Goal: Task Accomplishment & Management: Manage account settings

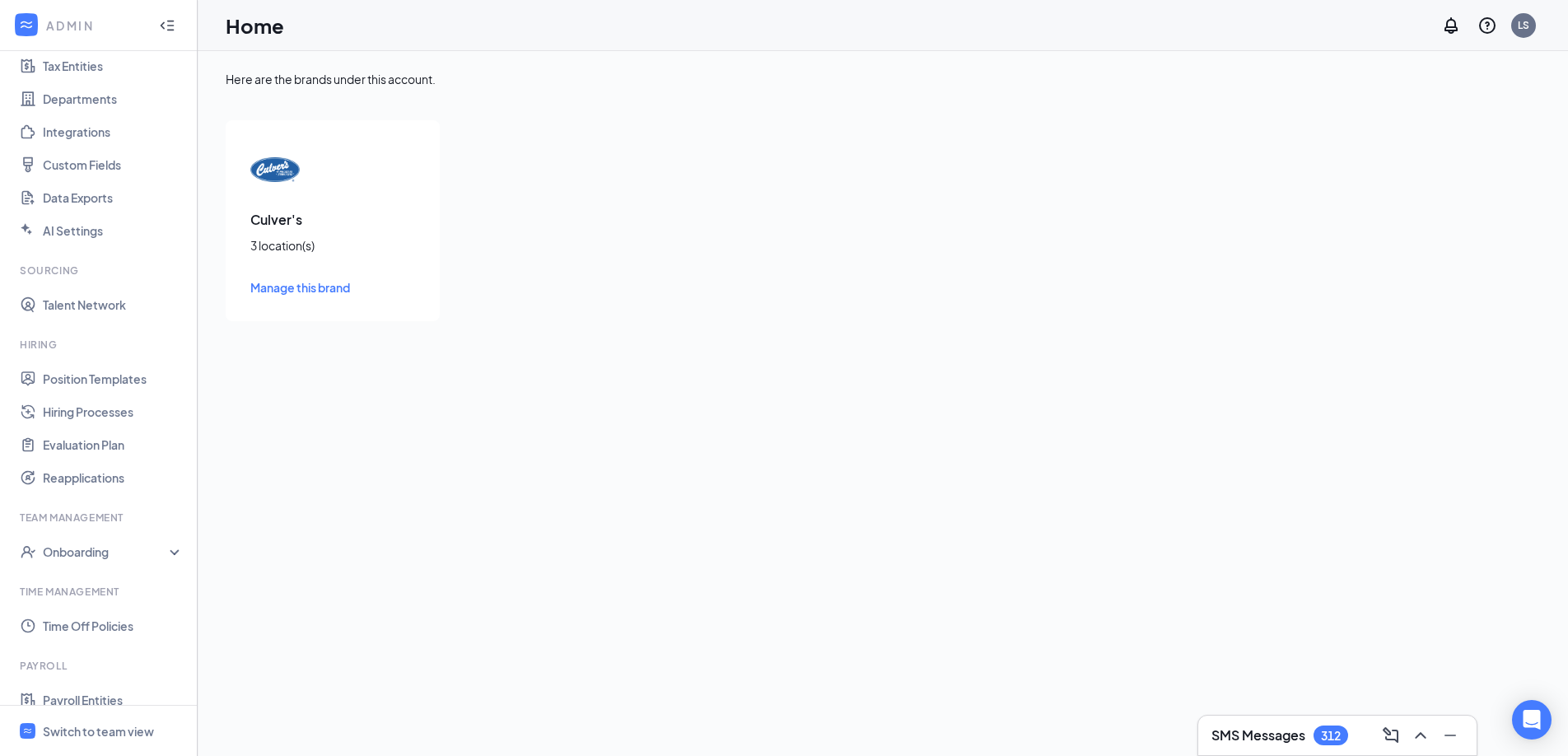
scroll to position [126, 0]
click at [80, 622] on link "Time Off Policies" at bounding box center [113, 625] width 141 height 33
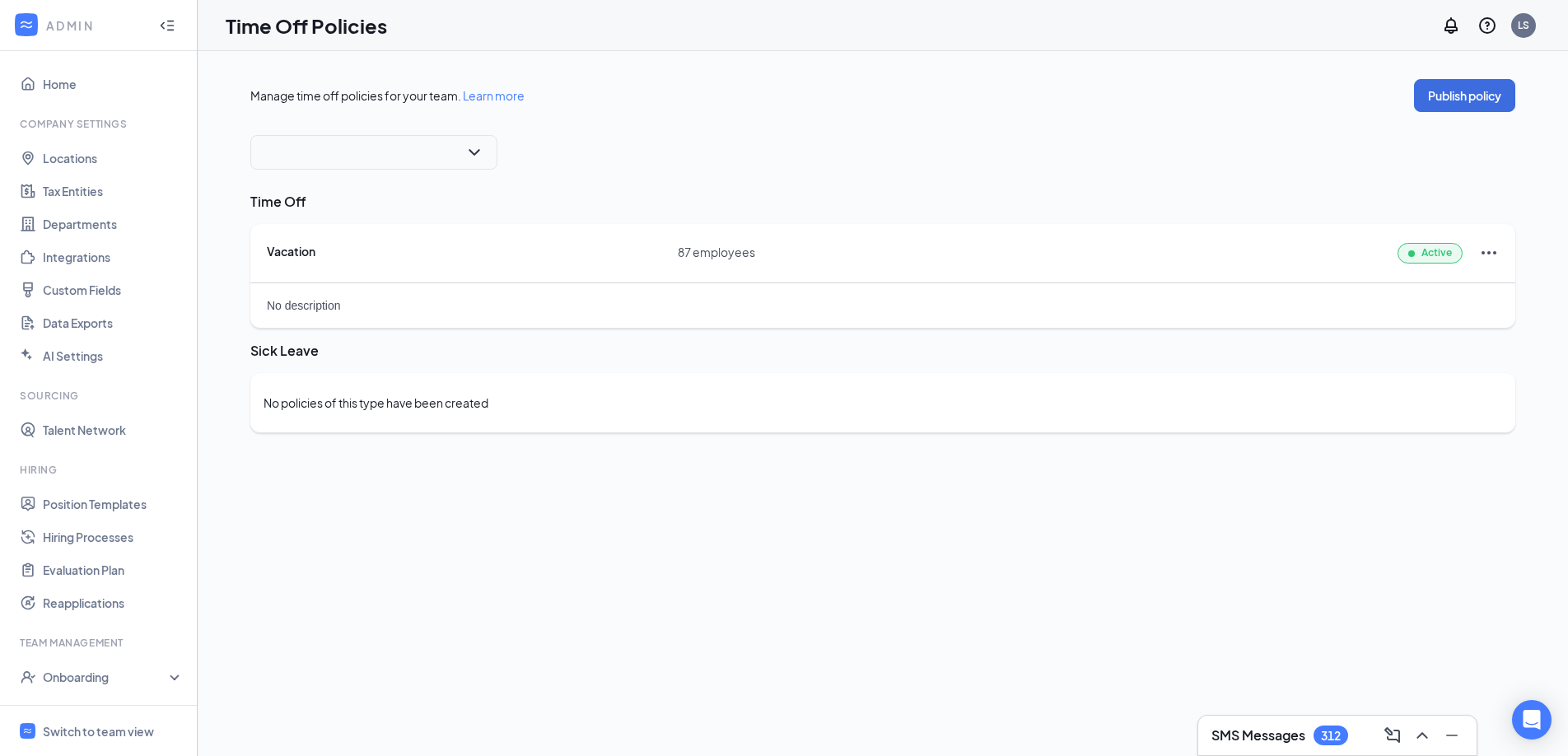
click at [430, 154] on span "GEOKY ENTERPRISES INC 1450 Cherry Blossom Way Georgetown, KY, 40324" at bounding box center [373, 153] width 219 height 25
click at [356, 331] on span "2012 Lantern Ridge Dr Richmond, KY, 40475" at bounding box center [364, 337] width 202 height 20
click at [667, 255] on div "Vacation" at bounding box center [472, 251] width 411 height 16
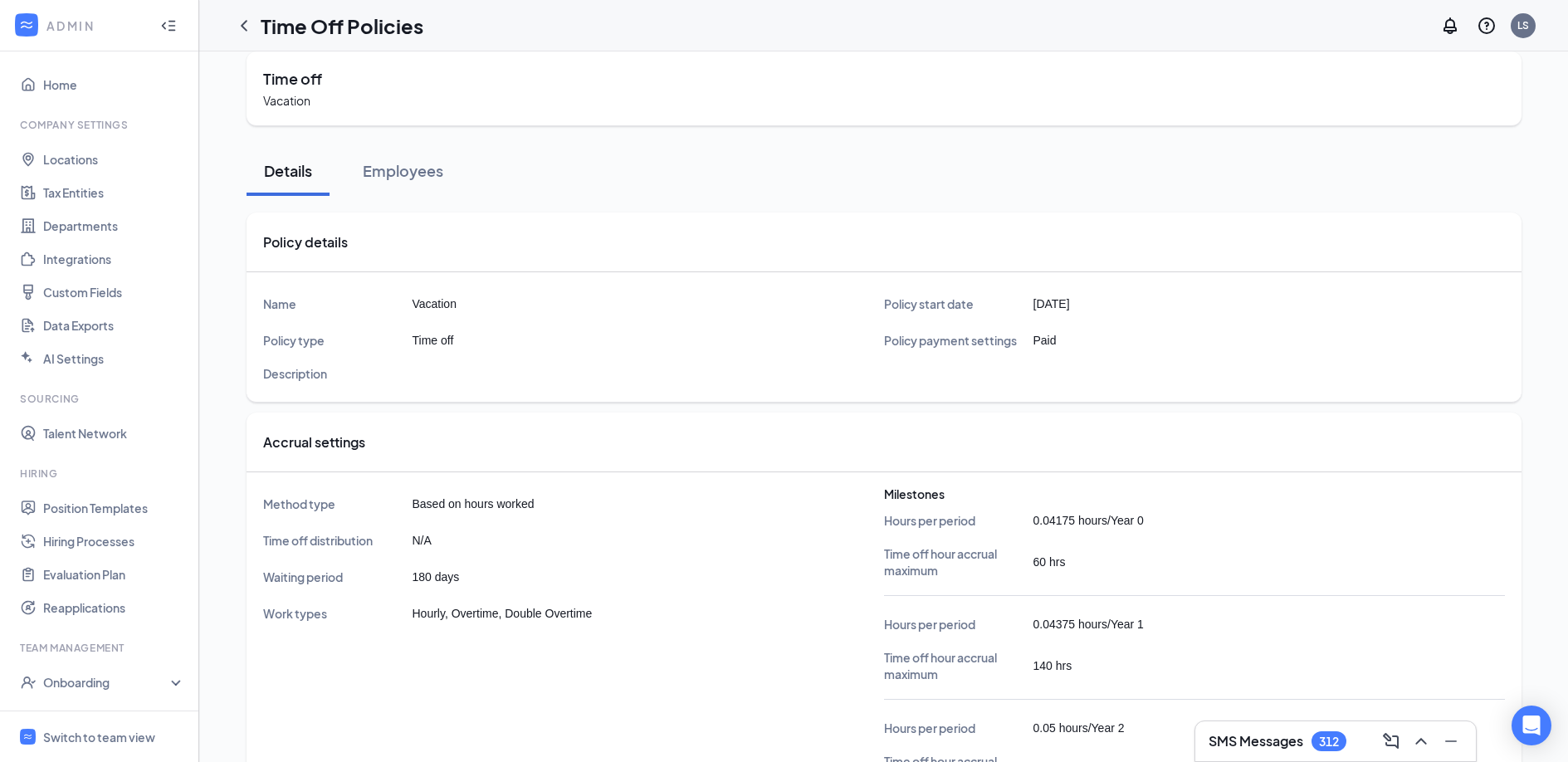
scroll to position [30, 0]
click at [392, 185] on button "Employees" at bounding box center [403, 169] width 114 height 50
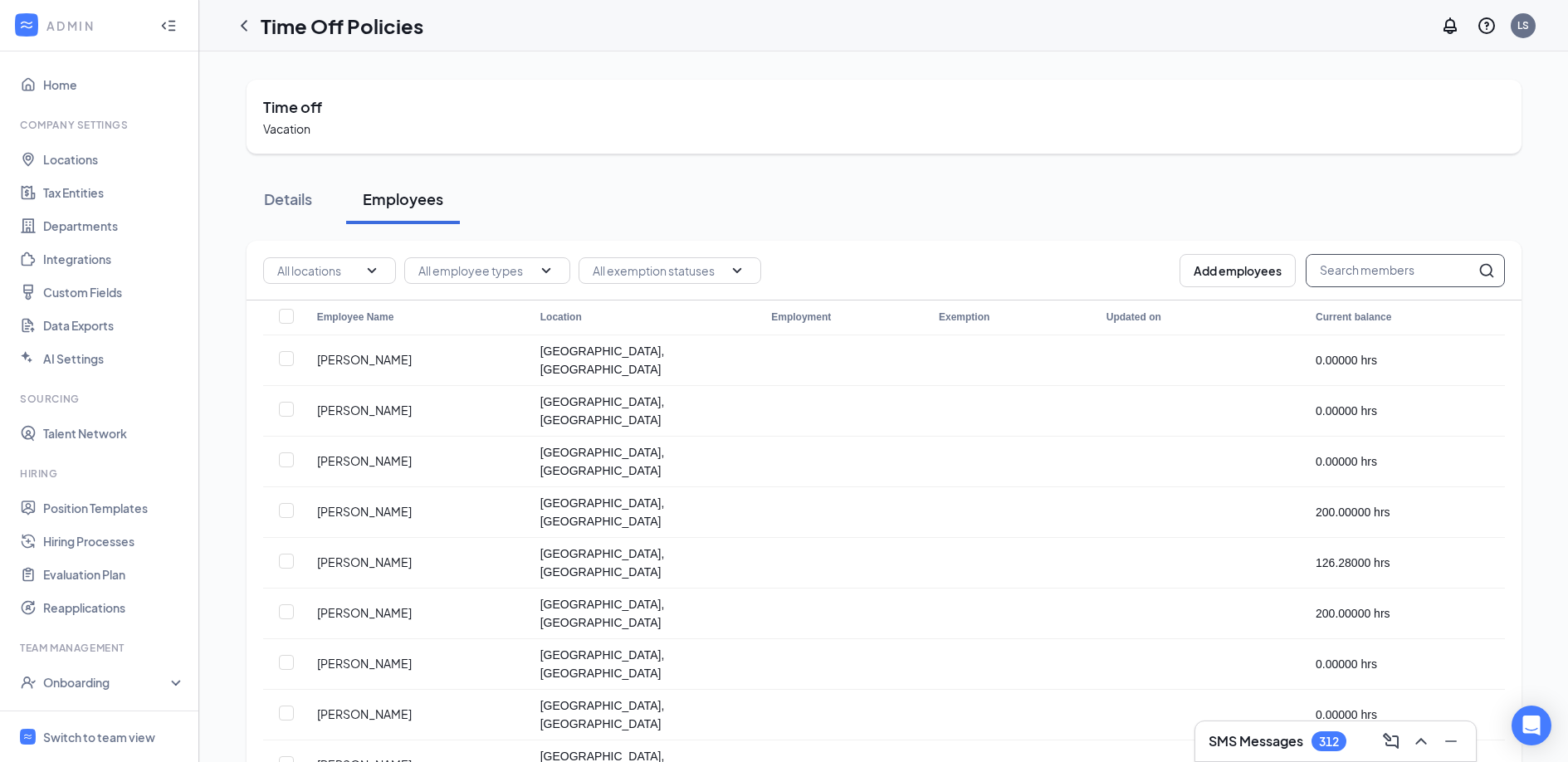
click at [1369, 264] on input "text" at bounding box center [1390, 270] width 169 height 32
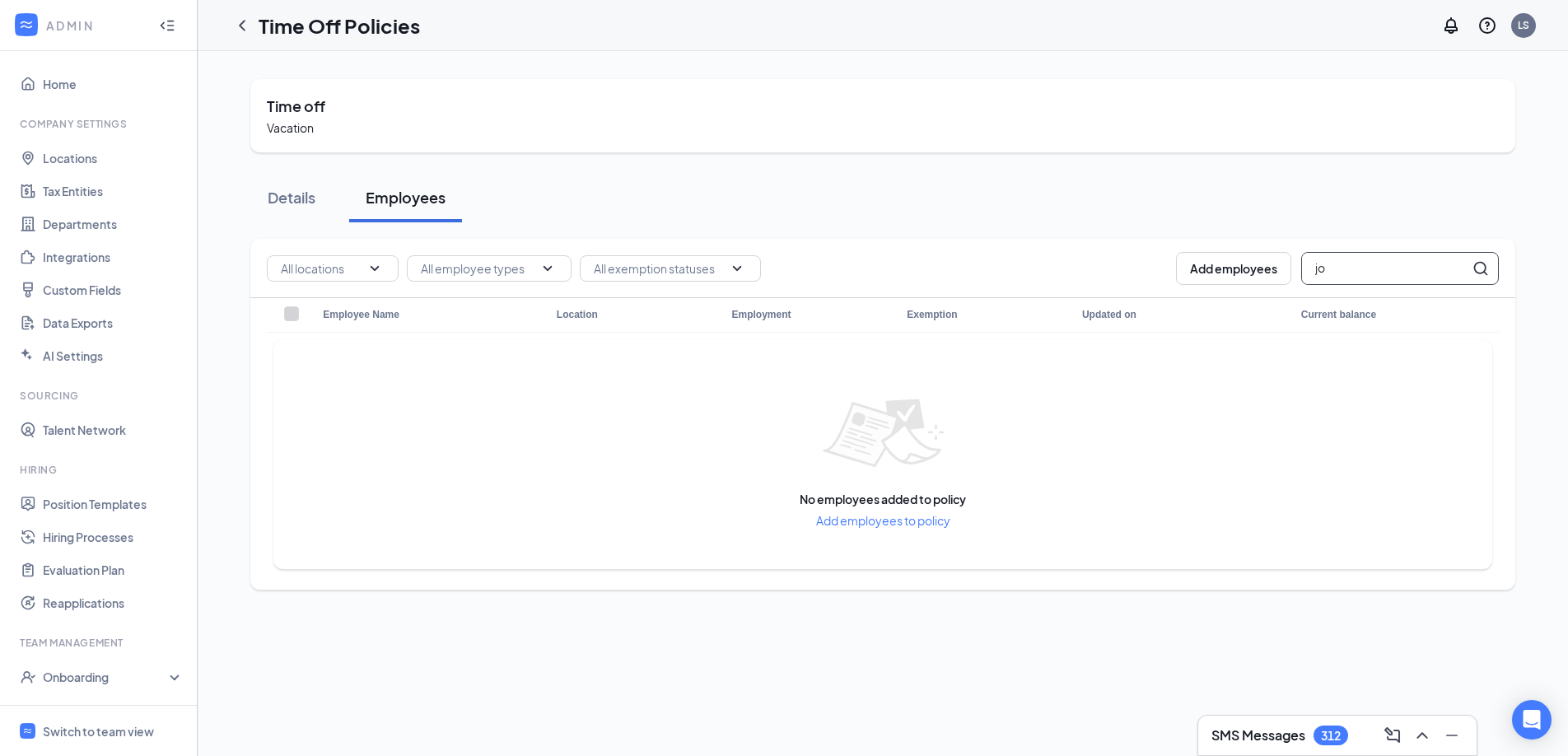
type input "j"
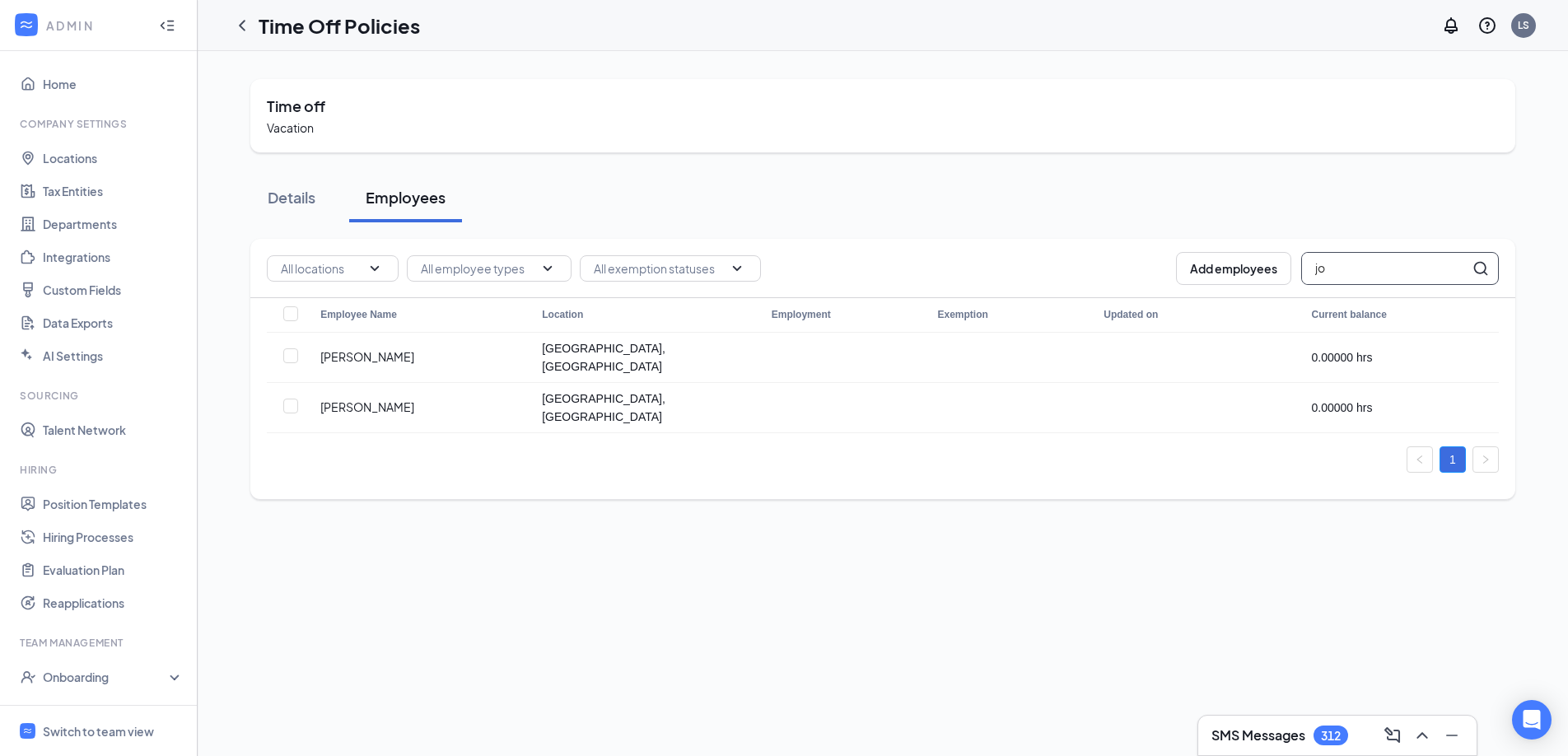
type input "j"
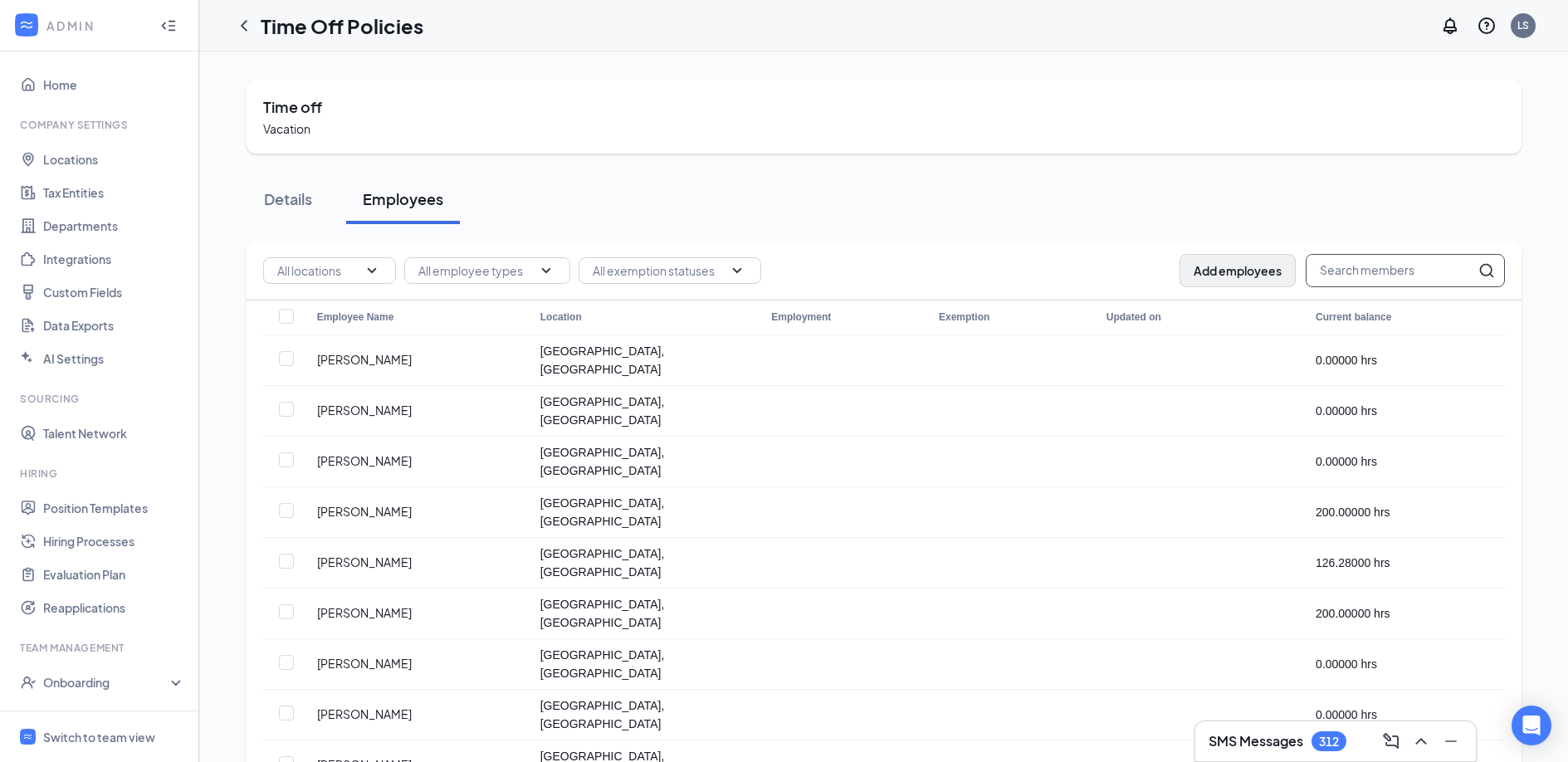
click at [1257, 271] on button "Add employees" at bounding box center [1238, 270] width 116 height 33
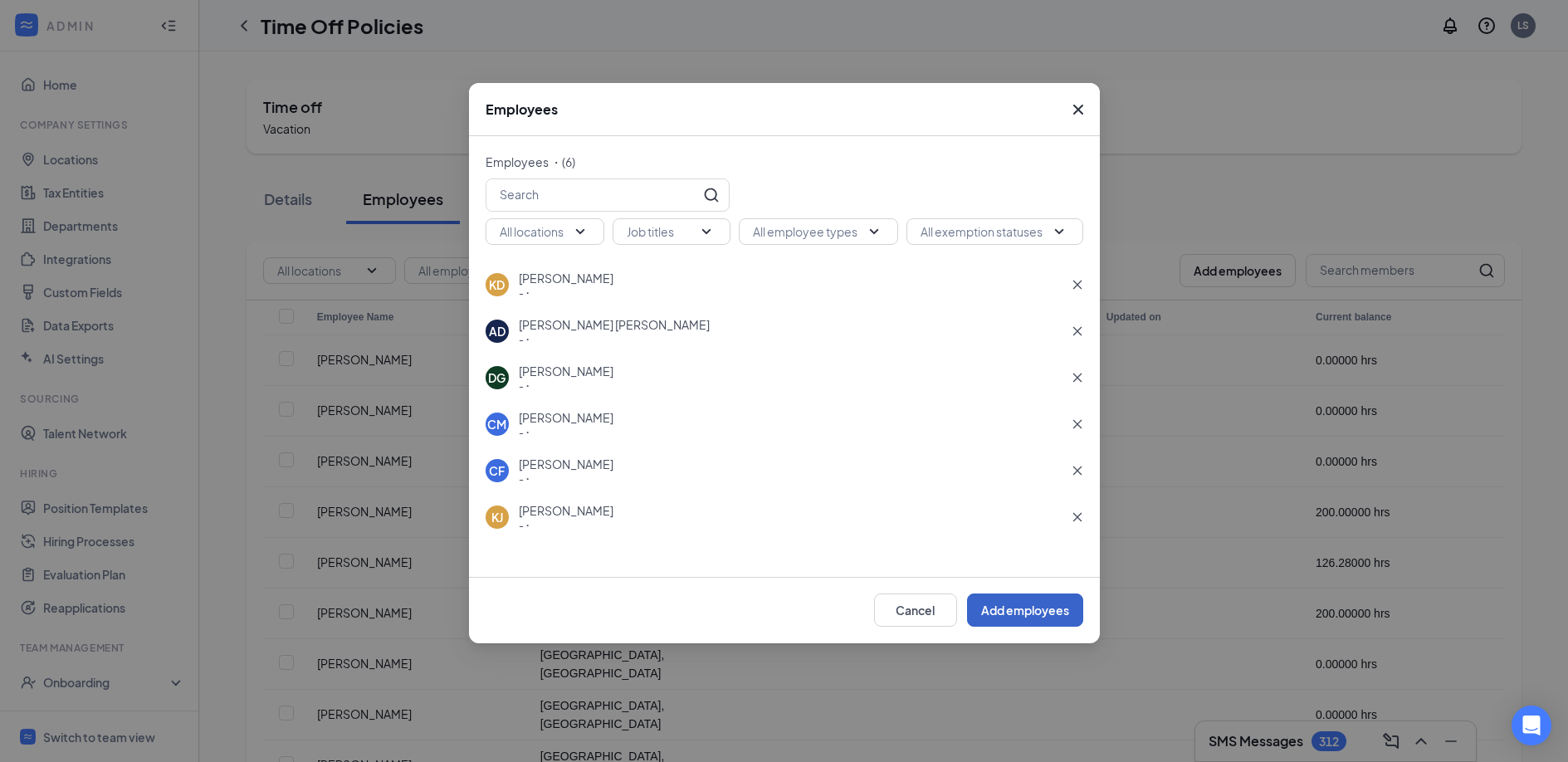
click at [1014, 611] on button "Add employees" at bounding box center [1025, 610] width 116 height 33
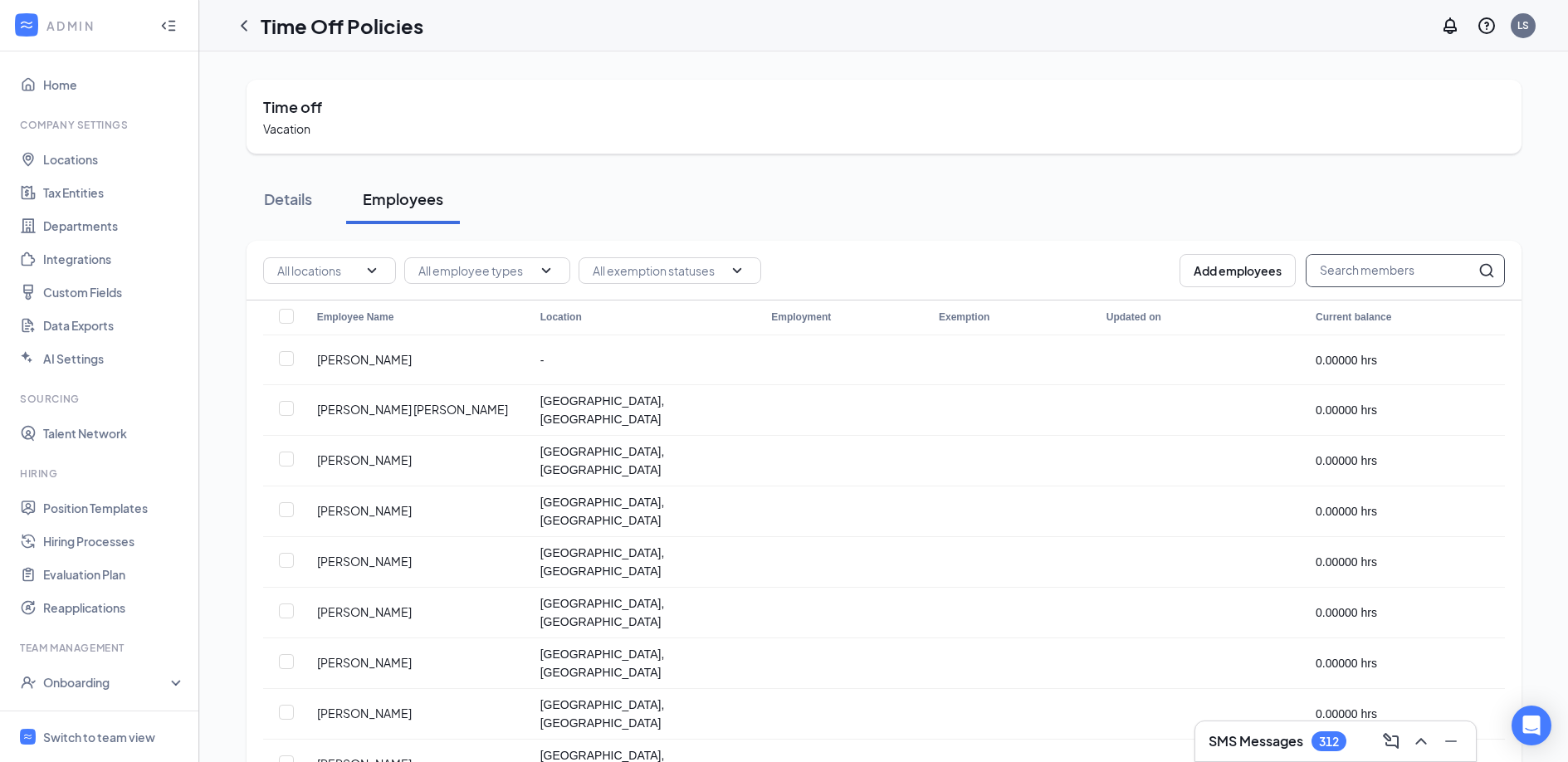
click at [1351, 276] on input "text" at bounding box center [1390, 270] width 169 height 32
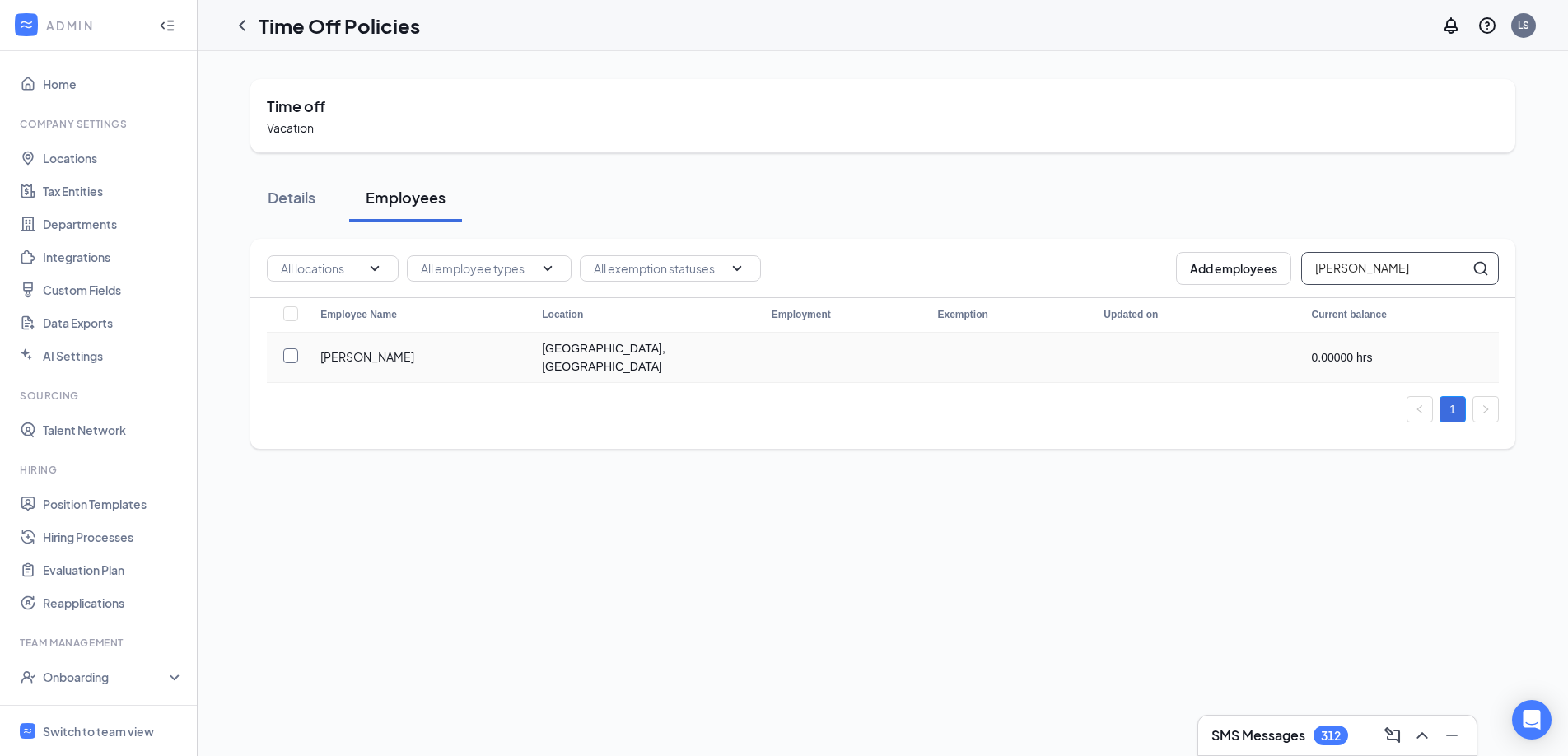
type input "jones"
click at [292, 358] on input "checkbox" at bounding box center [291, 356] width 15 height 15
checkbox input "true"
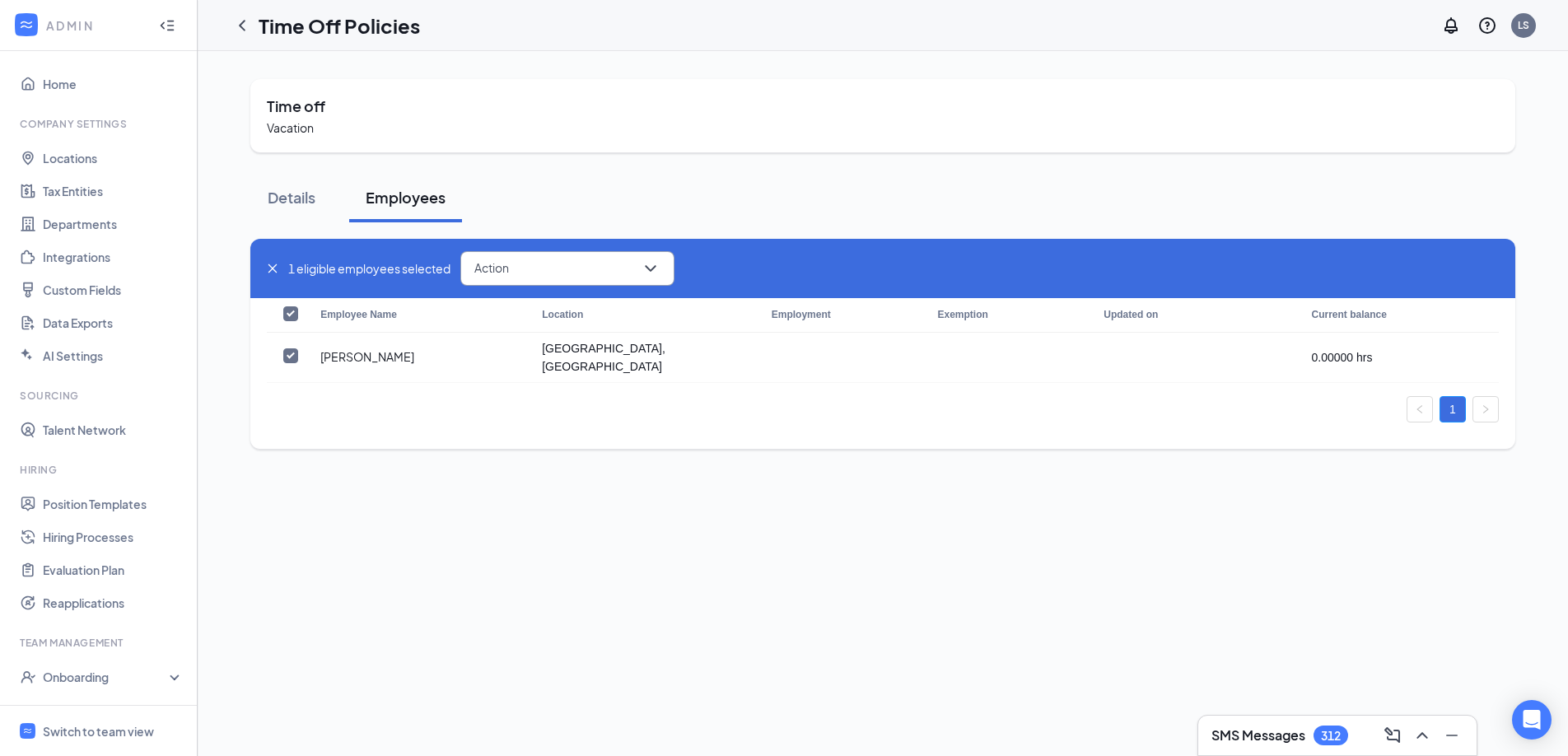
click at [588, 273] on div "Action" at bounding box center [567, 268] width 214 height 35
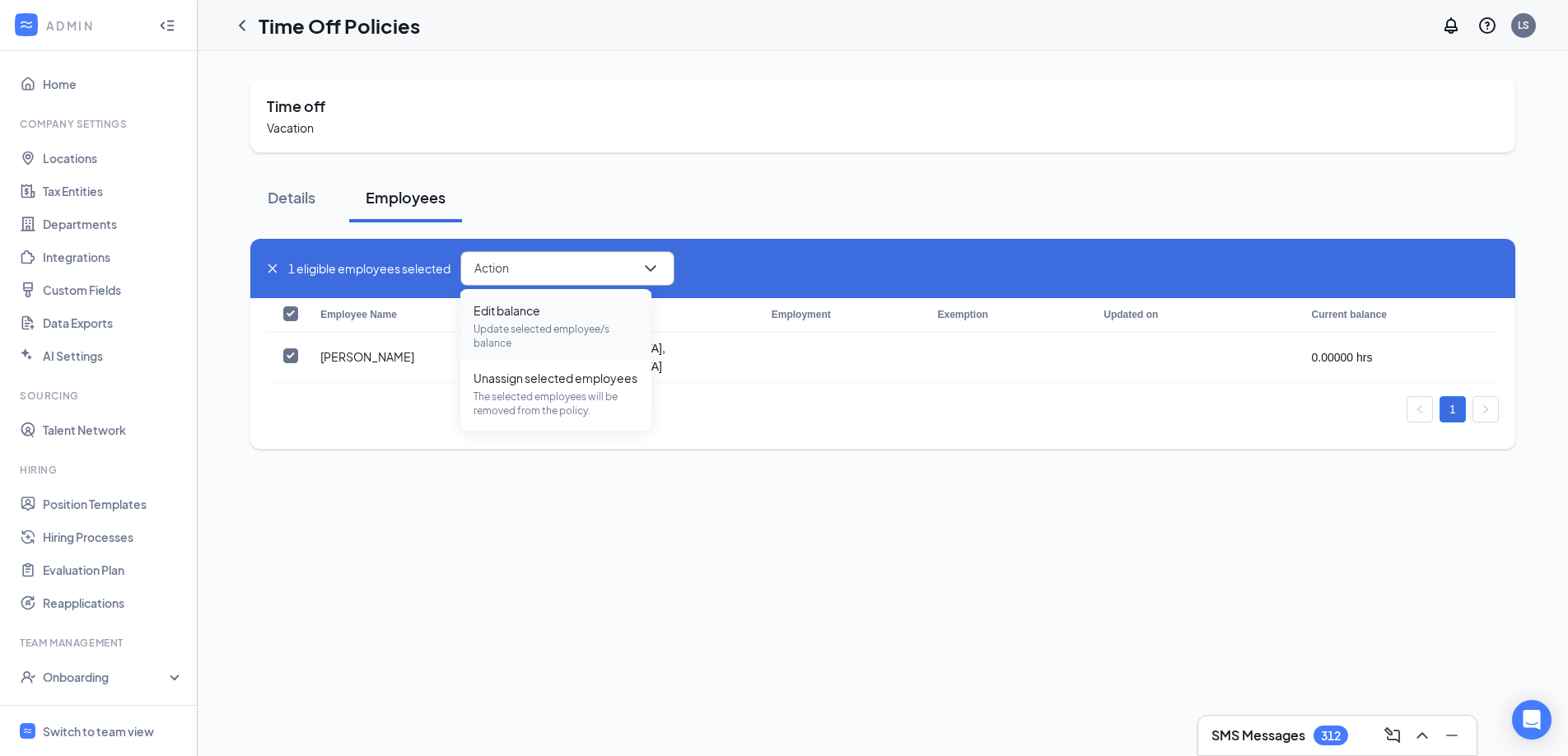
click at [559, 319] on div "Edit balance Update selected employee/s balance" at bounding box center [556, 326] width 165 height 47
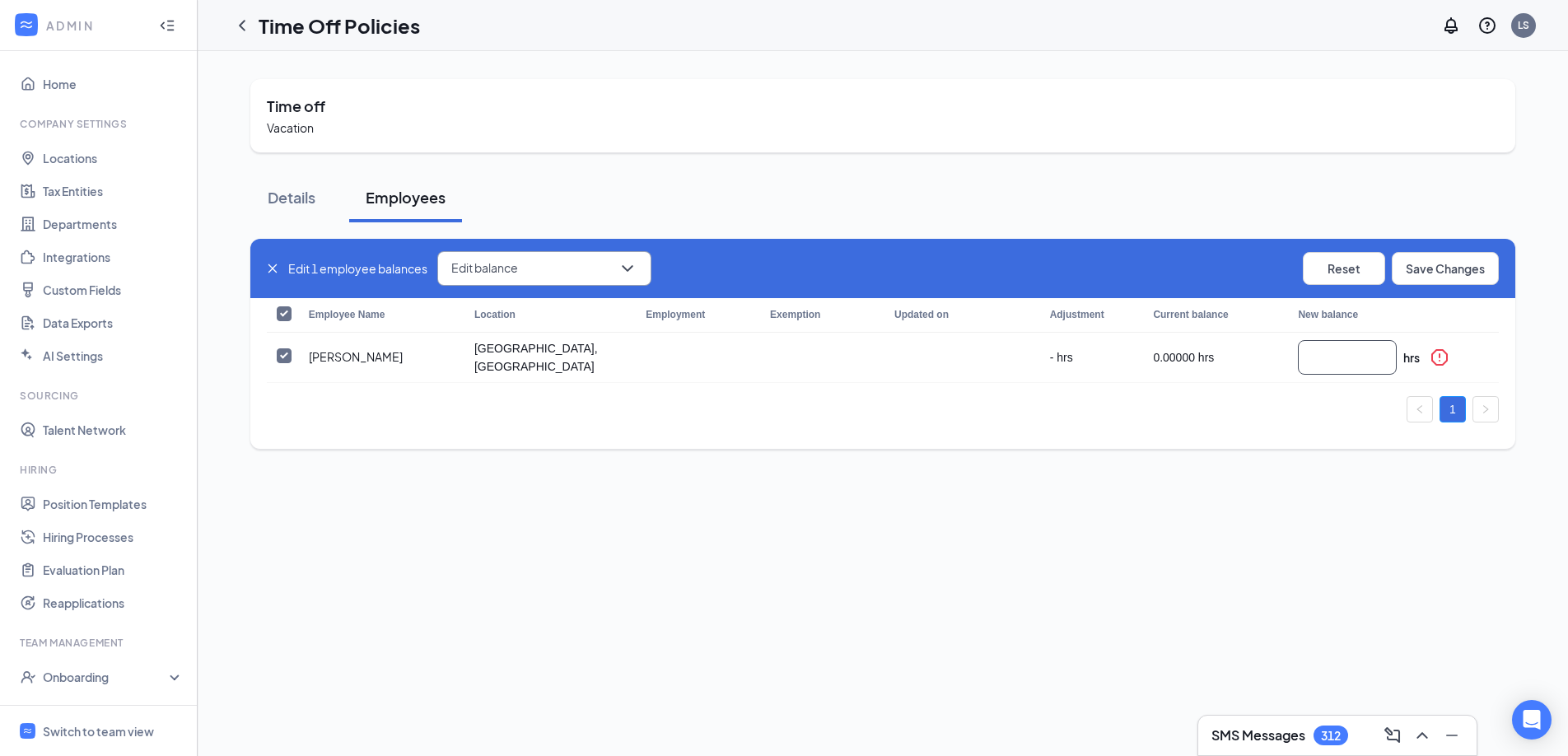
click at [1298, 366] on input "number" at bounding box center [1346, 357] width 98 height 33
type input "43.02000"
click at [1435, 271] on button "Save Changes" at bounding box center [1445, 268] width 107 height 33
checkbox input "false"
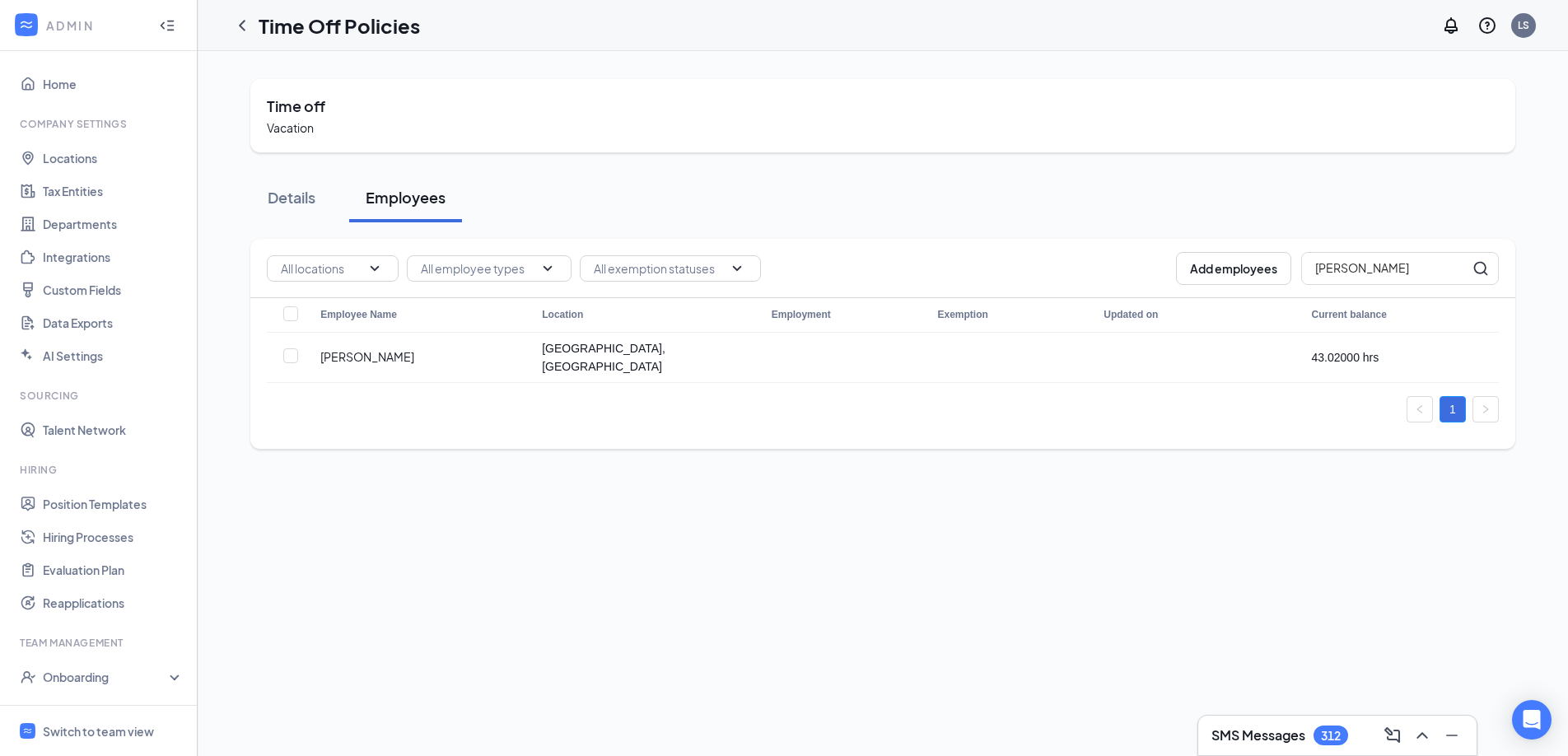
scroll to position [250, 0]
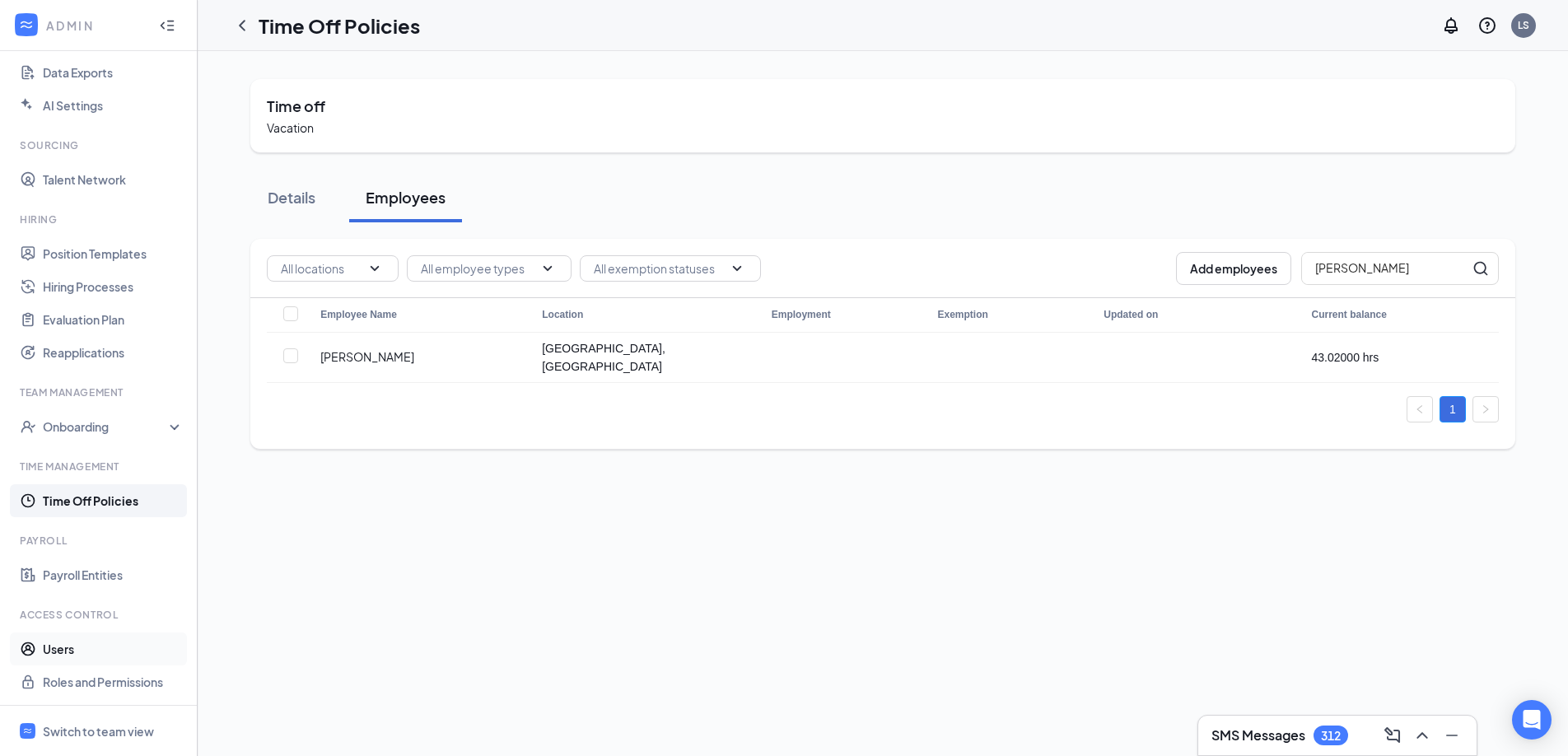
click at [74, 652] on link "Users" at bounding box center [113, 649] width 141 height 33
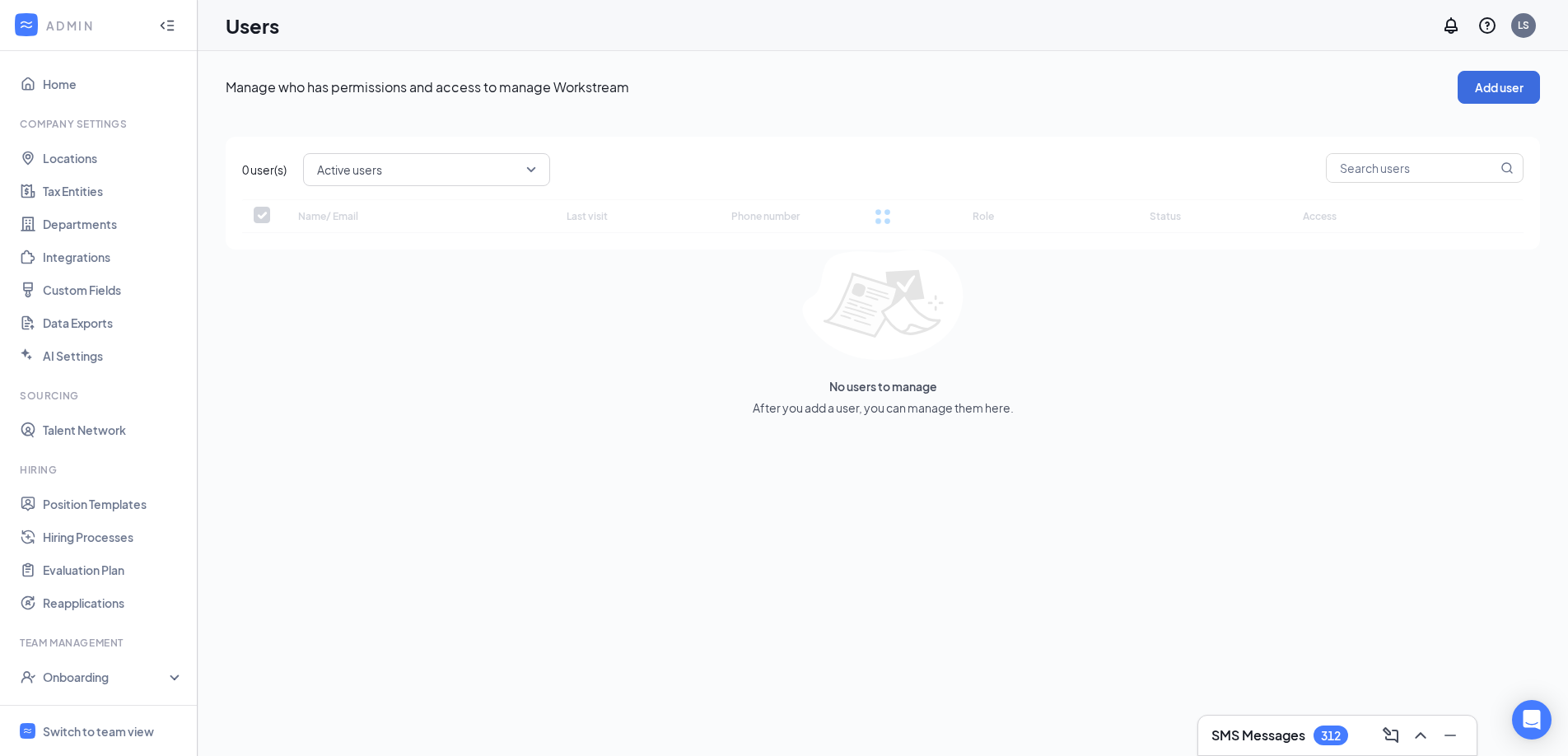
checkbox input "false"
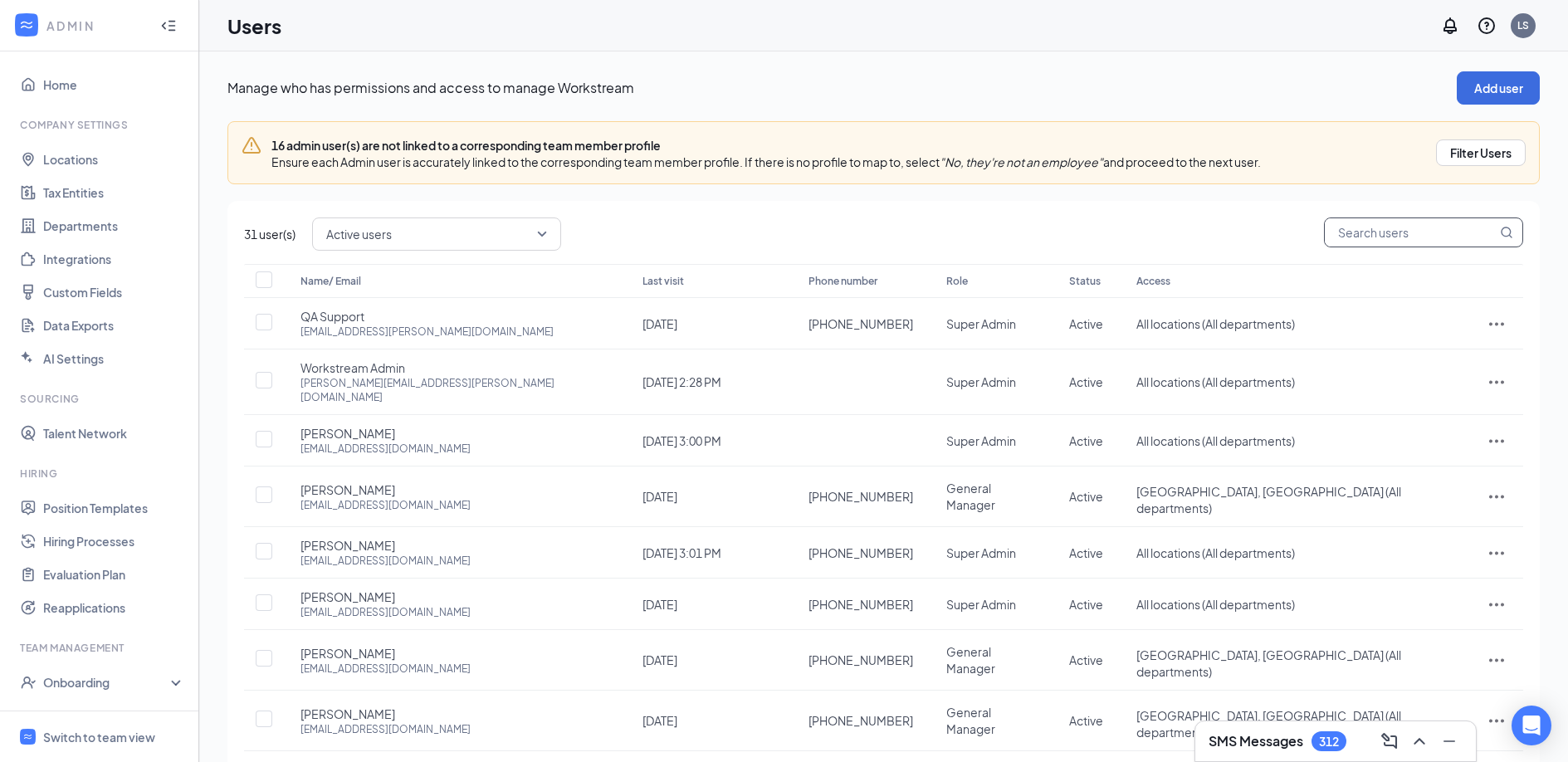
click at [1427, 180] on div "16 admin user(s) are not linked to a corresponding team member profile Ensure e…" at bounding box center [883, 153] width 1312 height 63
click at [1407, 249] on span at bounding box center [1423, 234] width 199 height 33
click at [1406, 238] on input "text" at bounding box center [1411, 233] width 172 height 29
click at [1373, 238] on input "text" at bounding box center [1411, 233] width 172 height 29
click at [1493, 431] on icon "ActionsIcon" at bounding box center [1496, 440] width 20 height 20
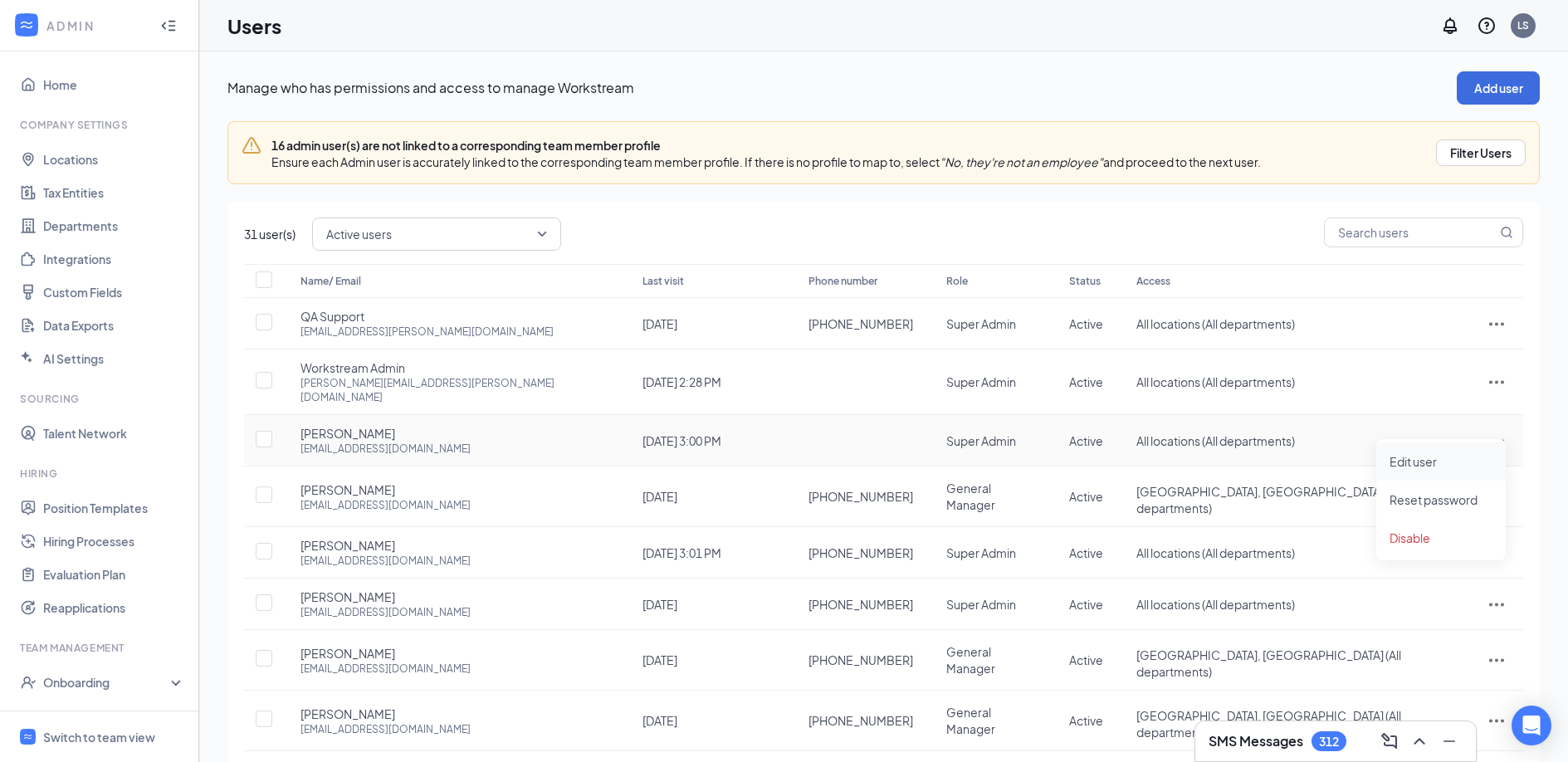
click at [1418, 459] on span "Edit user" at bounding box center [1413, 462] width 48 height 15
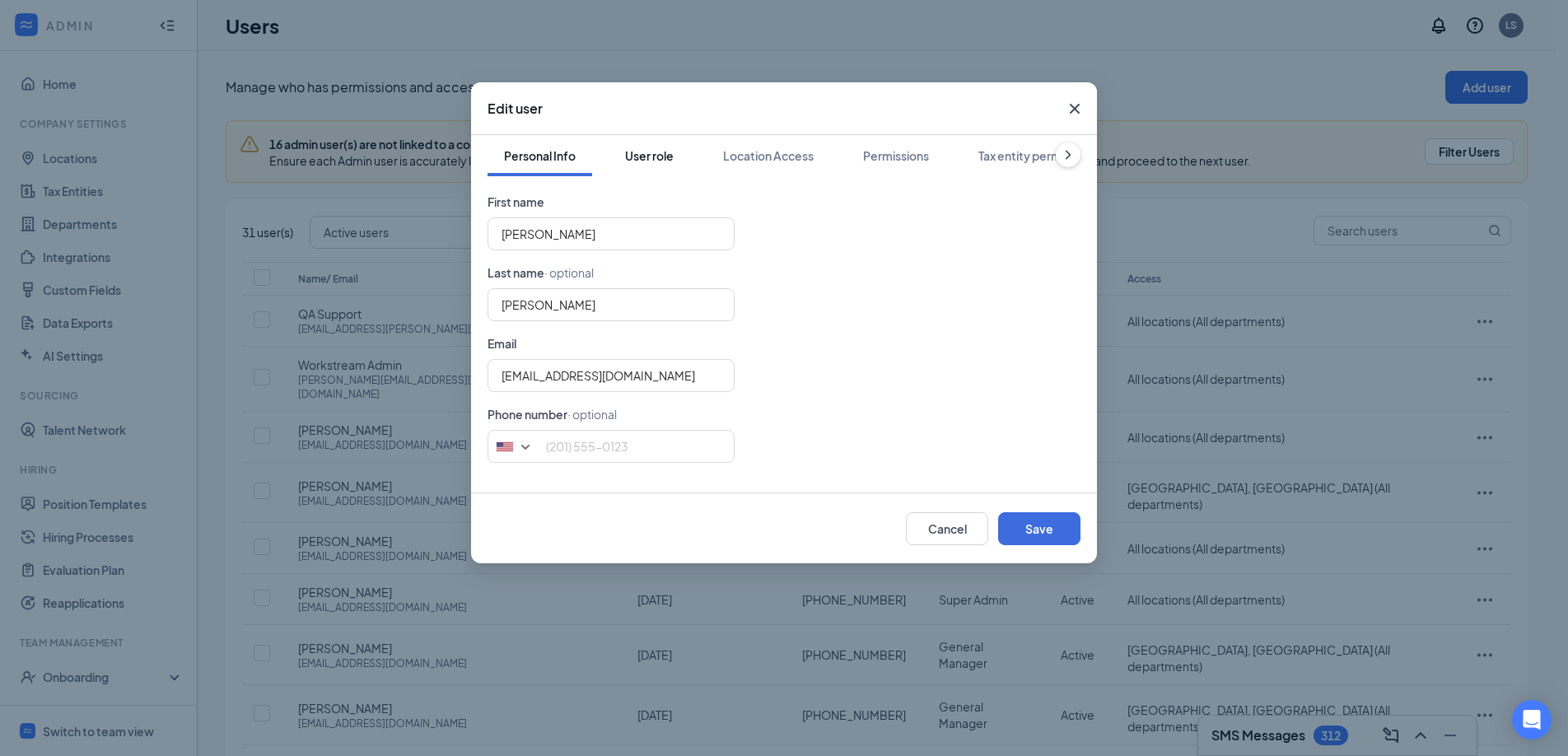
click at [669, 156] on div "User role" at bounding box center [649, 155] width 48 height 16
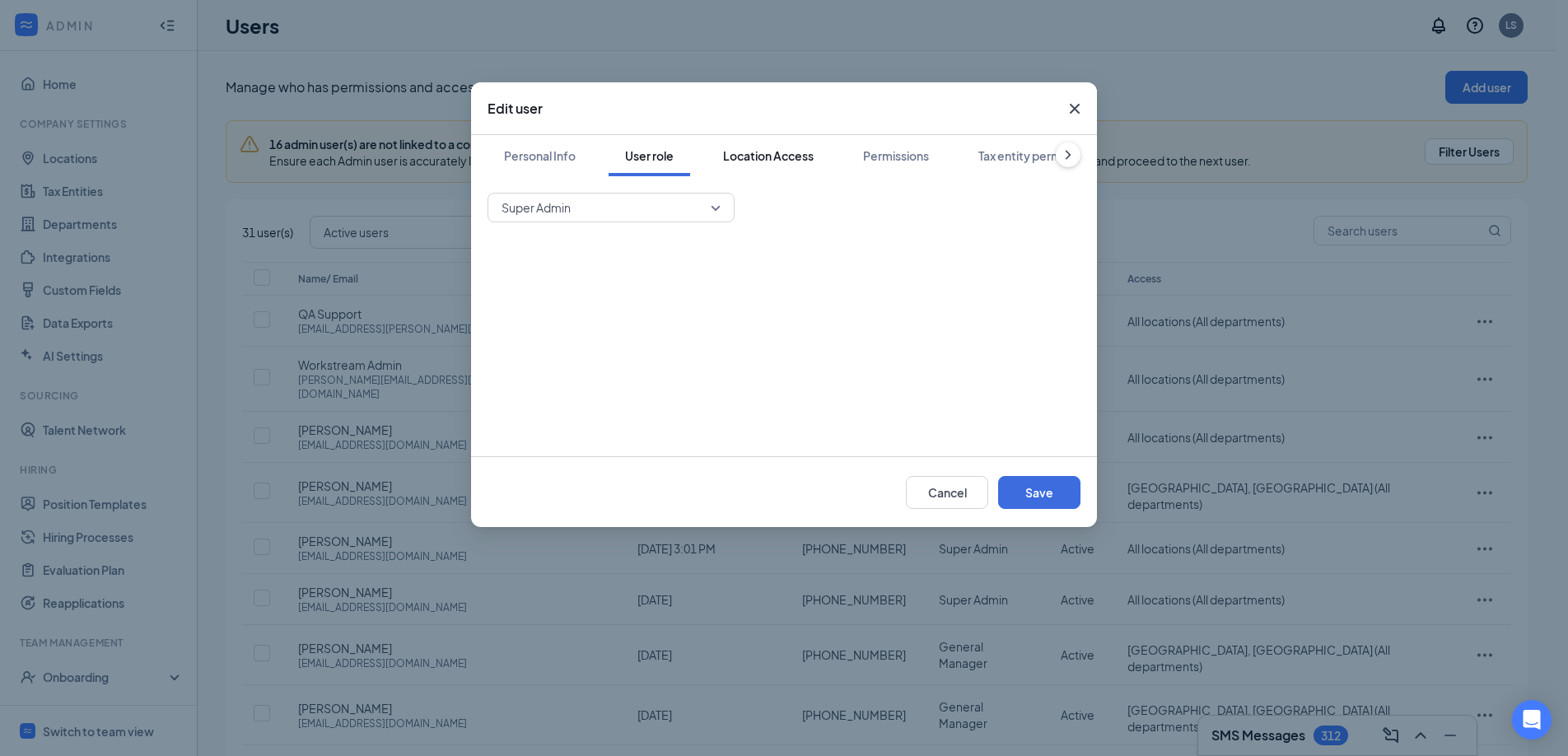
click at [763, 160] on div "Location Access" at bounding box center [769, 155] width 91 height 16
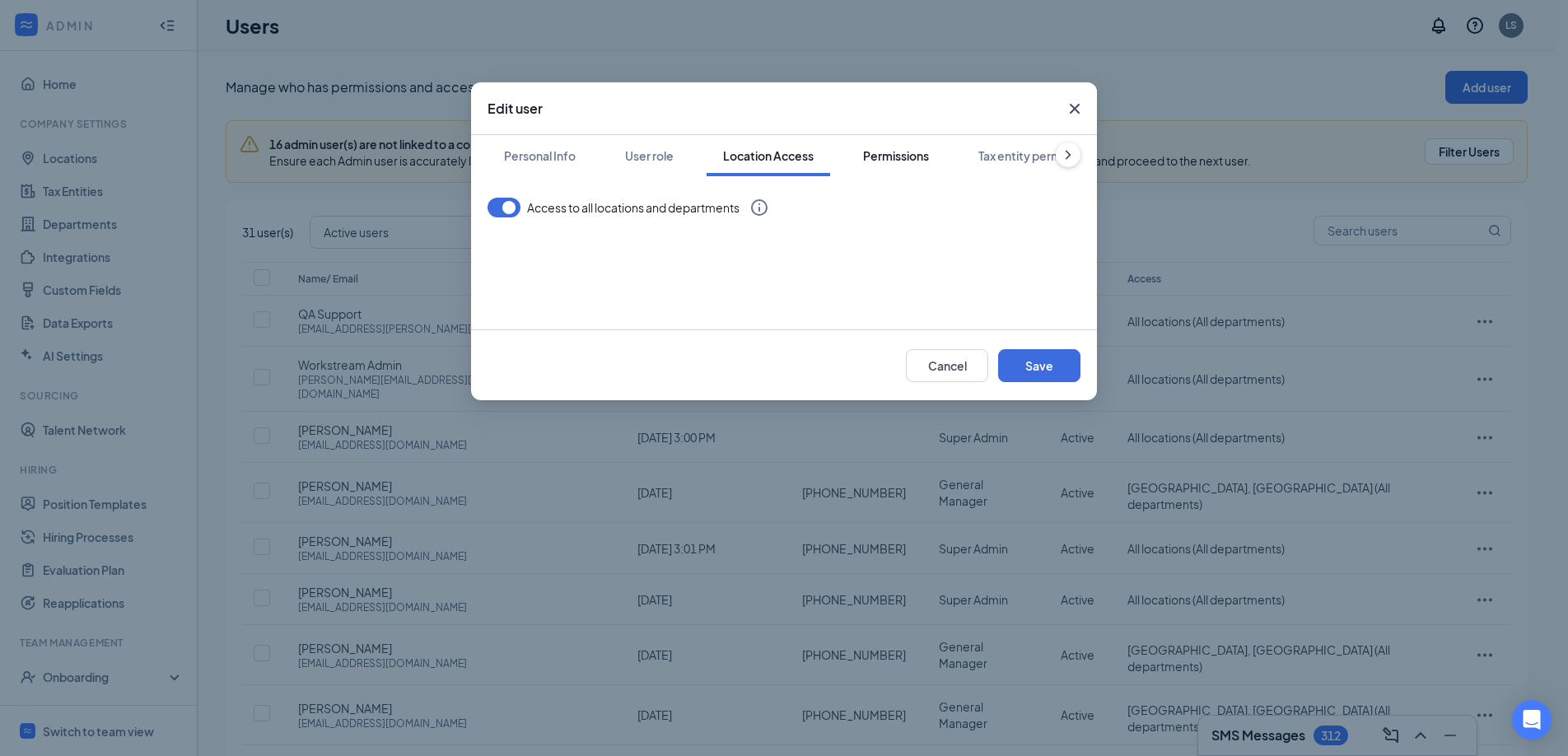
click at [897, 154] on div "Permissions" at bounding box center [896, 155] width 66 height 16
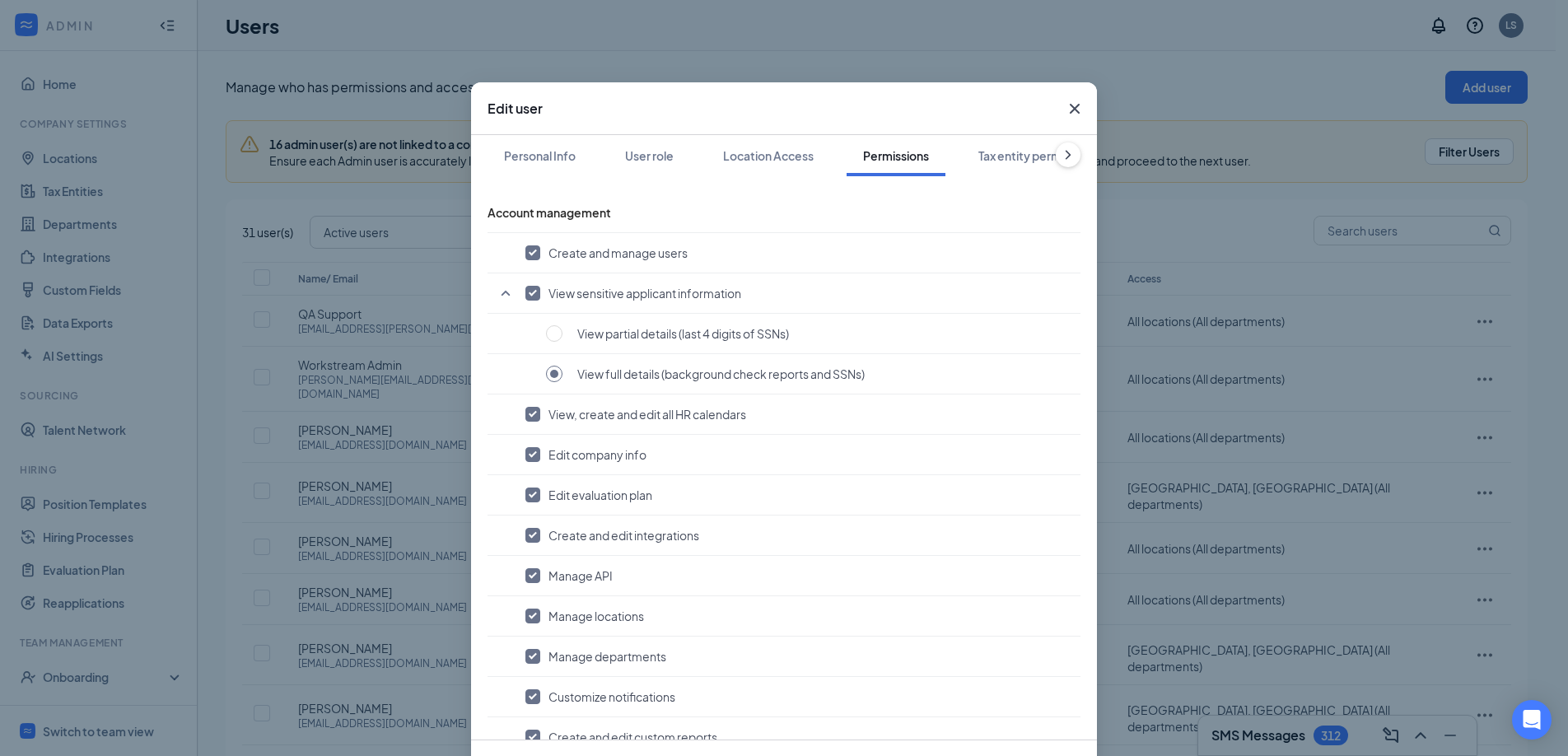
click at [1060, 150] on icon "ChevronRight" at bounding box center [1067, 154] width 16 height 16
click at [866, 154] on div "Tax entity permissions" at bounding box center [864, 155] width 119 height 16
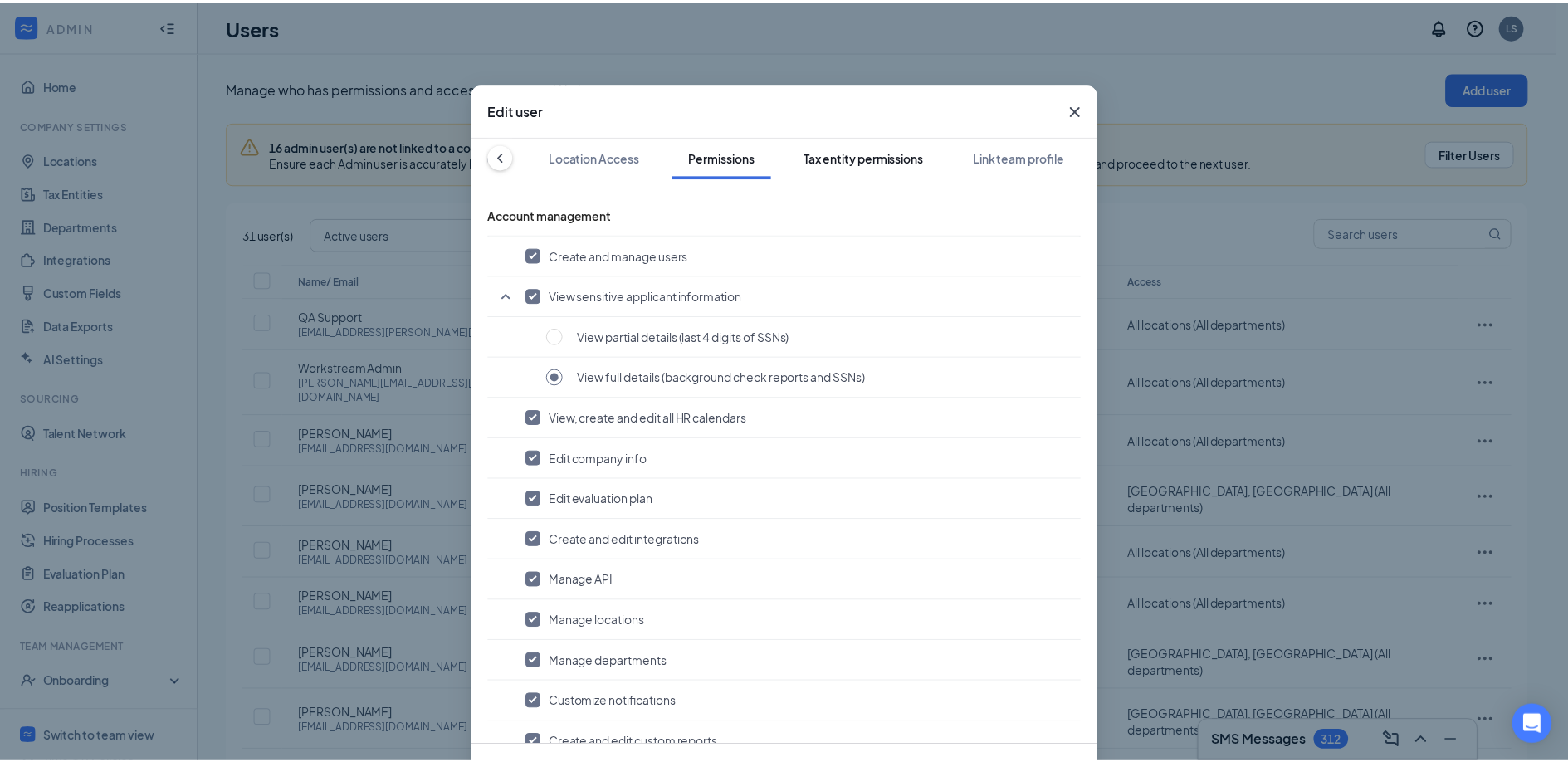
scroll to position [0, 181]
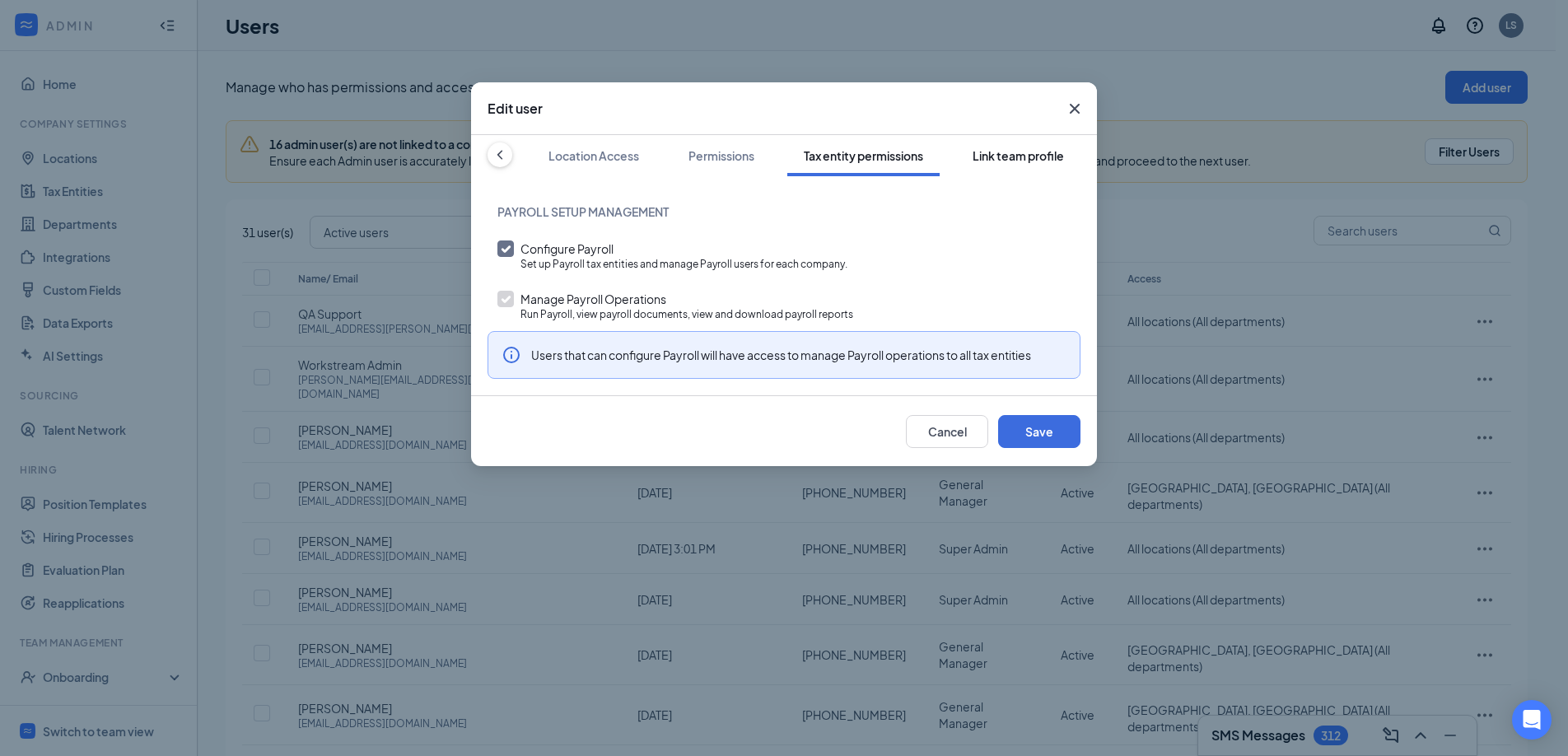
click at [986, 168] on button "Link team profile" at bounding box center [1018, 155] width 124 height 41
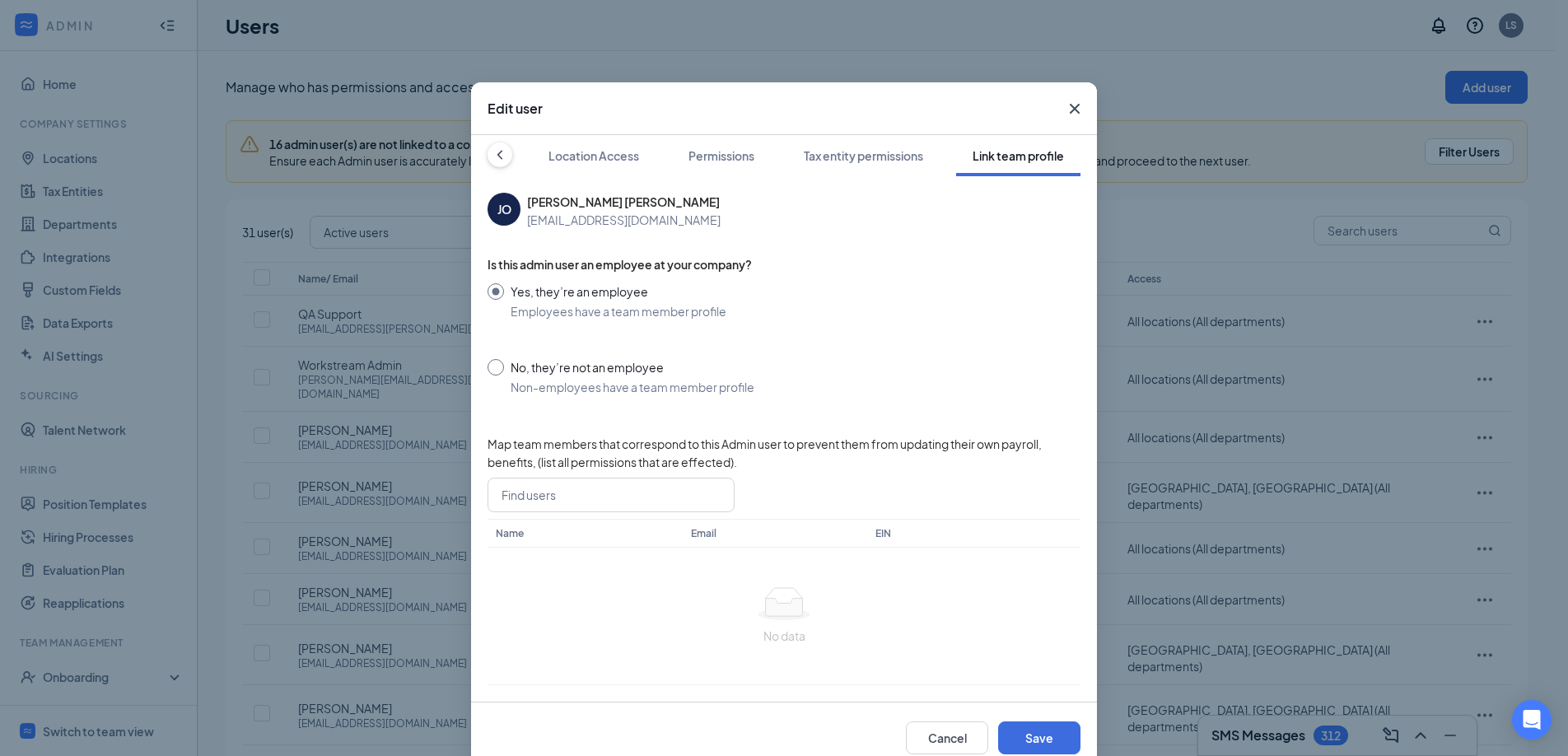
click at [1070, 107] on icon "Cross" at bounding box center [1075, 109] width 9 height 9
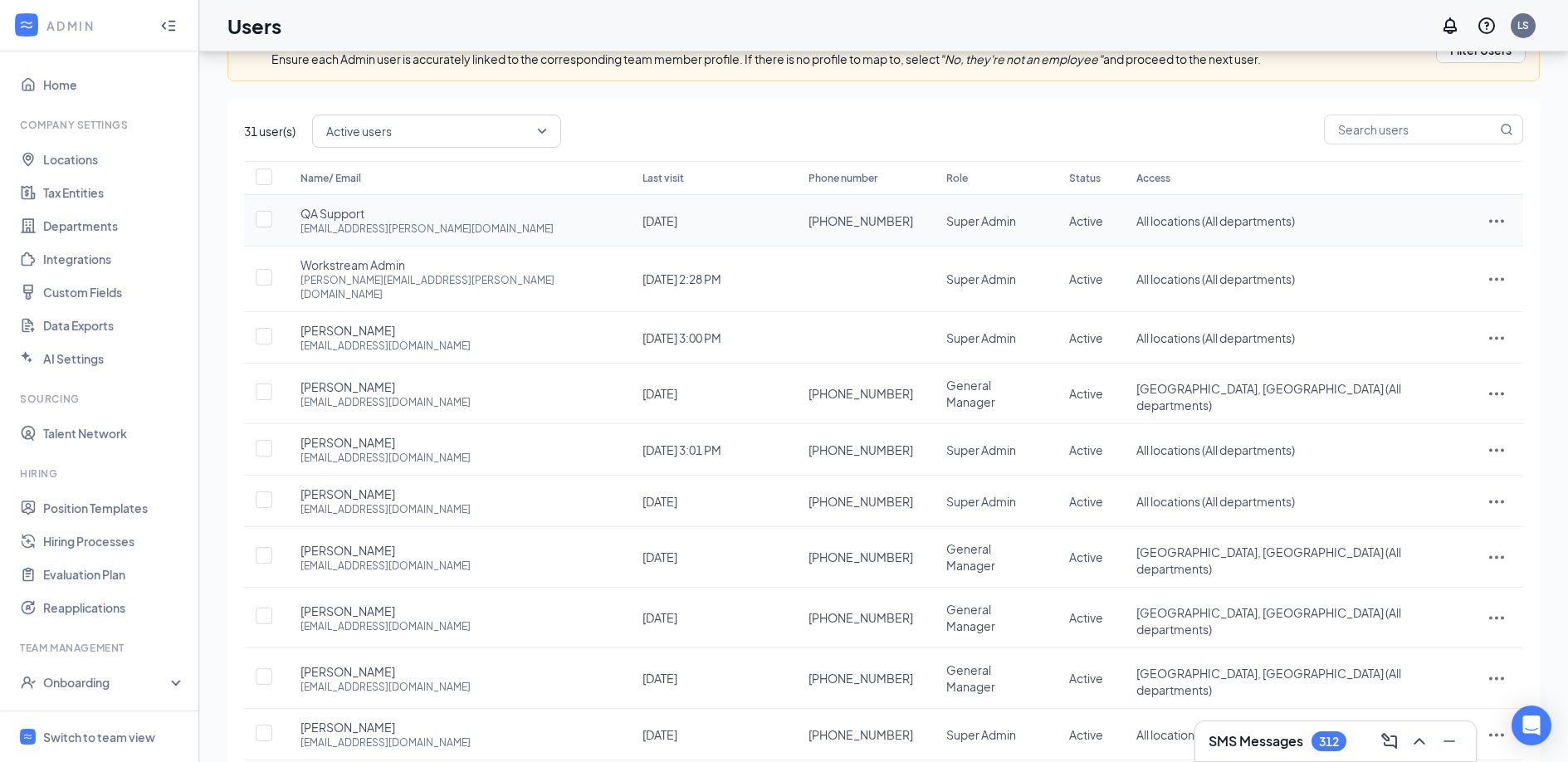
scroll to position [142, 0]
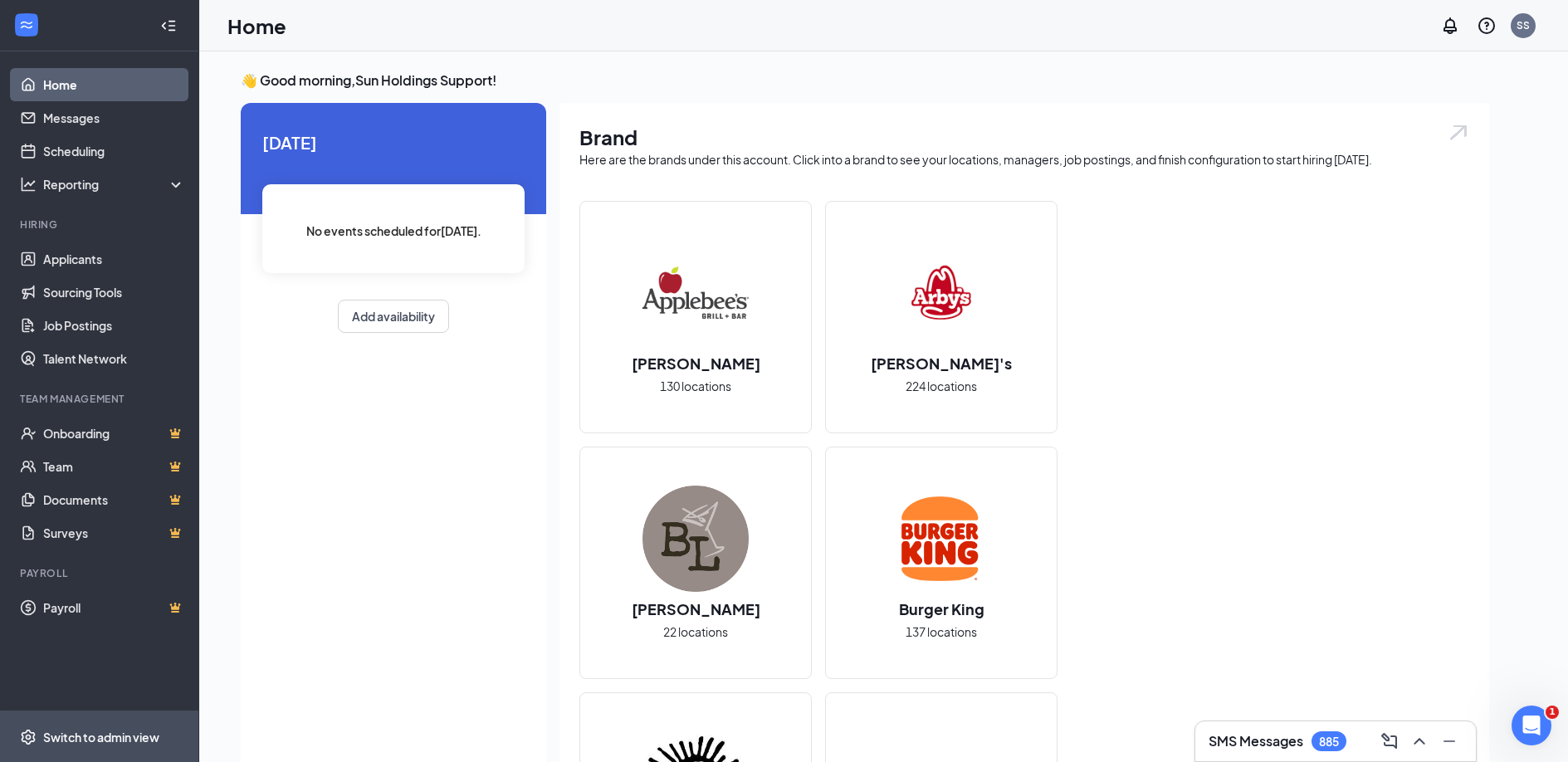
click at [93, 730] on div "Switch to admin view" at bounding box center [101, 737] width 116 height 16
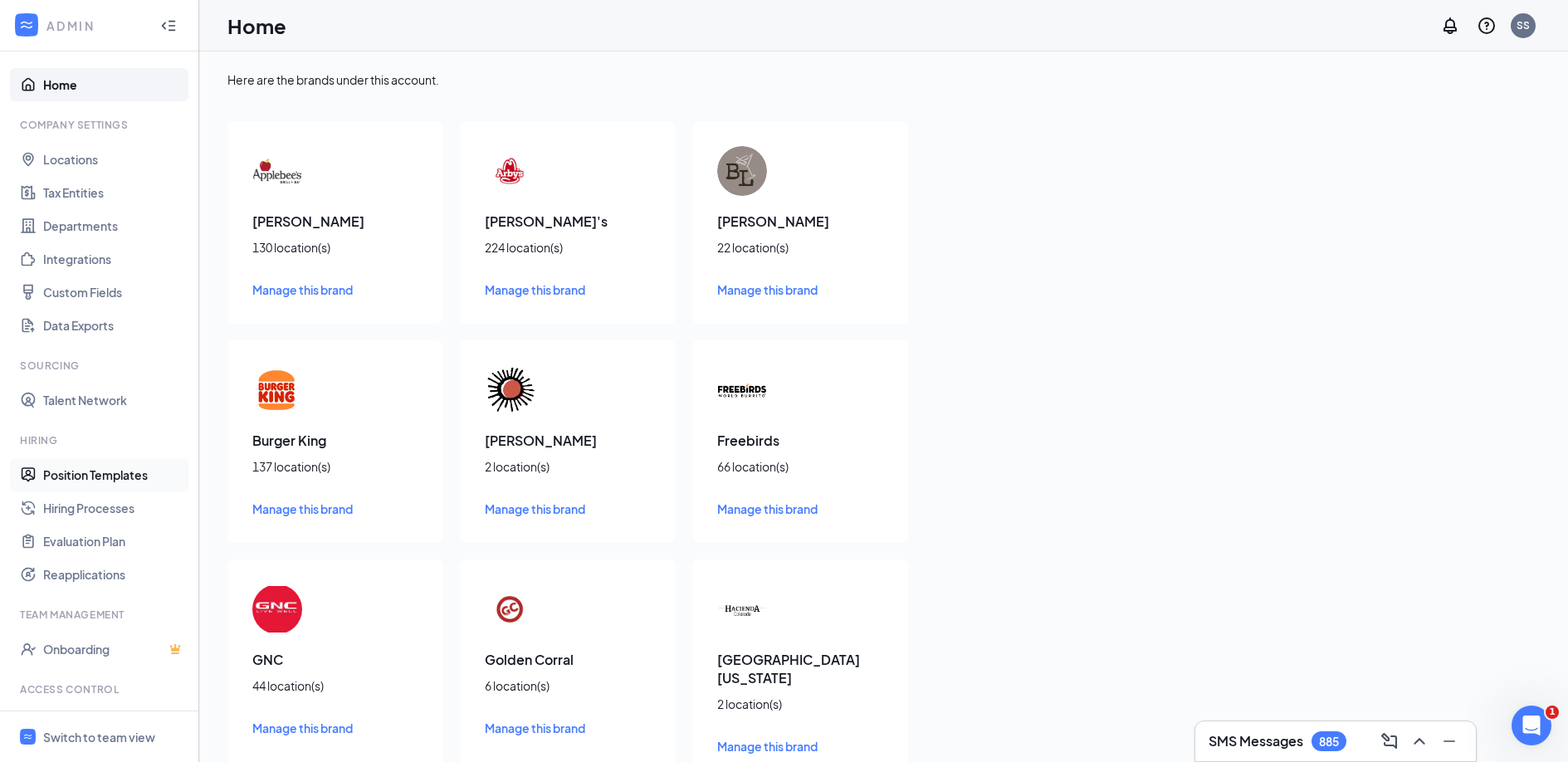
click at [93, 477] on link "Position Templates" at bounding box center [114, 475] width 142 height 33
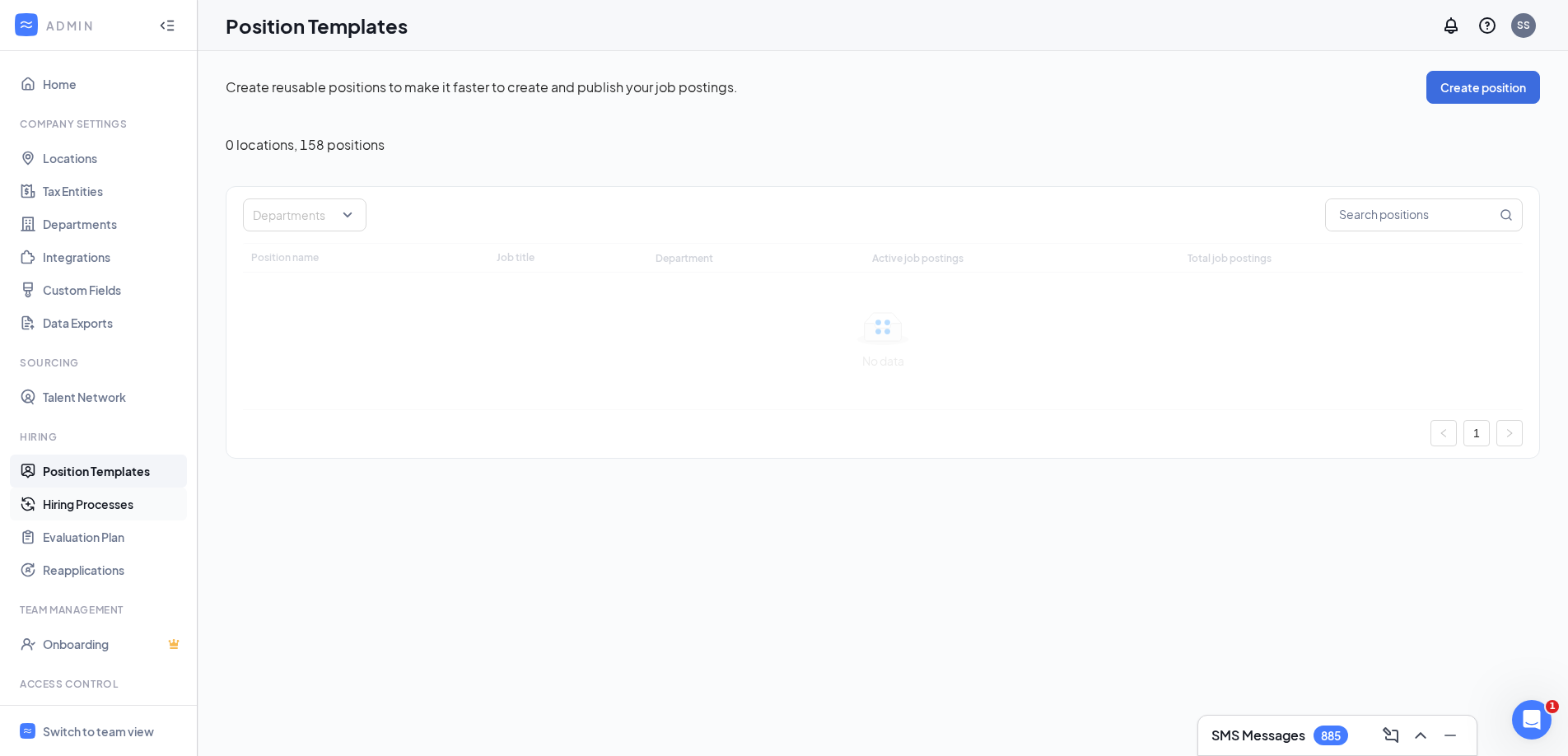
click at [87, 502] on link "Hiring Processes" at bounding box center [113, 504] width 141 height 33
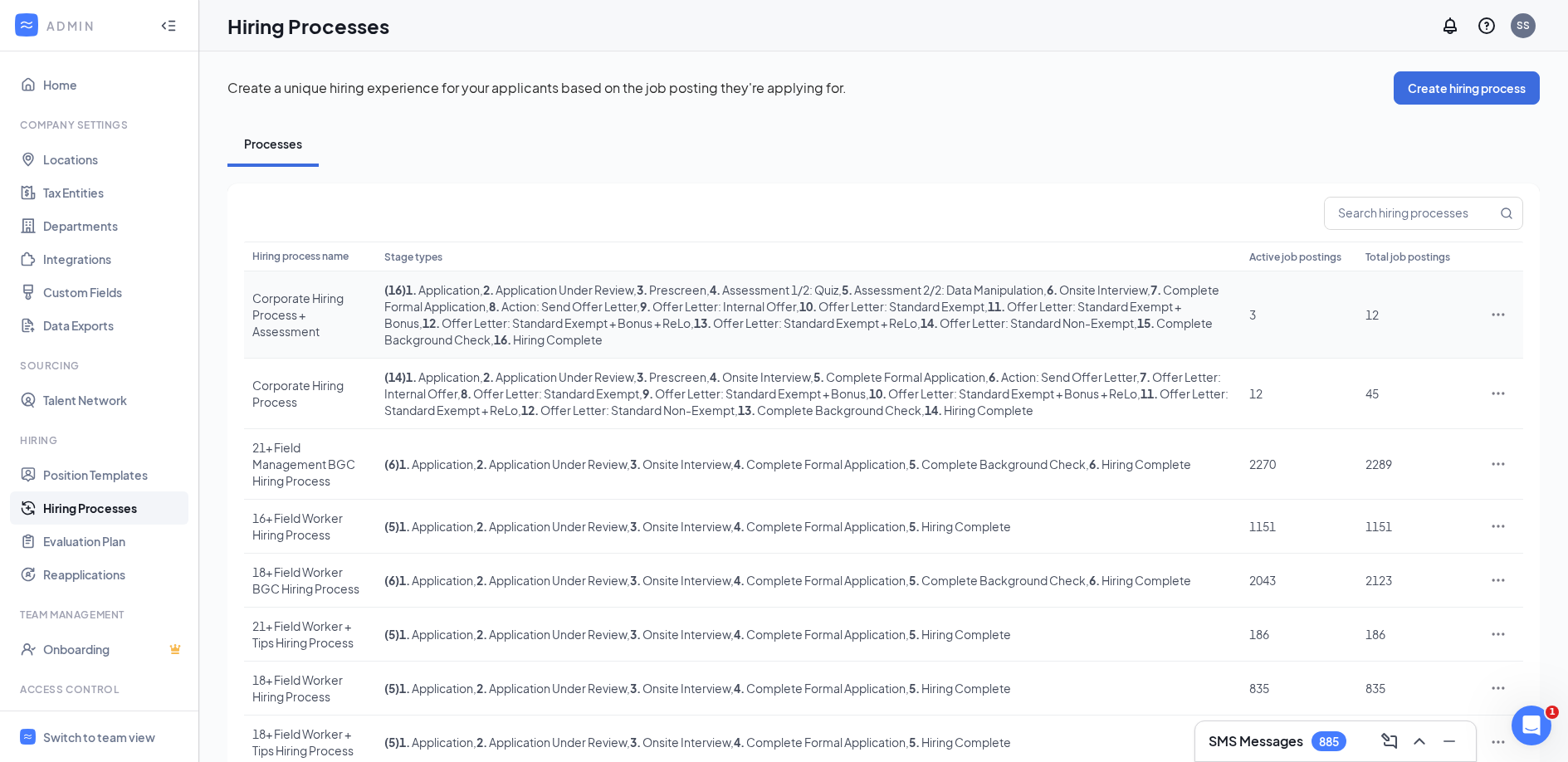
click at [1502, 310] on icon "Ellipses" at bounding box center [1497, 314] width 16 height 16
click at [1409, 348] on span "Edit" at bounding box center [1422, 349] width 143 height 18
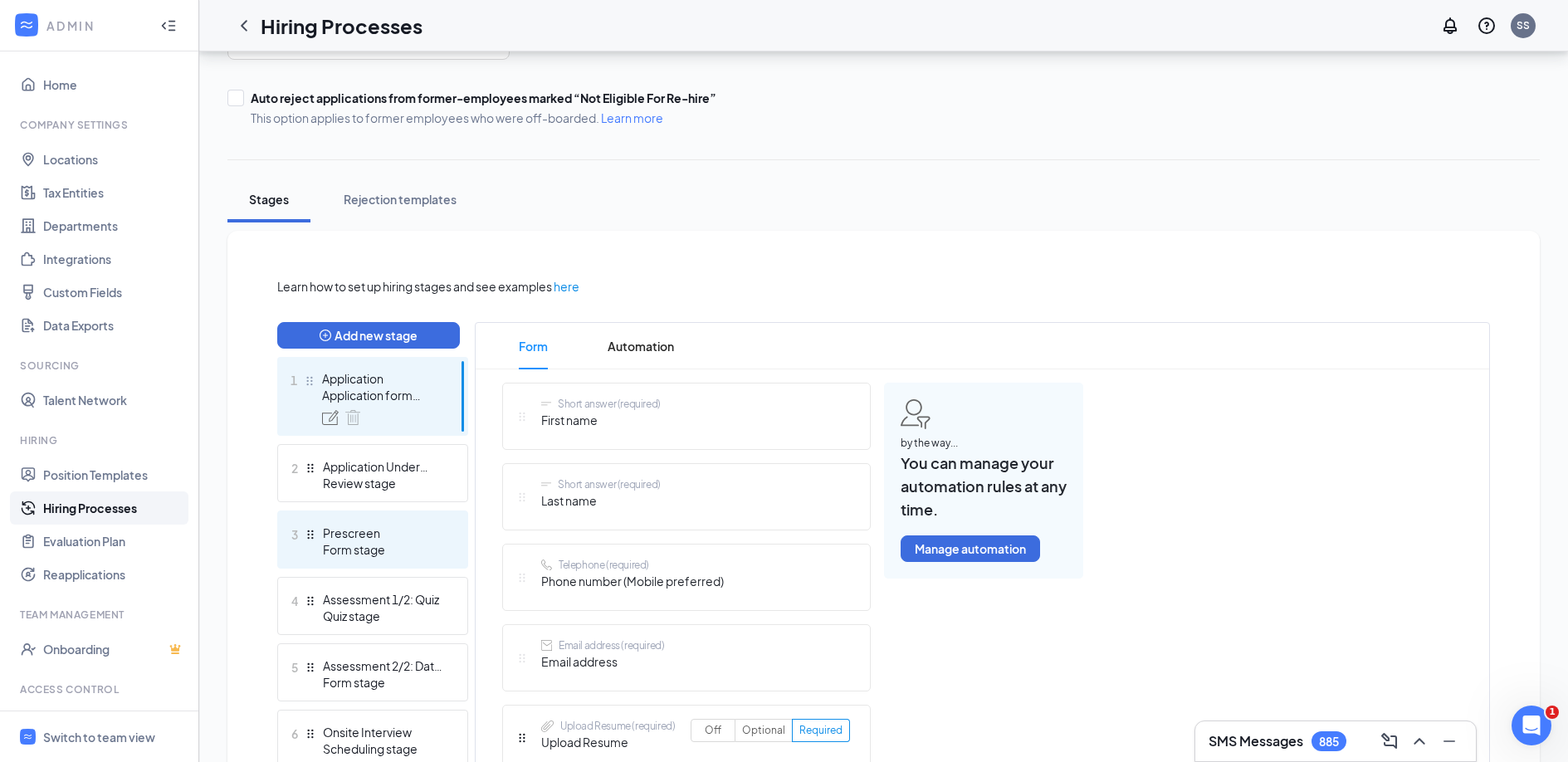
scroll to position [188, 0]
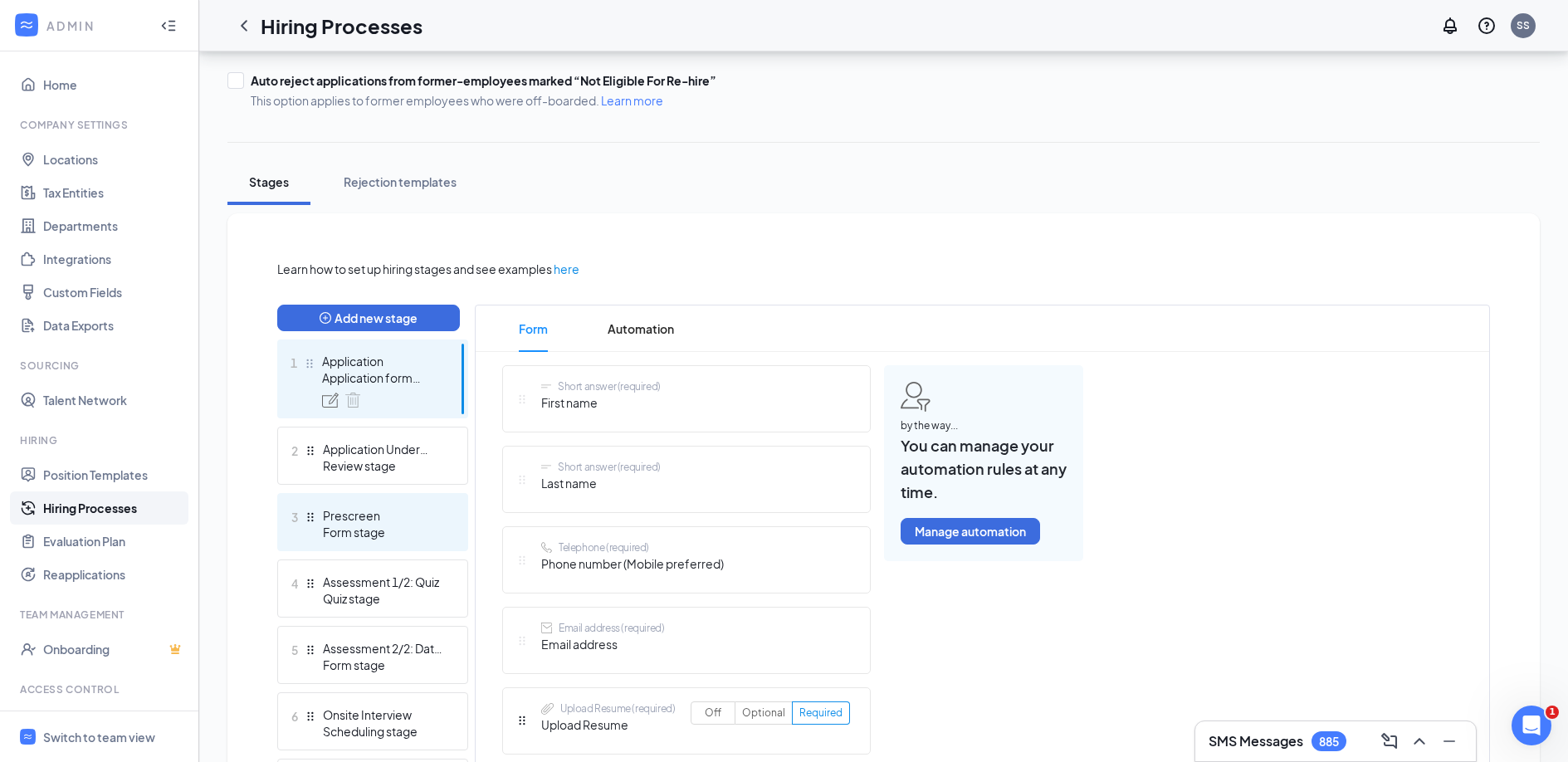
click at [372, 539] on div "Form stage" at bounding box center [383, 532] width 121 height 16
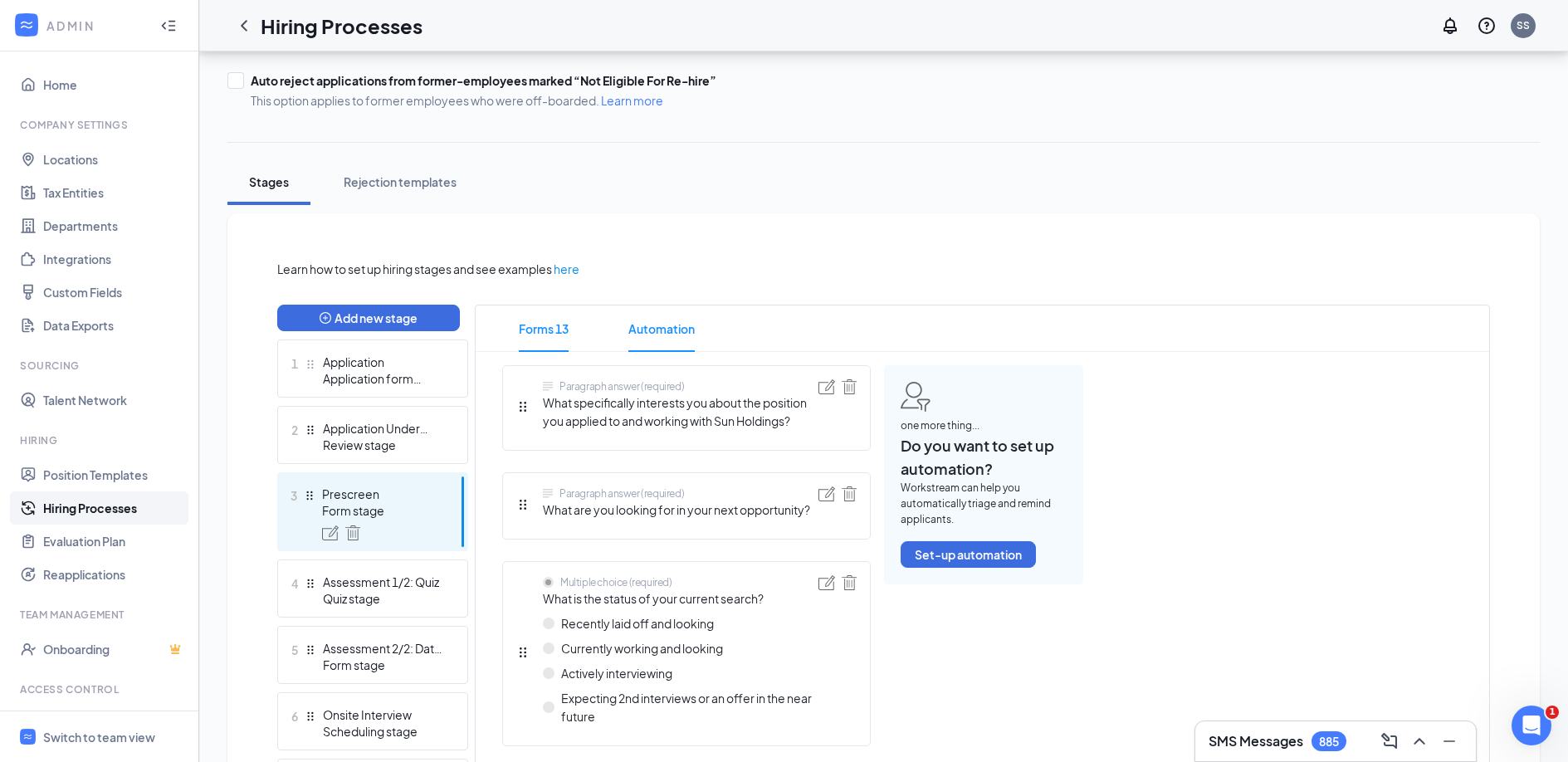
click at [673, 329] on span "Automation" at bounding box center [661, 328] width 67 height 47
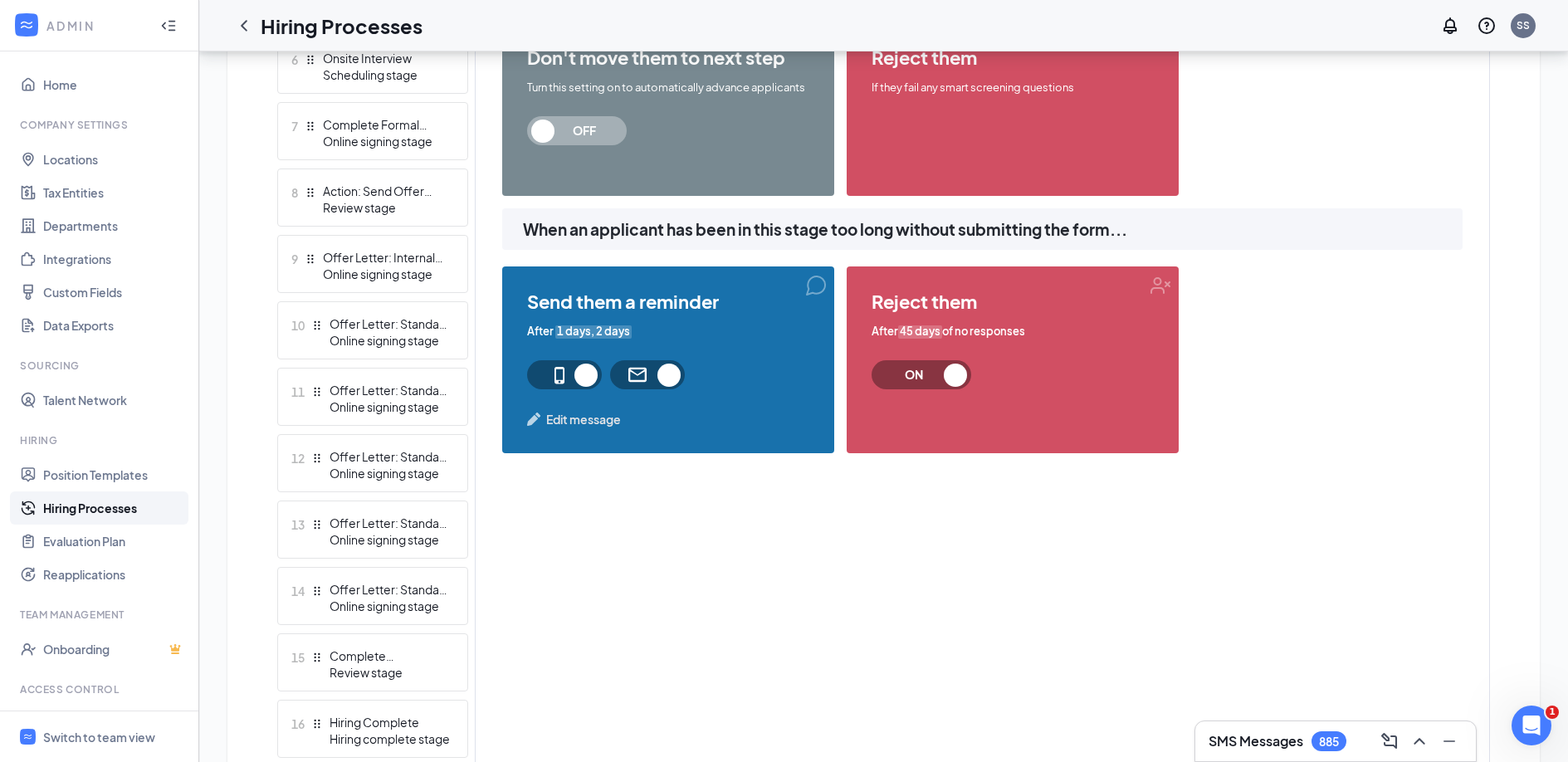
scroll to position [920, 0]
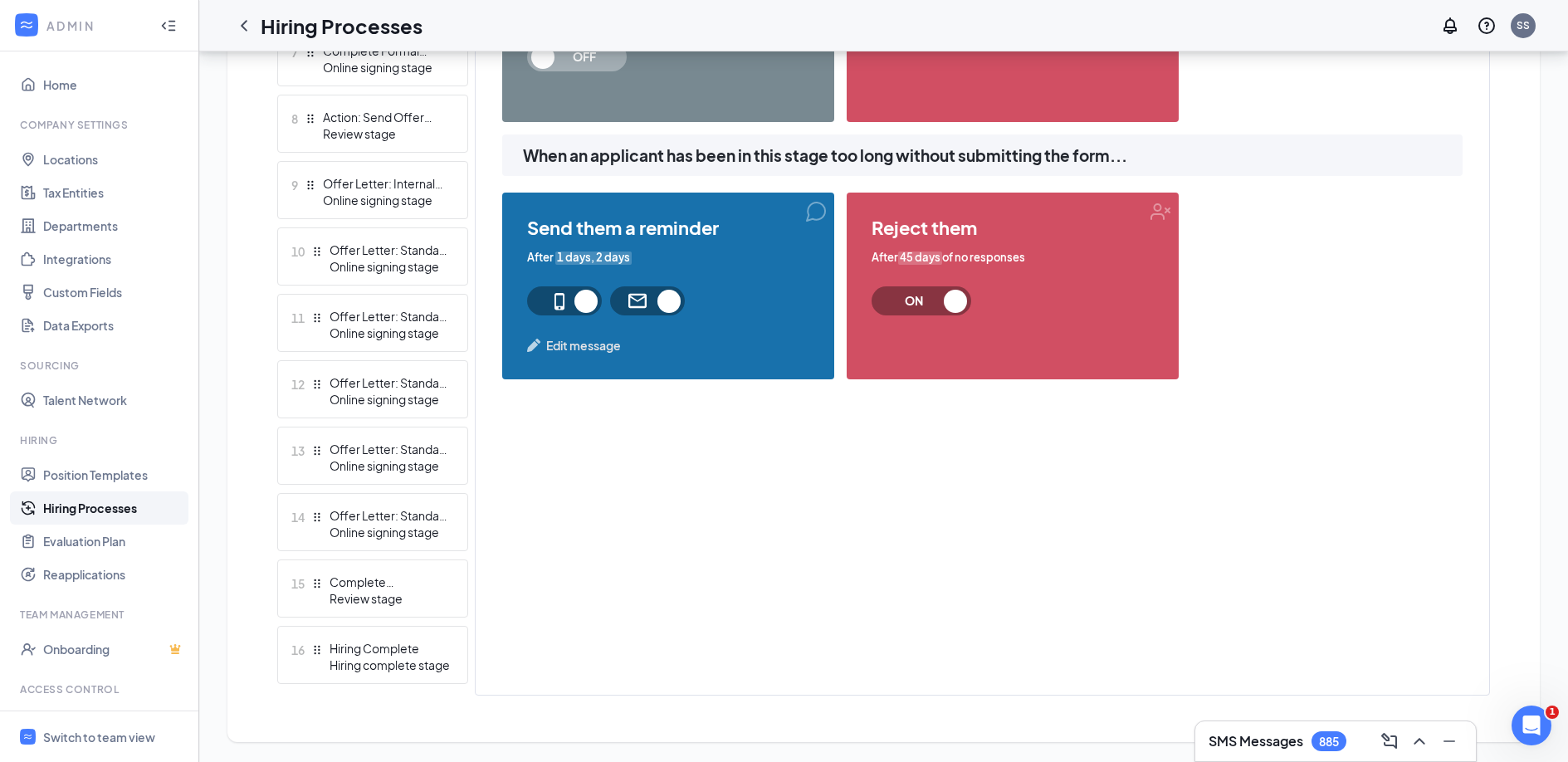
click at [607, 257] on span "1 days, 2 days" at bounding box center [594, 258] width 76 height 16
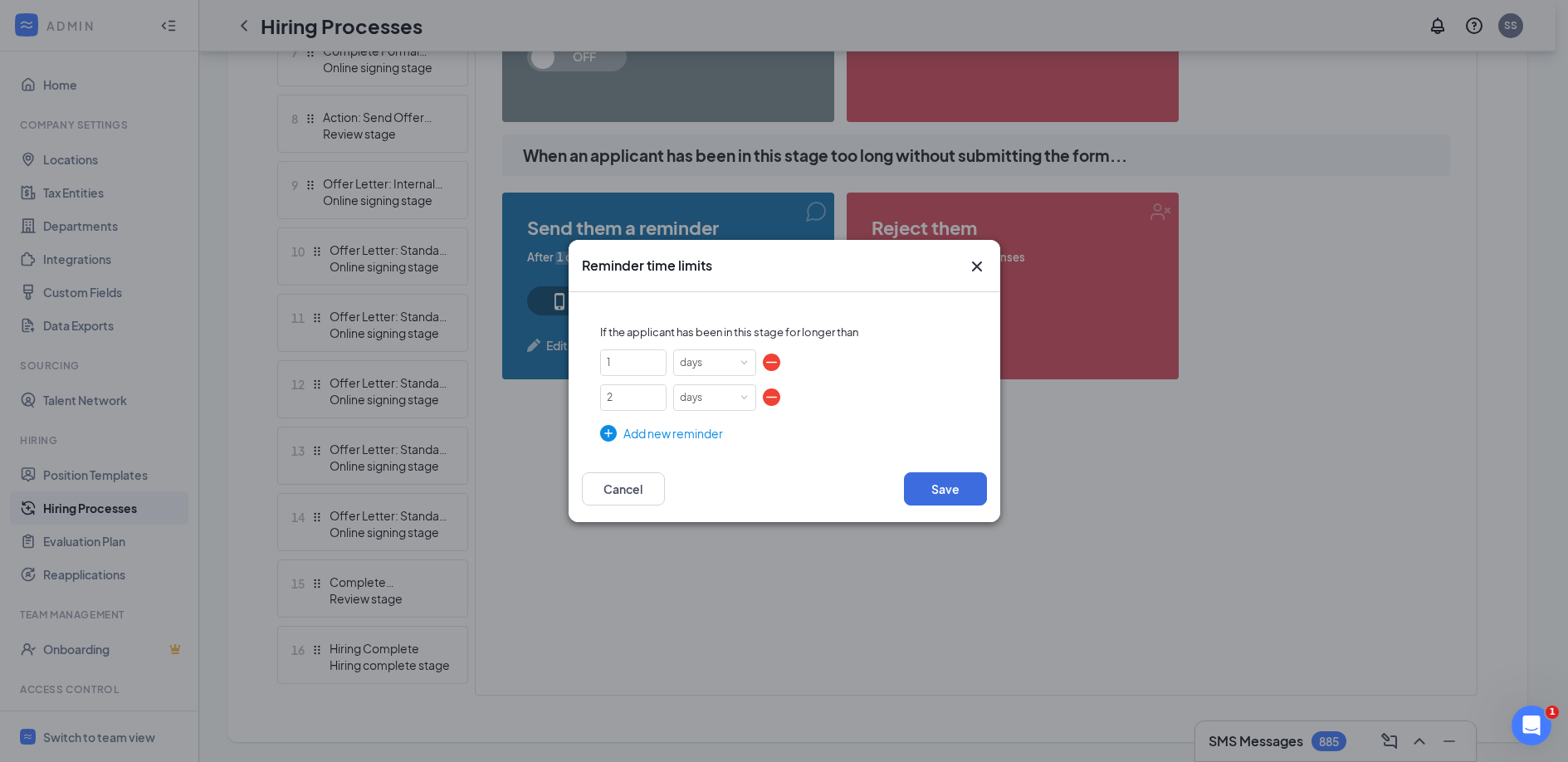
click at [974, 266] on icon "Cross" at bounding box center [976, 266] width 20 height 20
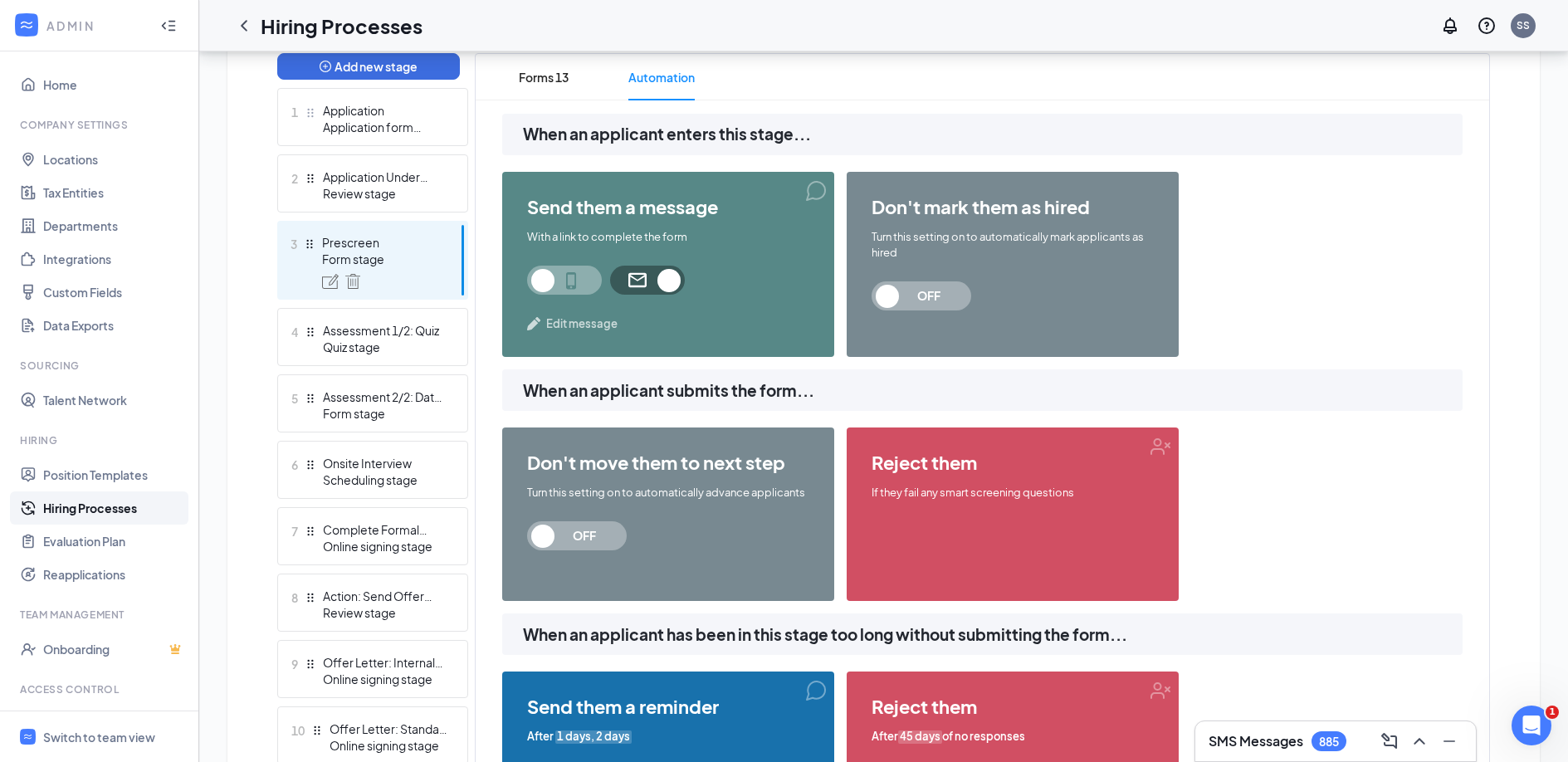
scroll to position [434, 0]
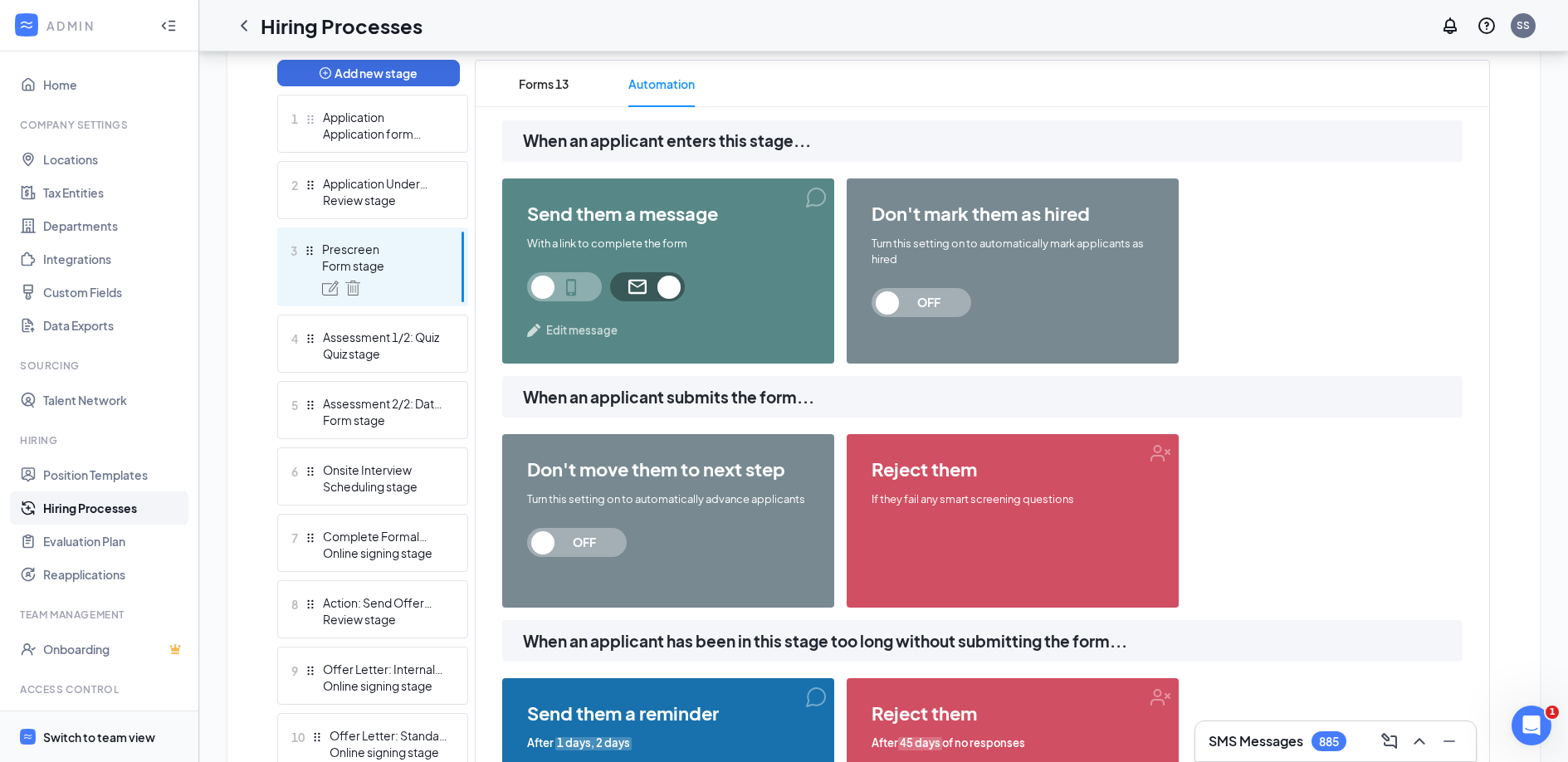
click at [81, 741] on div "Switch to team view" at bounding box center [98, 737] width 112 height 16
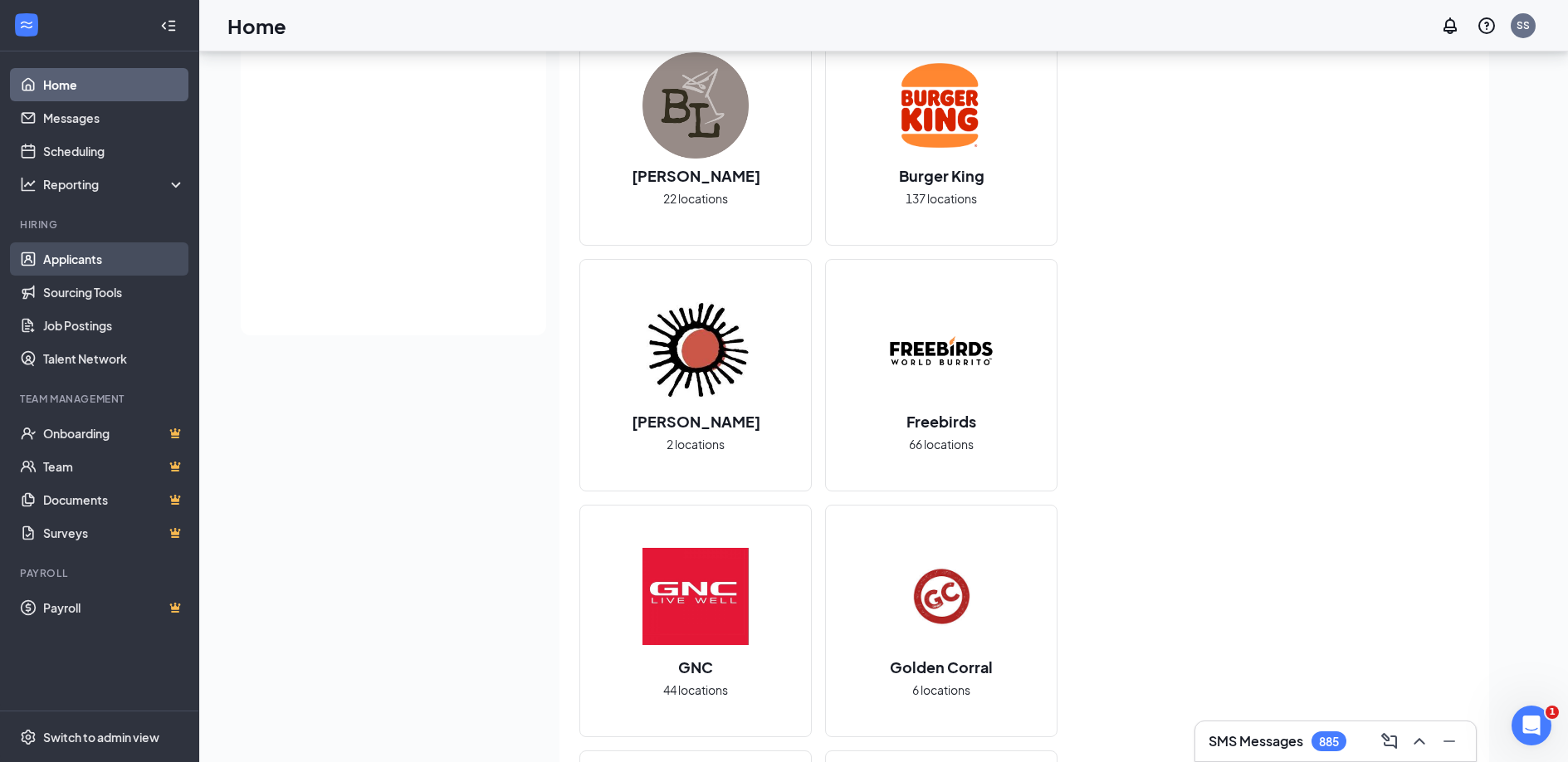
click at [105, 265] on link "Applicants" at bounding box center [114, 259] width 142 height 33
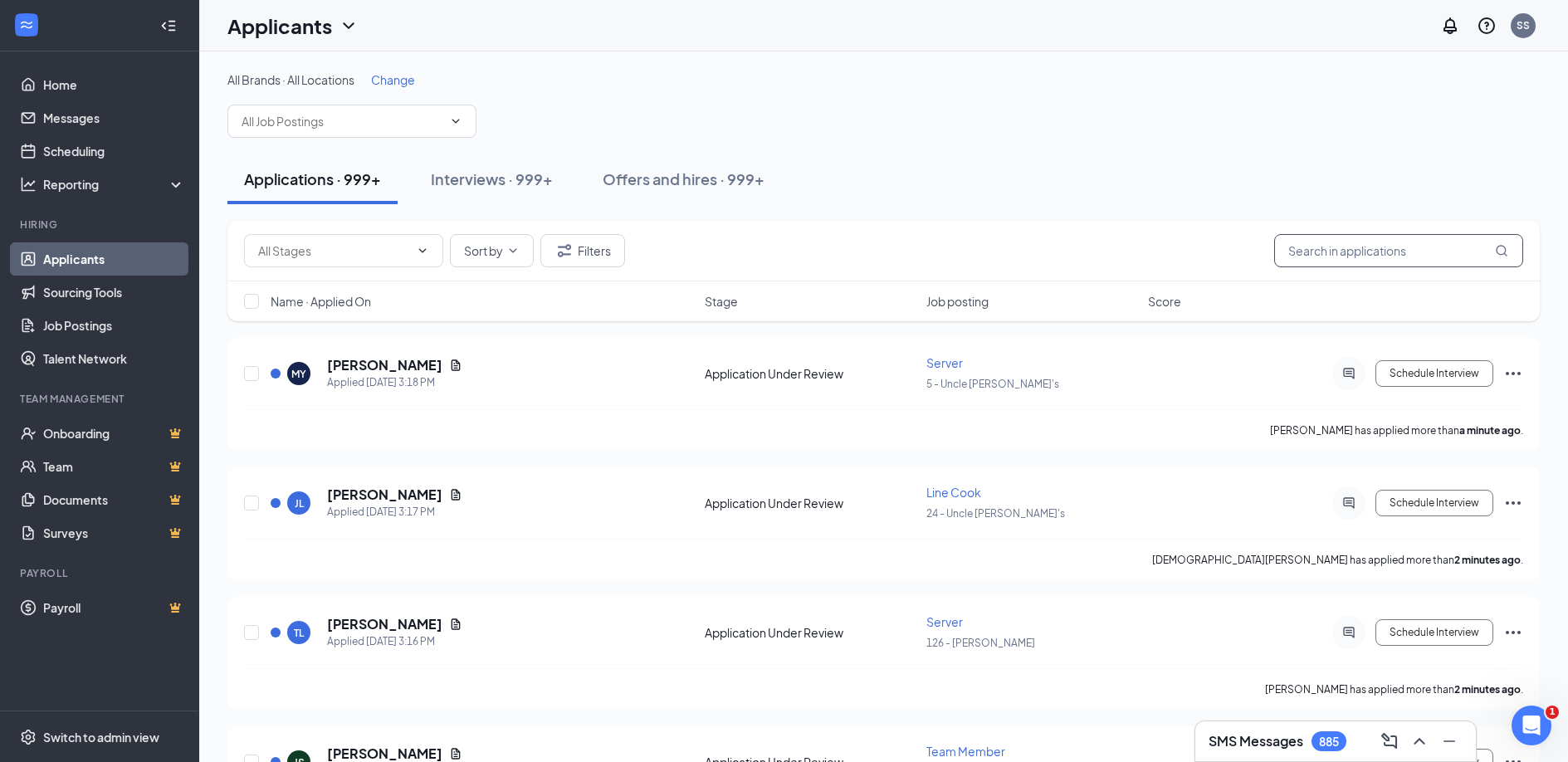
click at [1350, 257] on input "text" at bounding box center [1398, 250] width 249 height 33
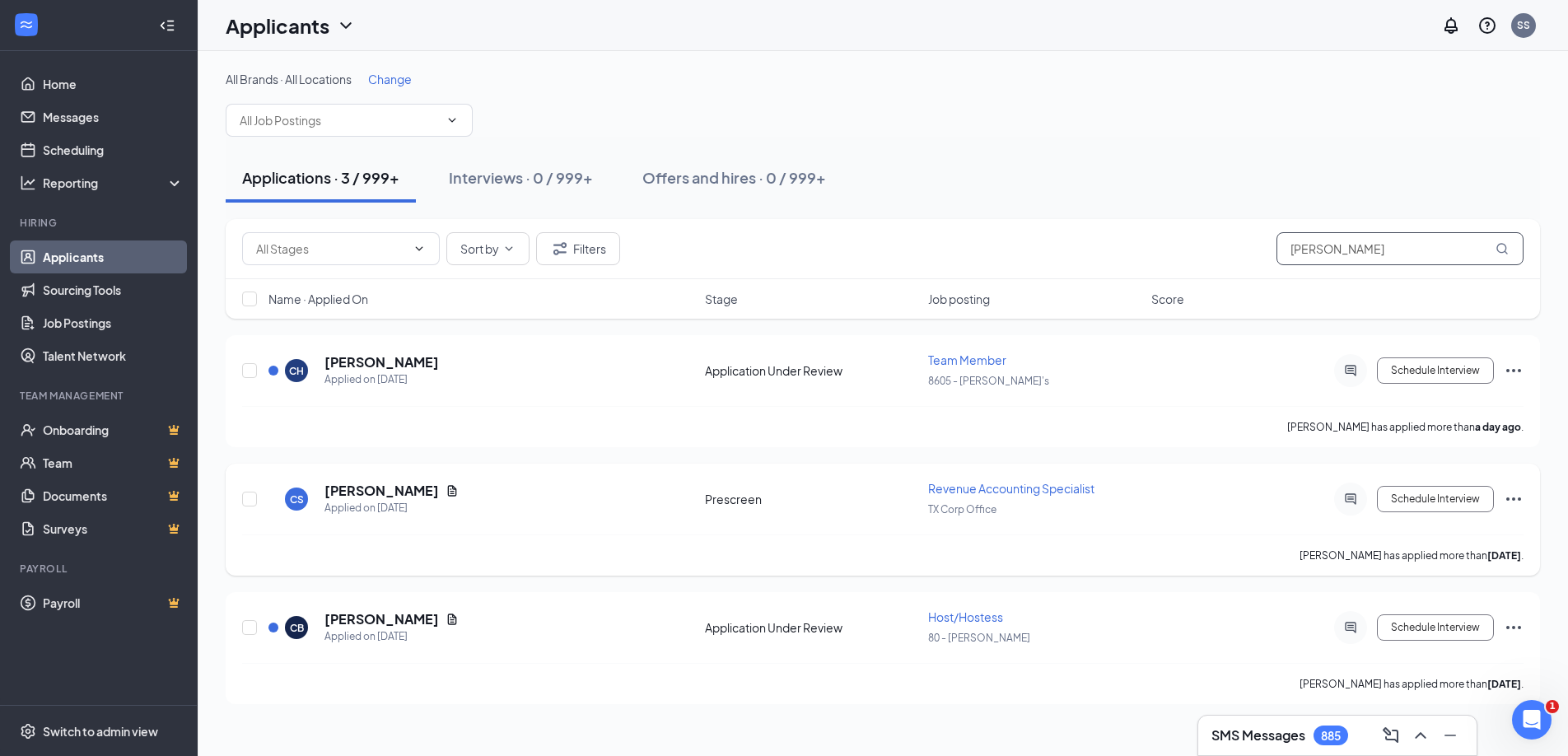
type input "cristina"
click at [1519, 501] on icon "Ellipses" at bounding box center [1513, 499] width 20 height 20
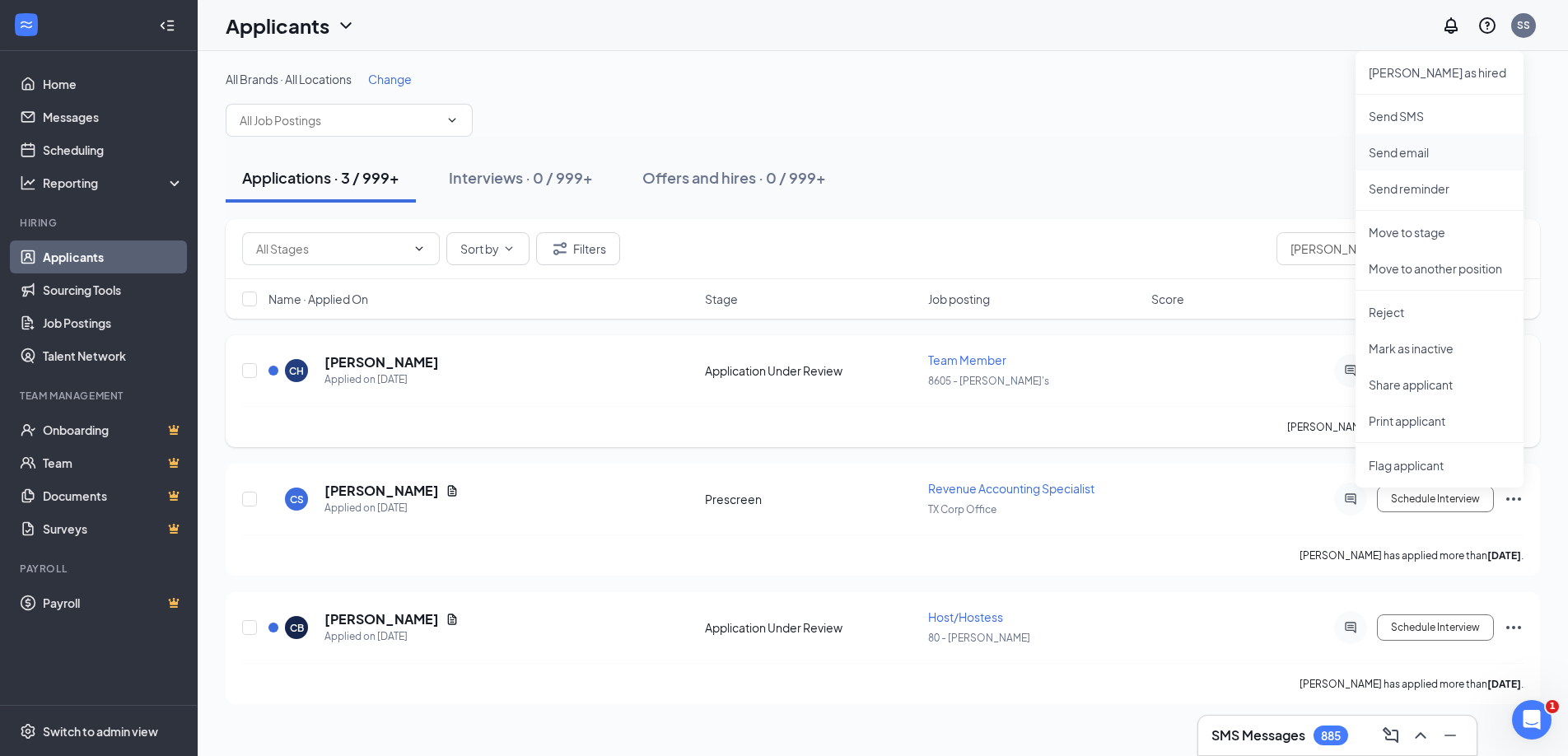
click at [1456, 153] on p "Send email" at bounding box center [1439, 152] width 142 height 16
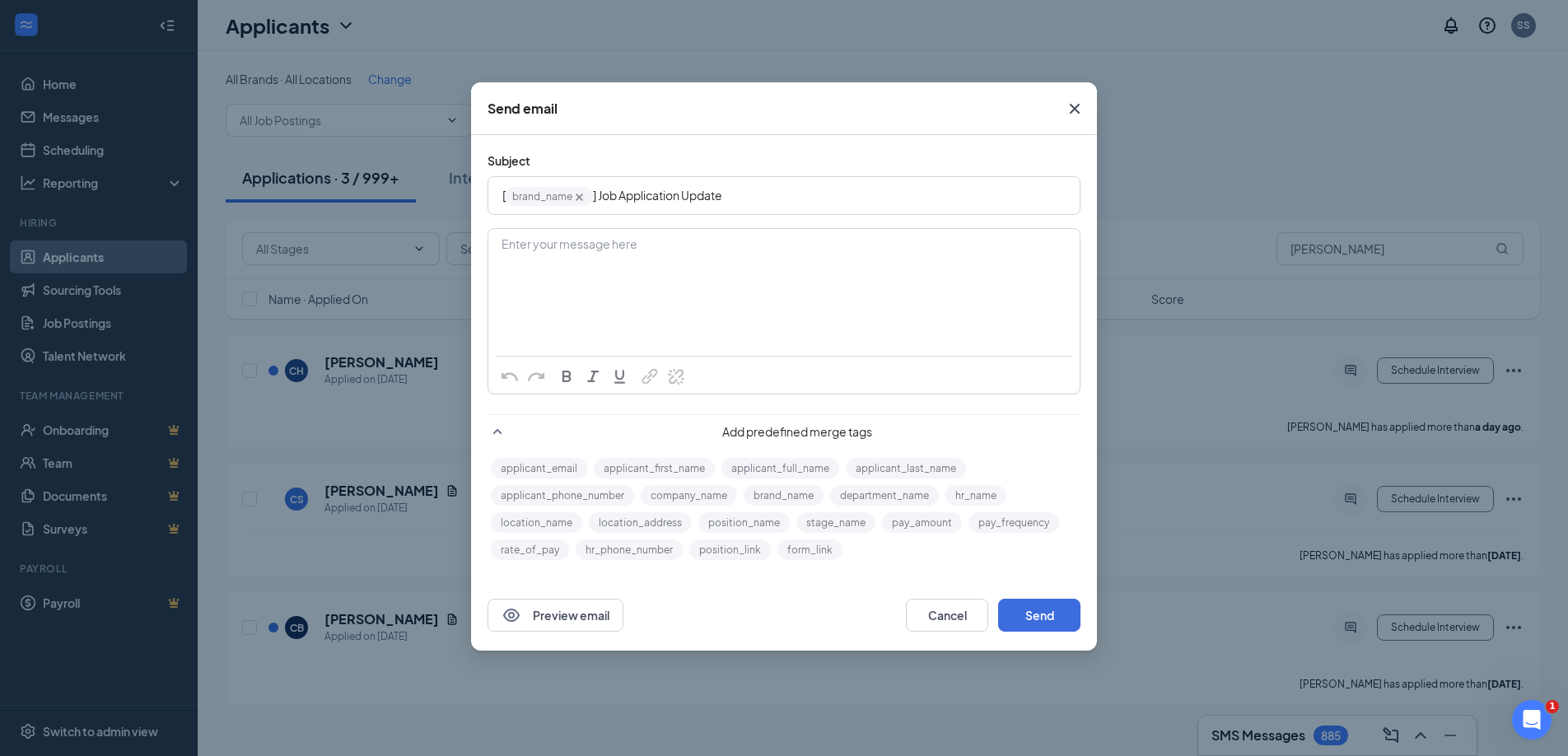
click at [1077, 107] on icon "Cross" at bounding box center [1074, 108] width 20 height 20
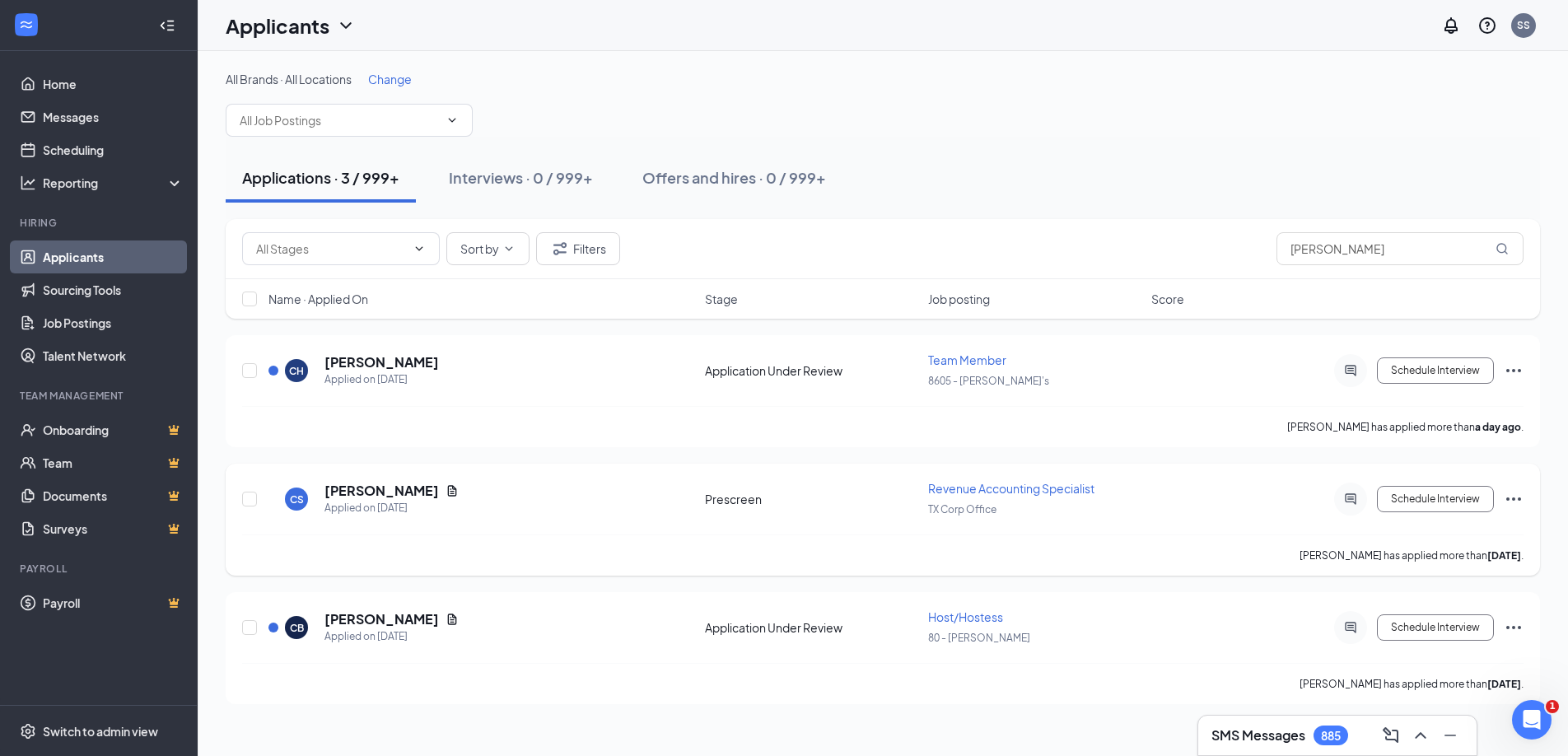
click at [1512, 502] on icon "Ellipses" at bounding box center [1513, 499] width 20 height 20
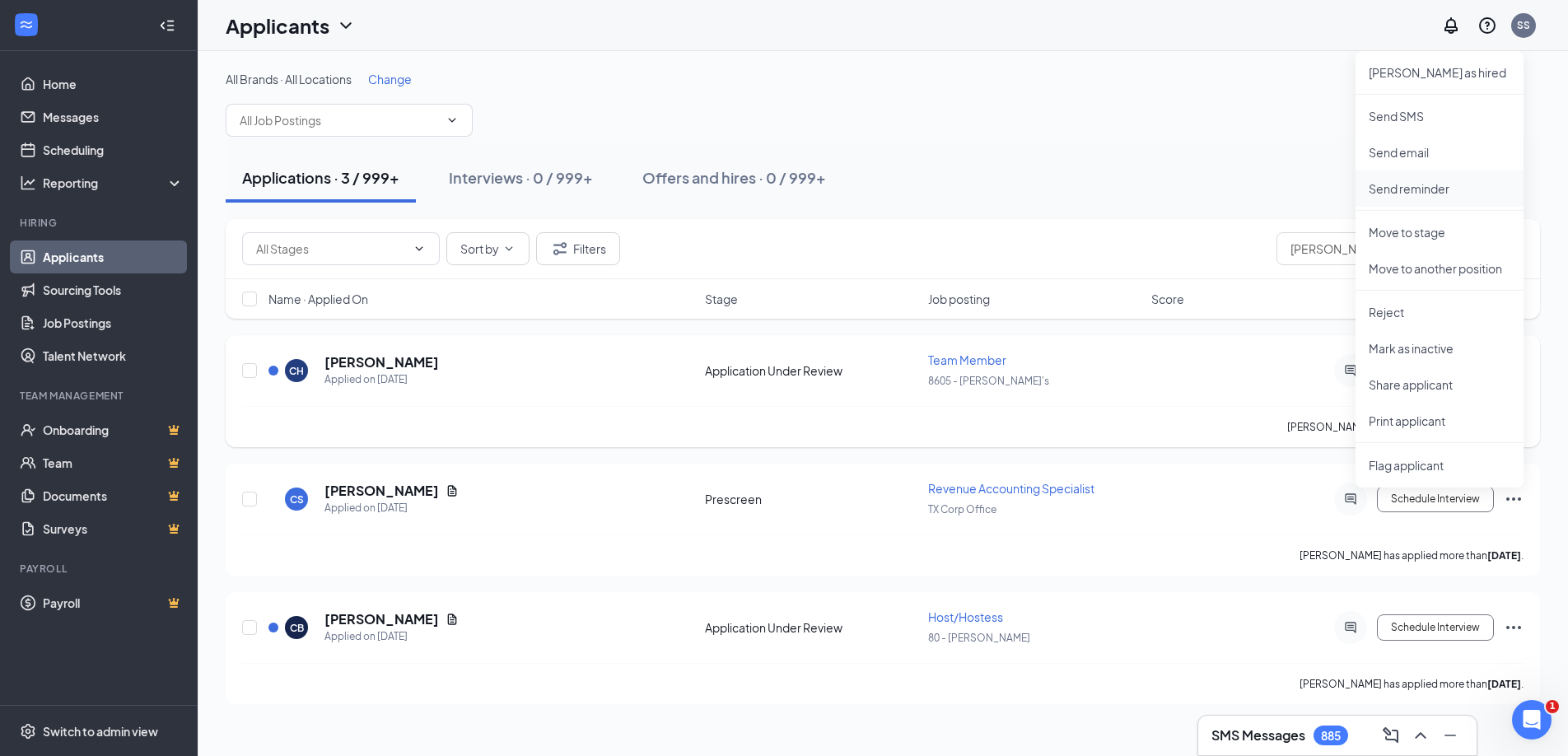
click at [1412, 195] on p "Send reminder" at bounding box center [1439, 188] width 142 height 16
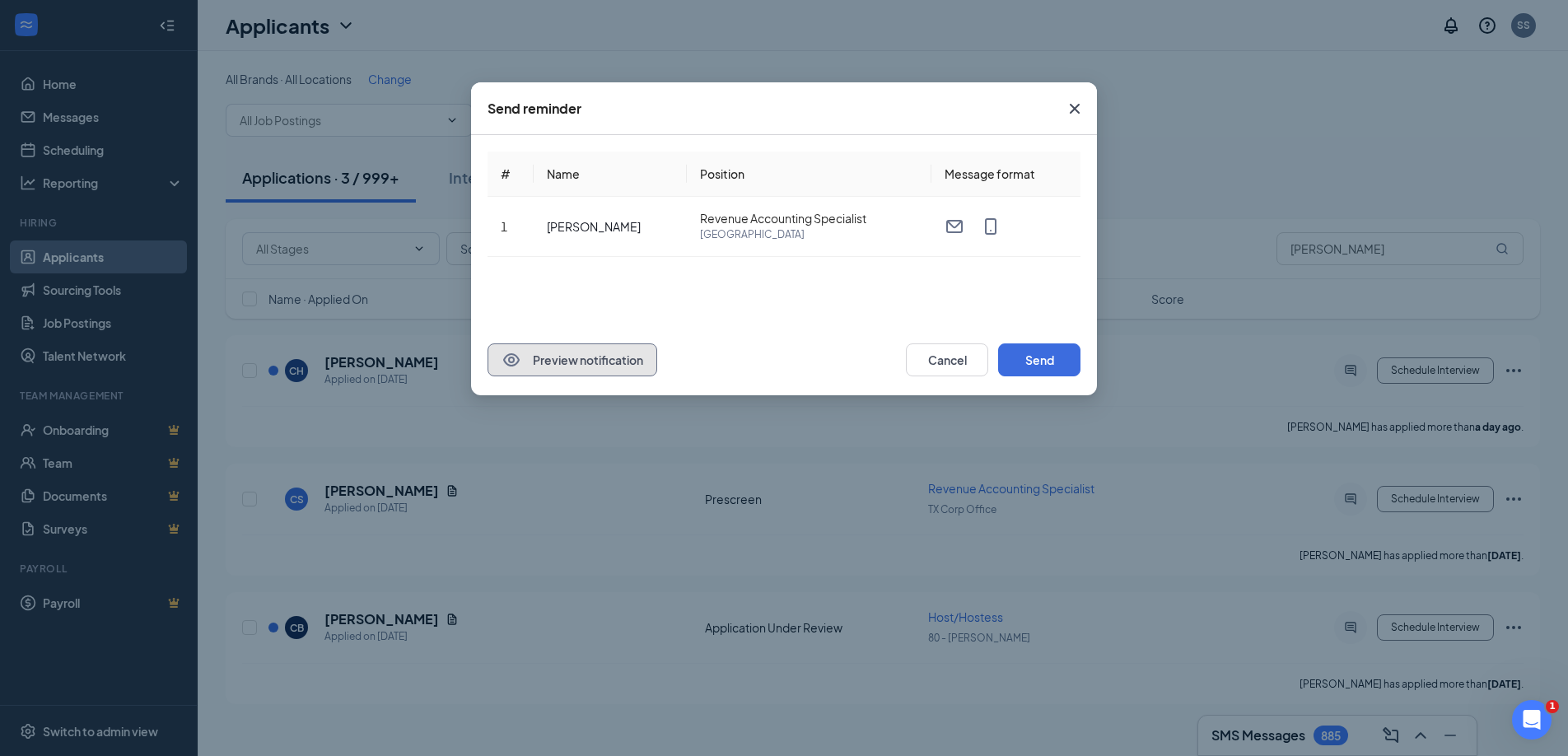
click at [616, 364] on button "Preview notification" at bounding box center [572, 360] width 169 height 33
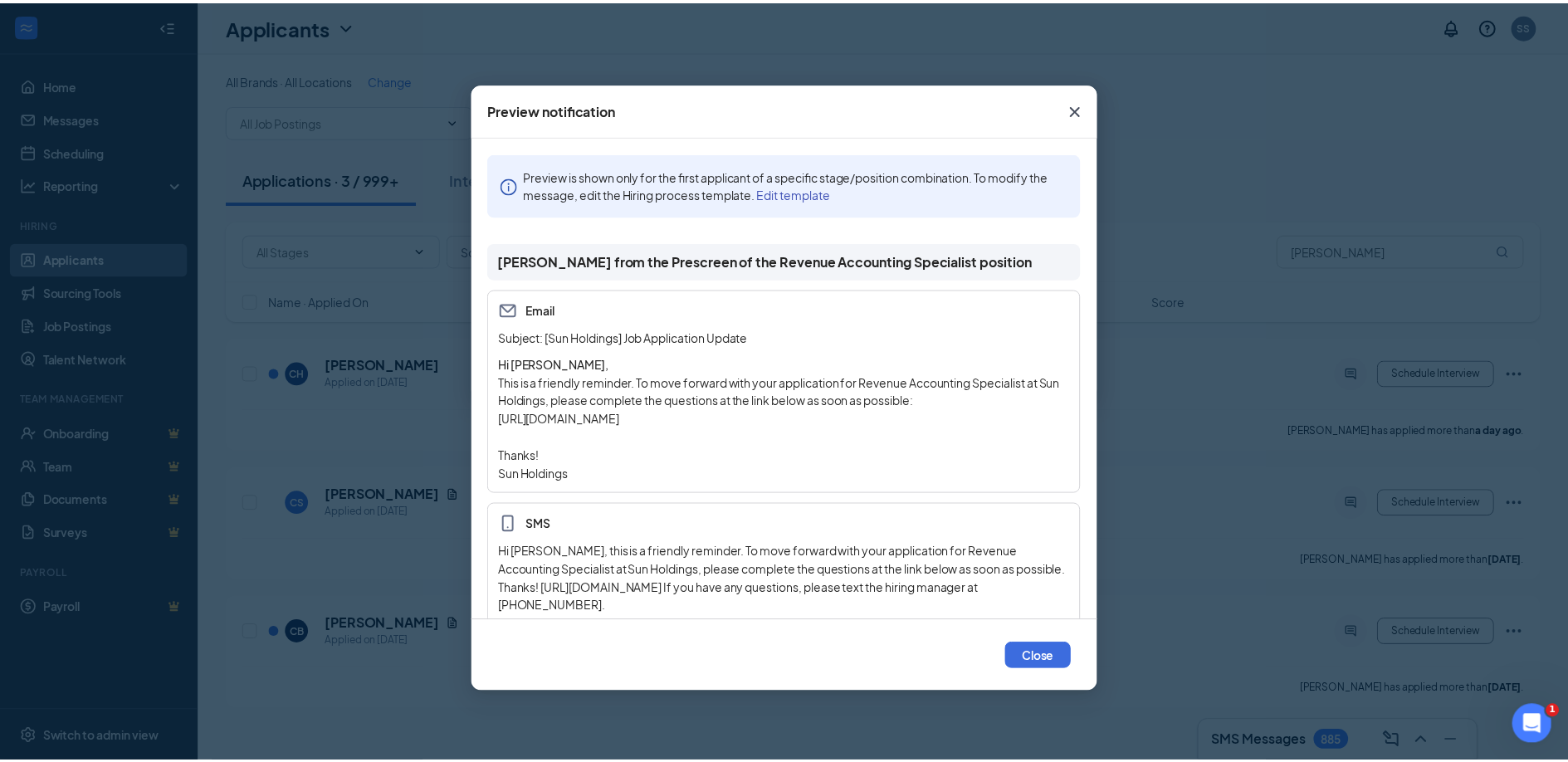
scroll to position [22, 0]
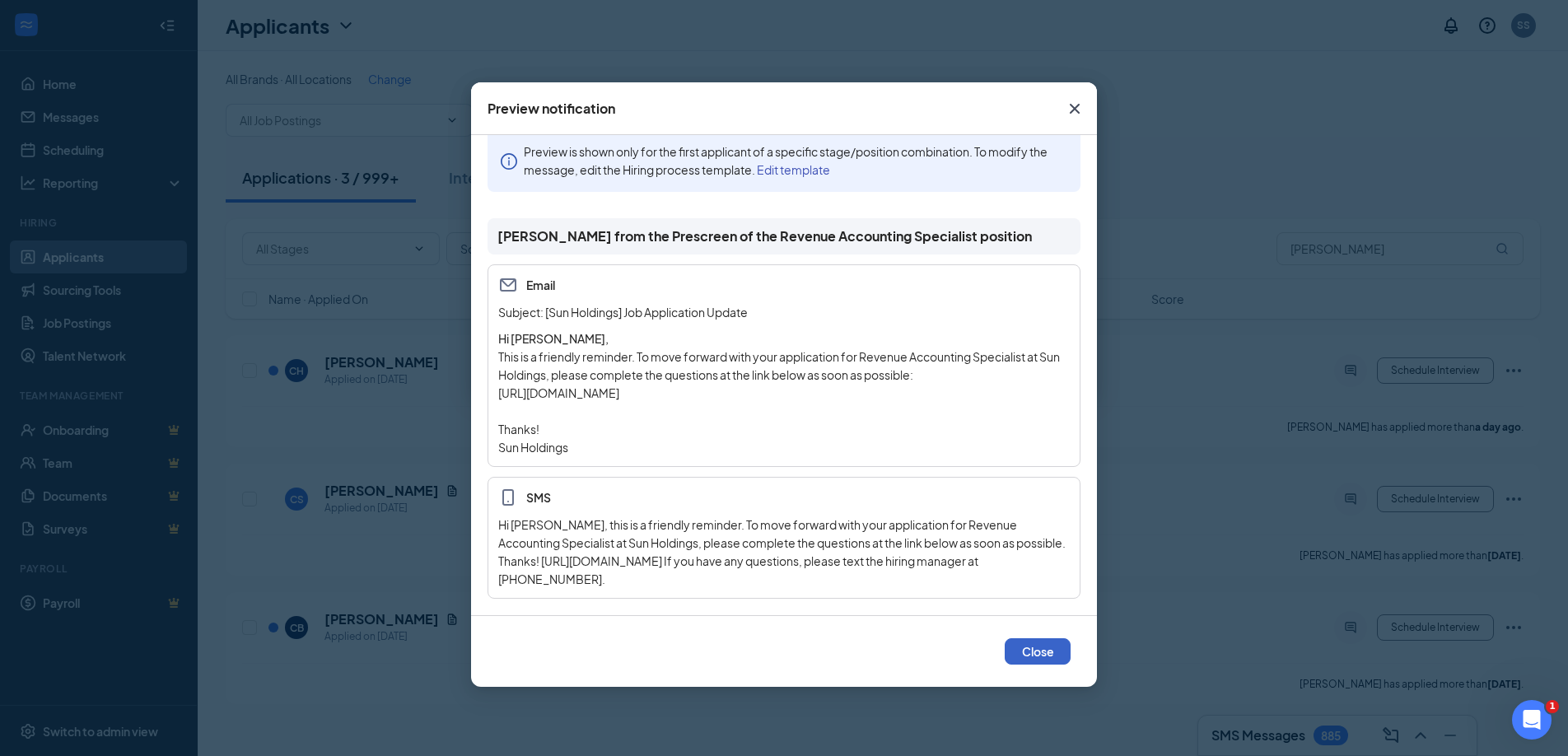
click at [1049, 647] on button "Close" at bounding box center [1038, 652] width 66 height 27
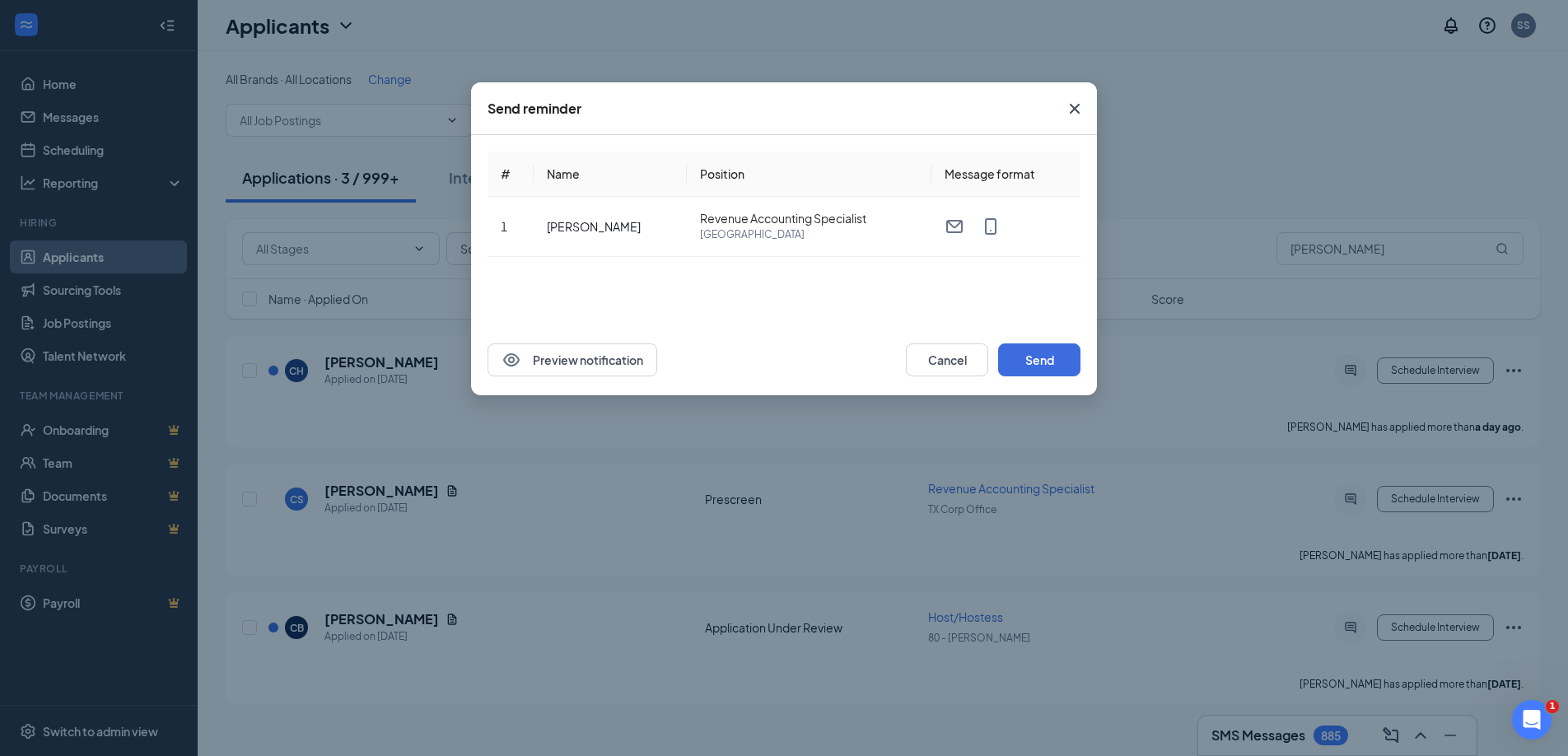
click at [1068, 110] on icon "Cross" at bounding box center [1074, 108] width 20 height 20
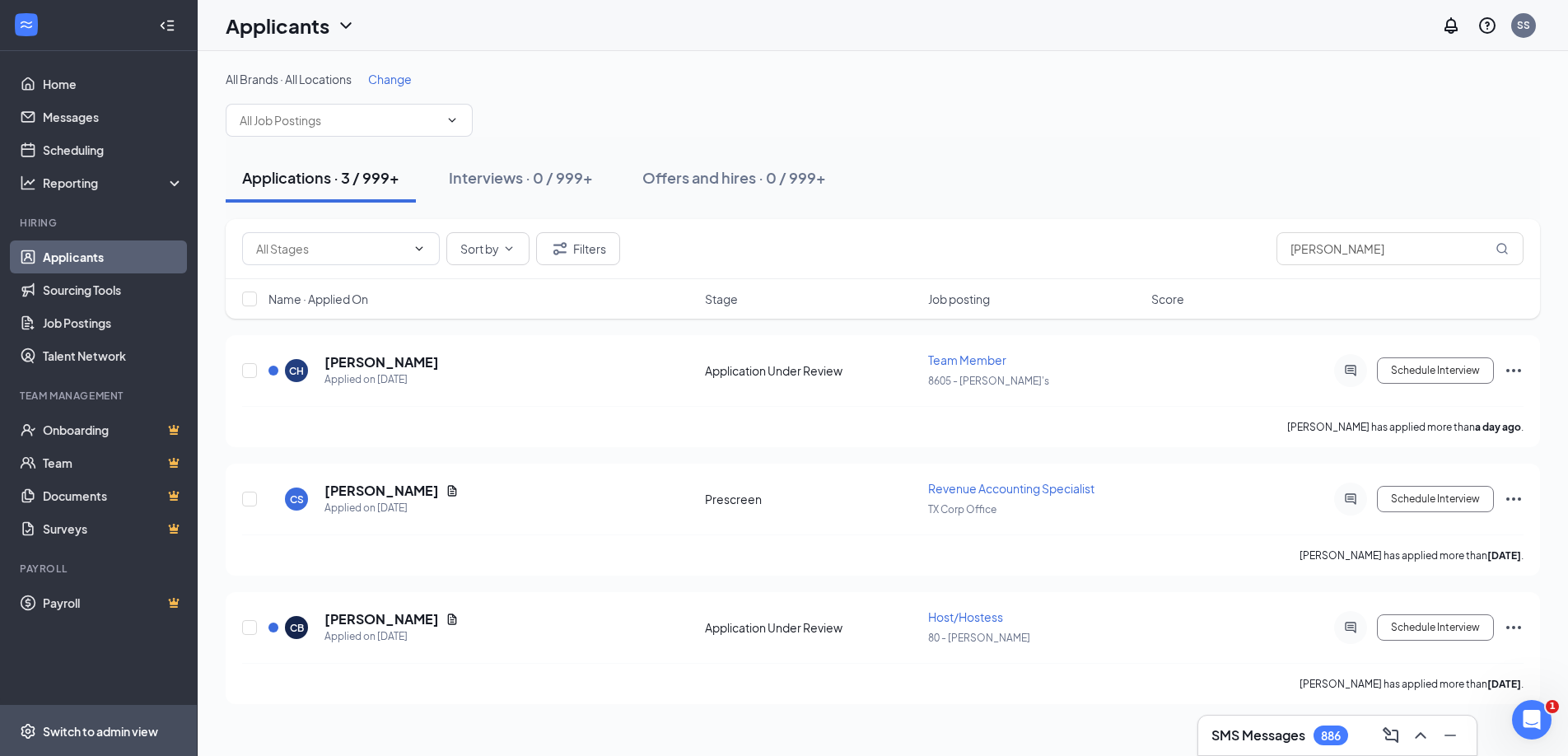
click at [104, 726] on div "Switch to admin view" at bounding box center [100, 731] width 116 height 16
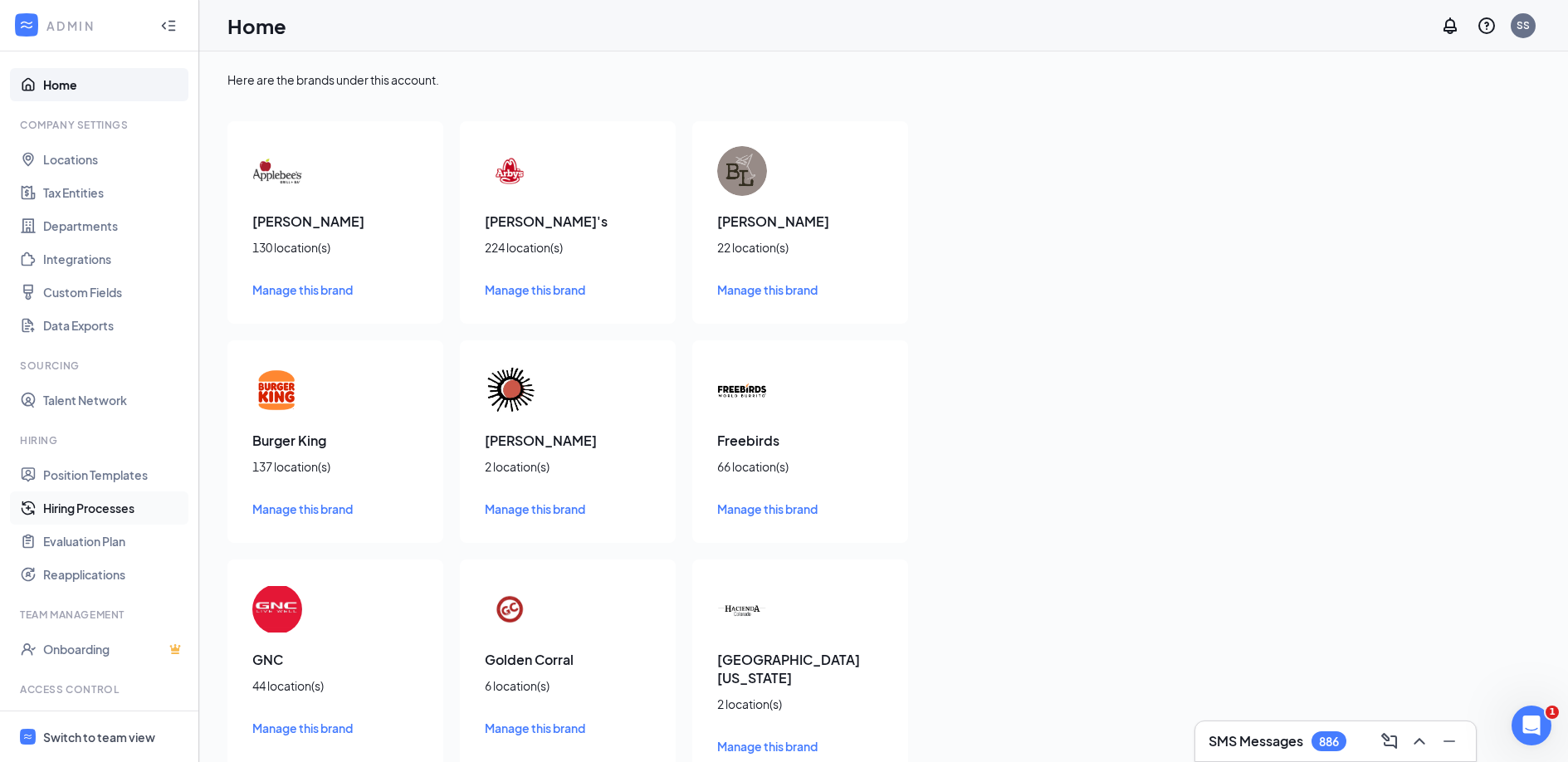
click at [74, 513] on link "Hiring Processes" at bounding box center [114, 508] width 142 height 33
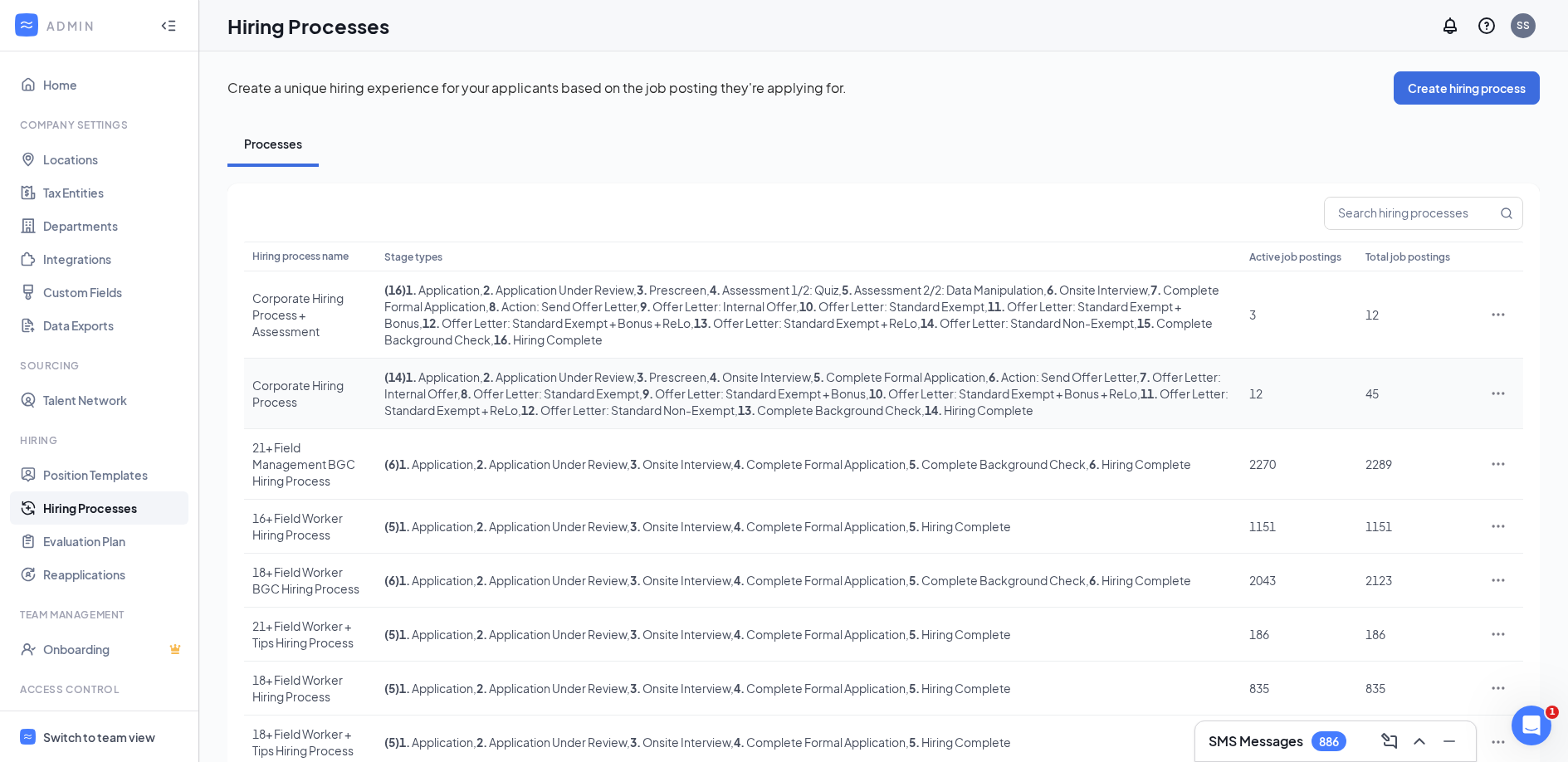
click at [1499, 396] on icon "Ellipses" at bounding box center [1497, 393] width 16 height 16
click at [1441, 422] on span "Edit" at bounding box center [1422, 427] width 143 height 18
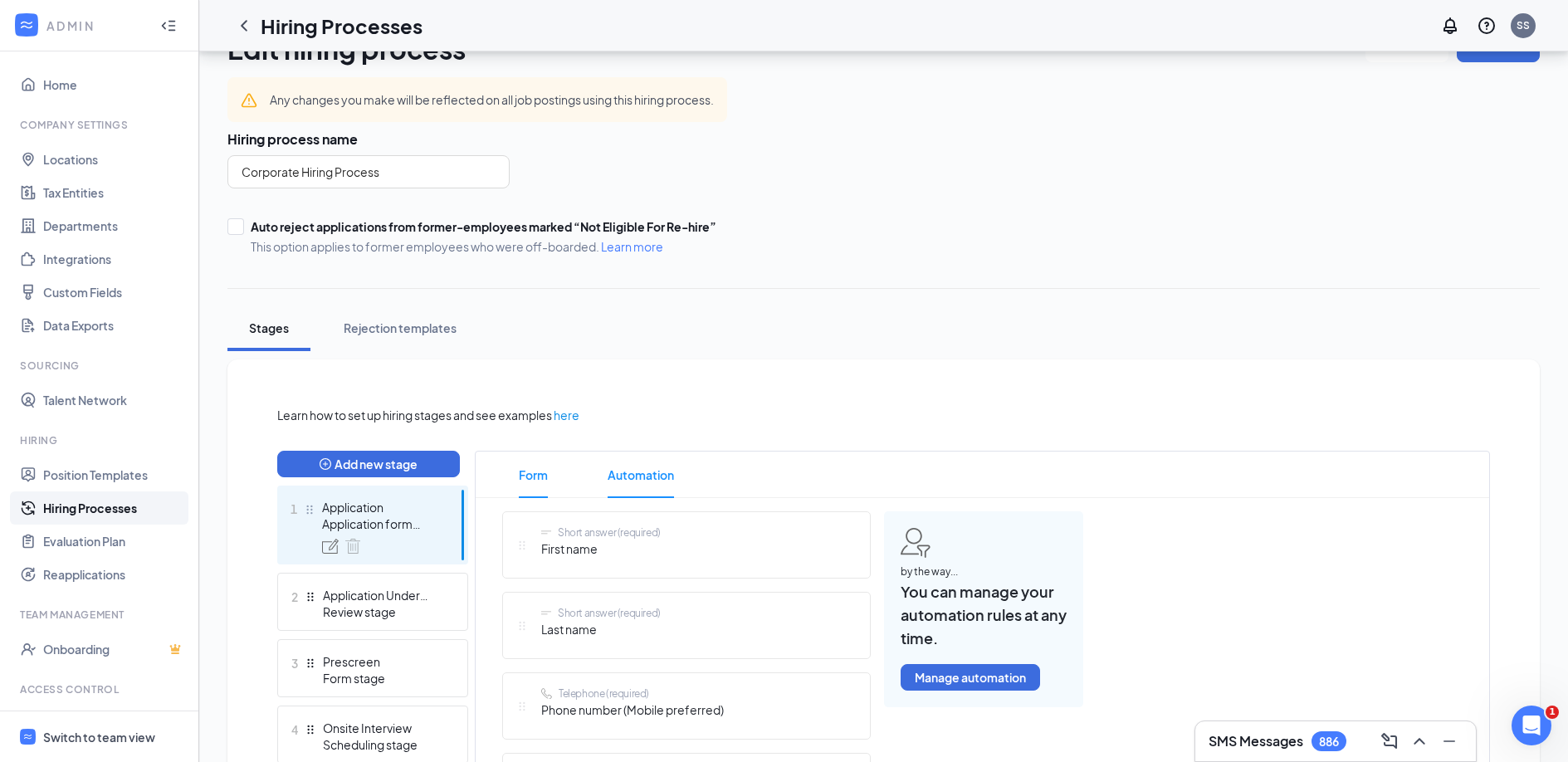
click at [648, 477] on span "Automation" at bounding box center [641, 475] width 67 height 47
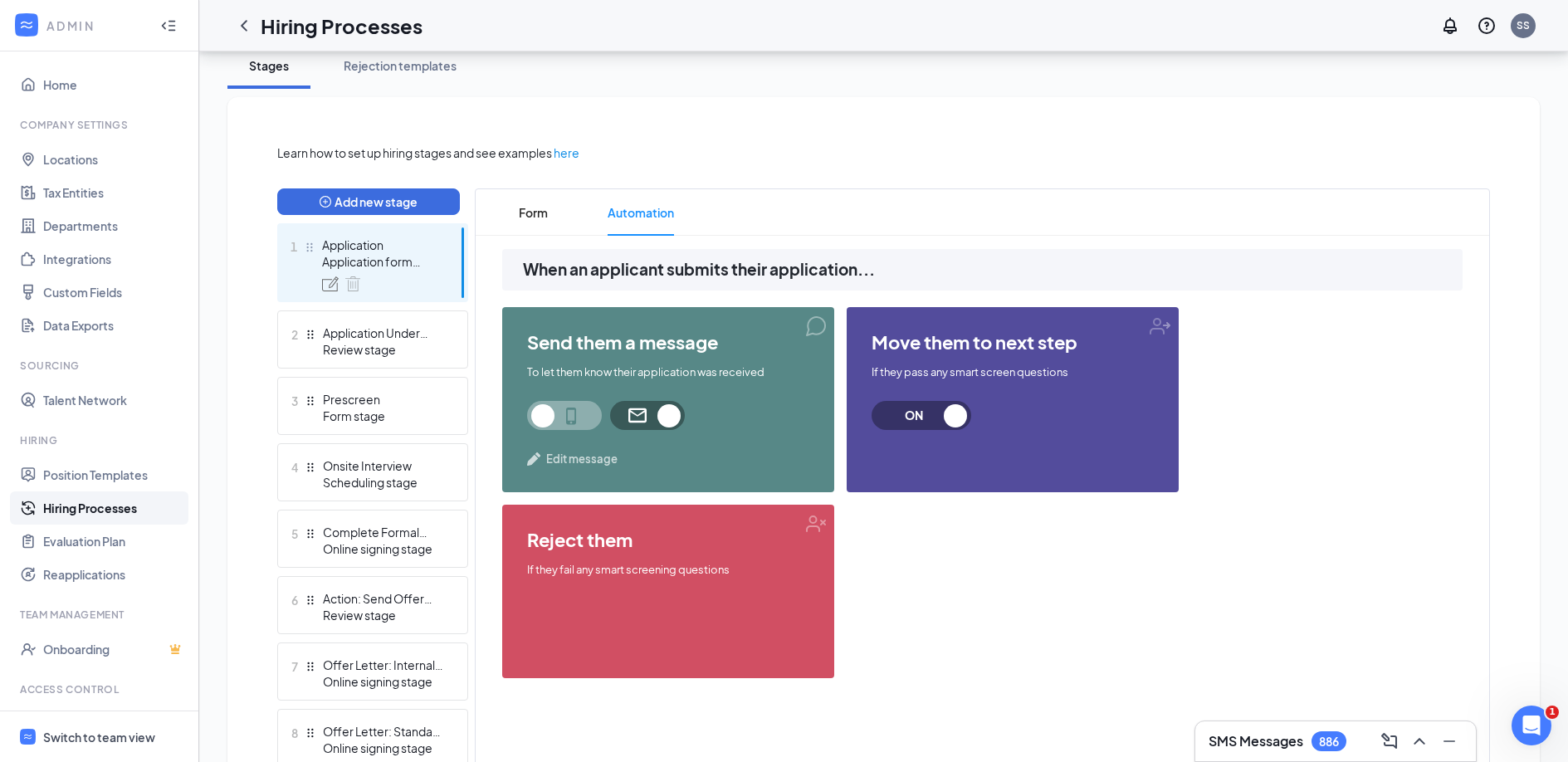
scroll to position [323, 0]
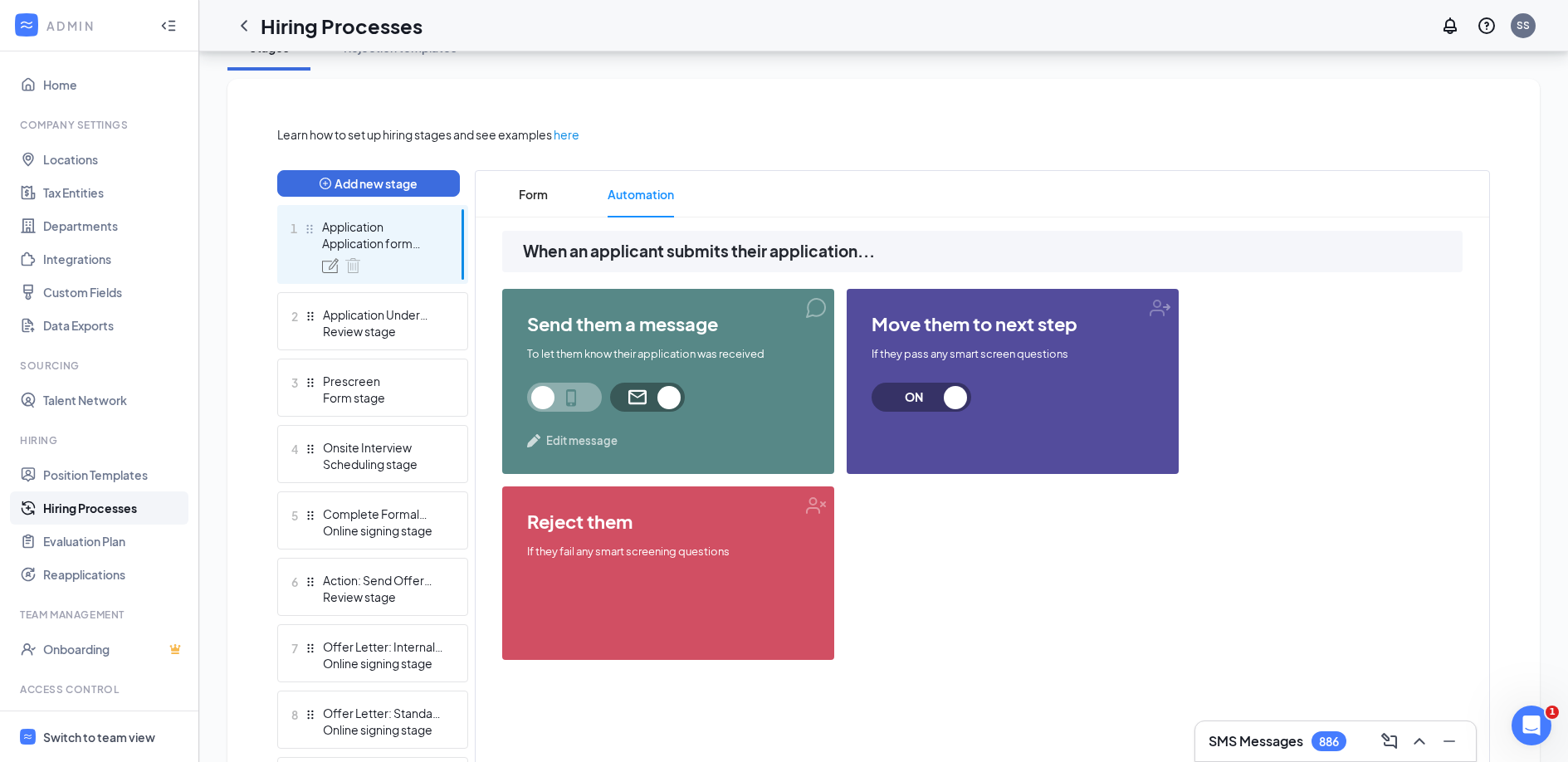
click at [596, 445] on span "Edit message" at bounding box center [581, 440] width 72 height 16
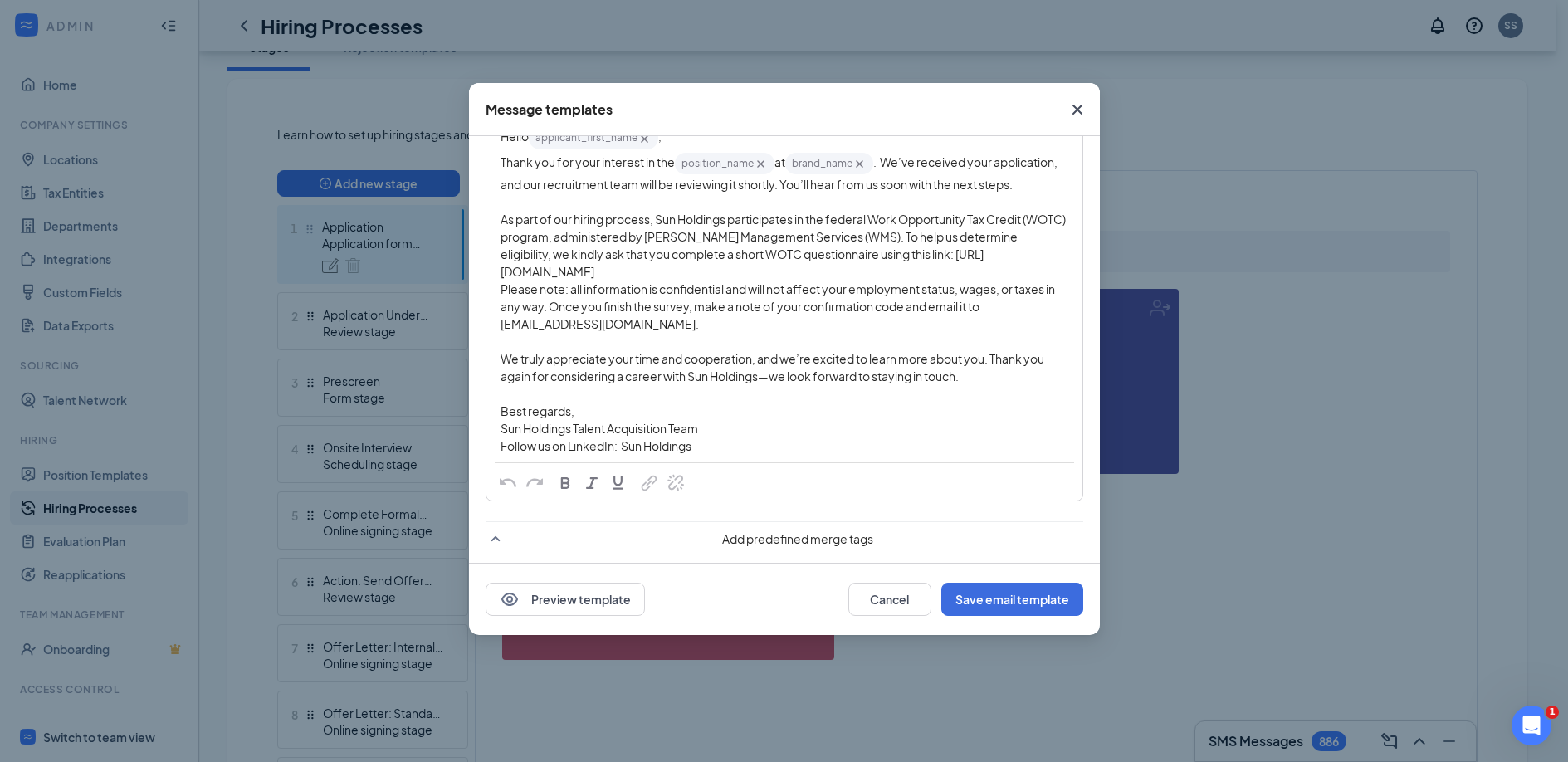
scroll to position [162, 0]
click at [880, 600] on button "Cancel" at bounding box center [889, 599] width 83 height 33
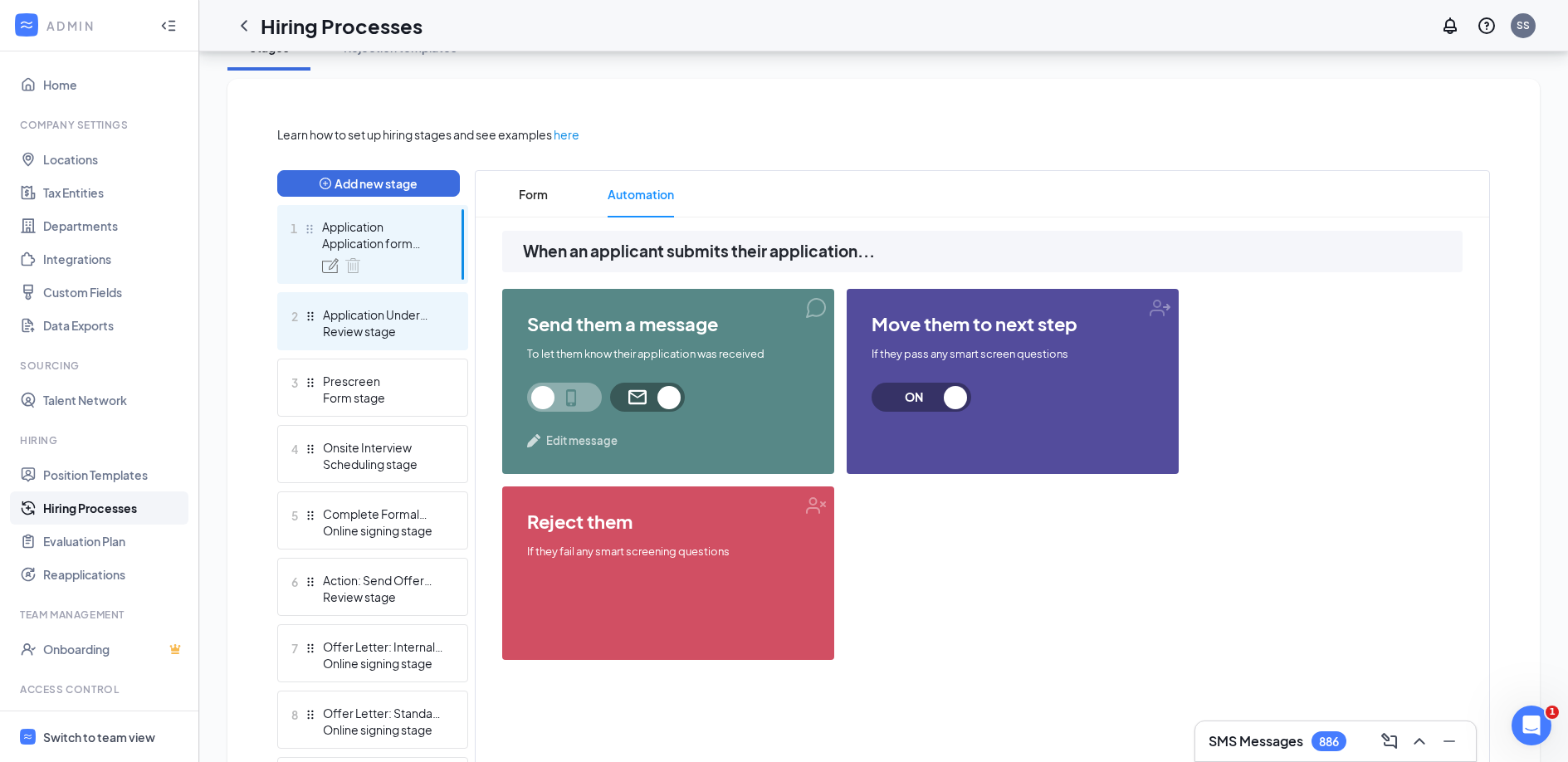
click at [391, 328] on div "Review stage" at bounding box center [383, 330] width 121 height 16
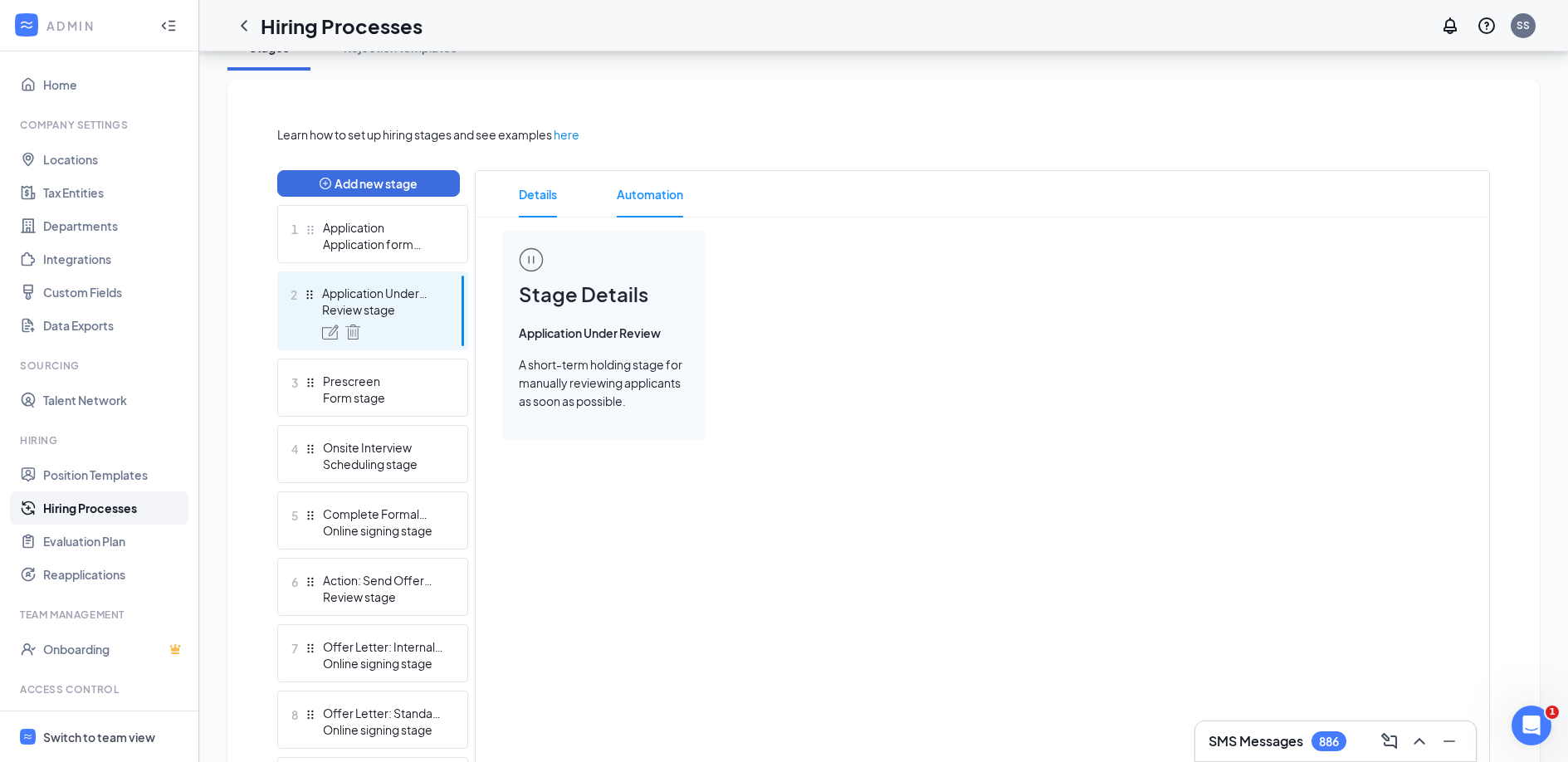
click at [646, 200] on span "Automation" at bounding box center [650, 194] width 67 height 47
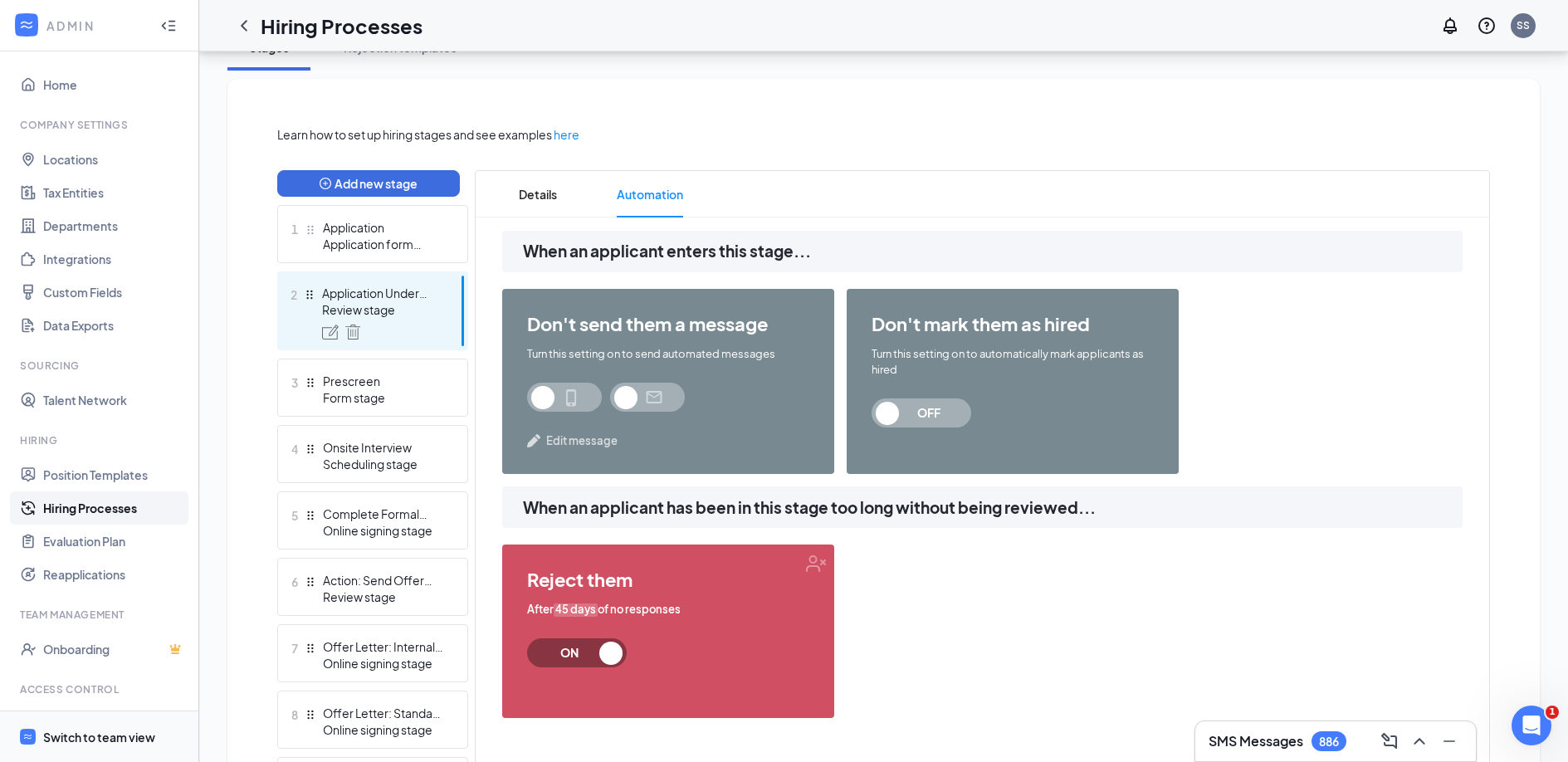
click at [120, 730] on div "Switch to team view" at bounding box center [98, 737] width 112 height 16
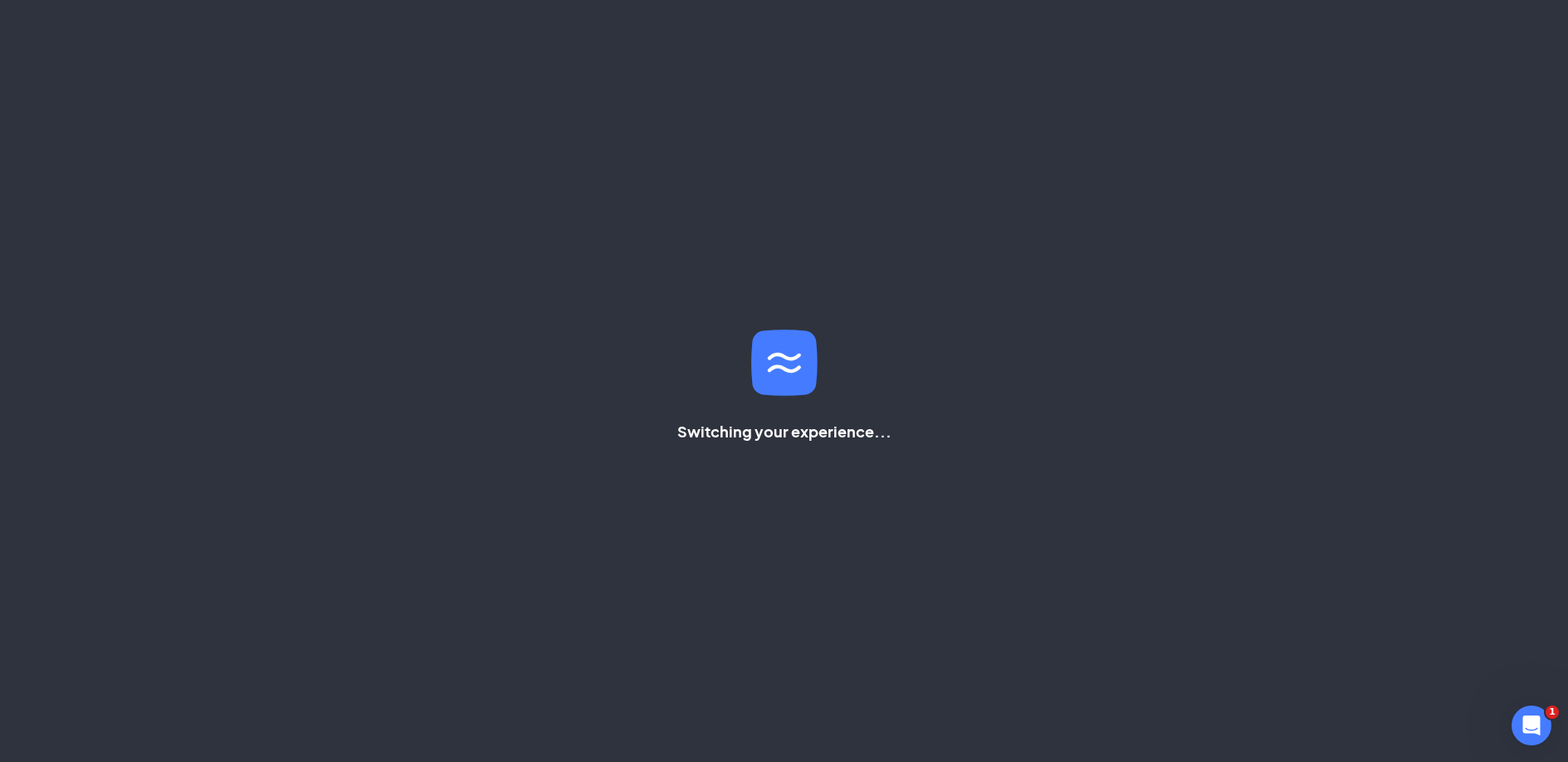
scroll to position [323, 0]
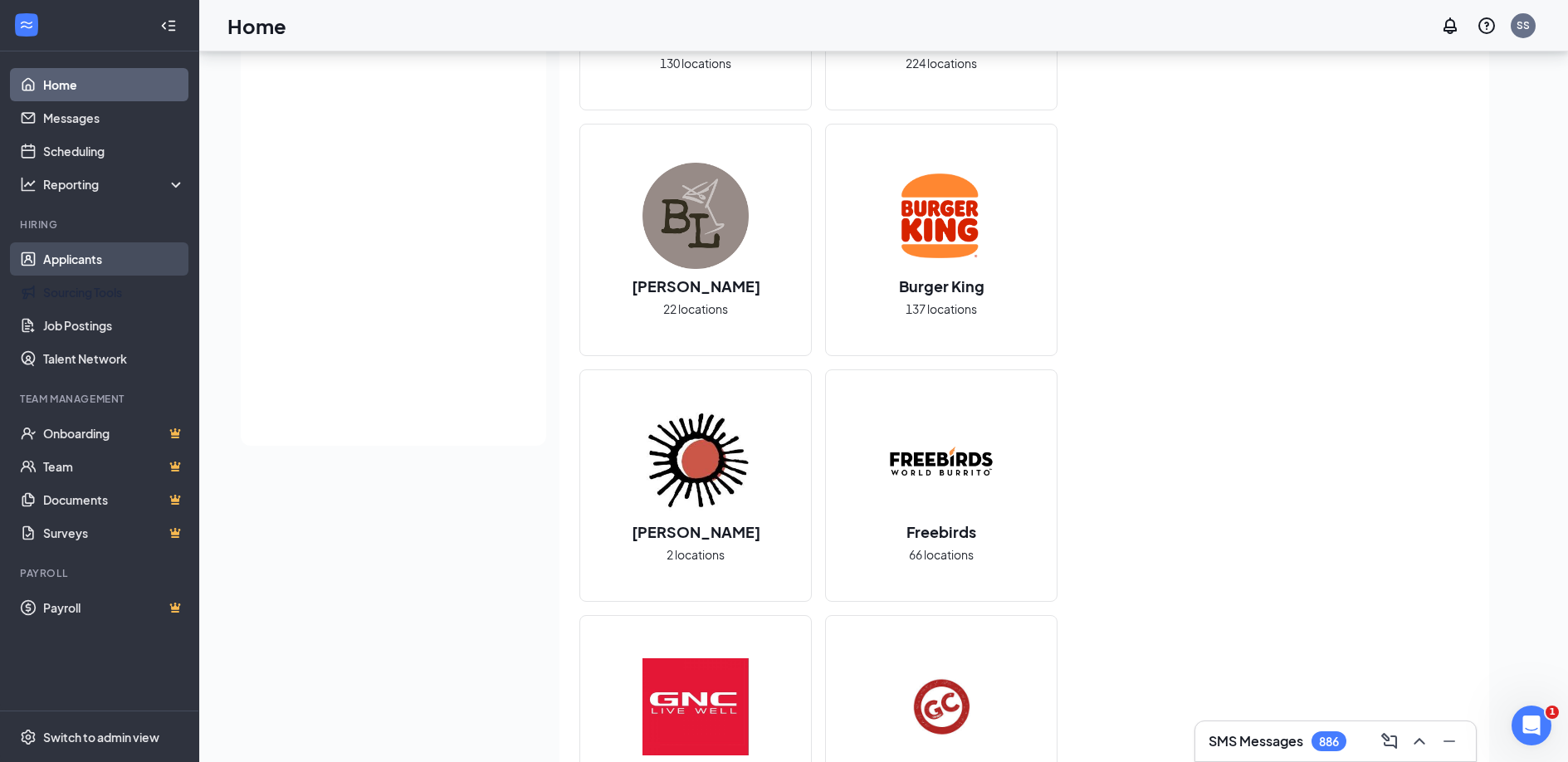
click at [93, 260] on link "Applicants" at bounding box center [114, 259] width 142 height 33
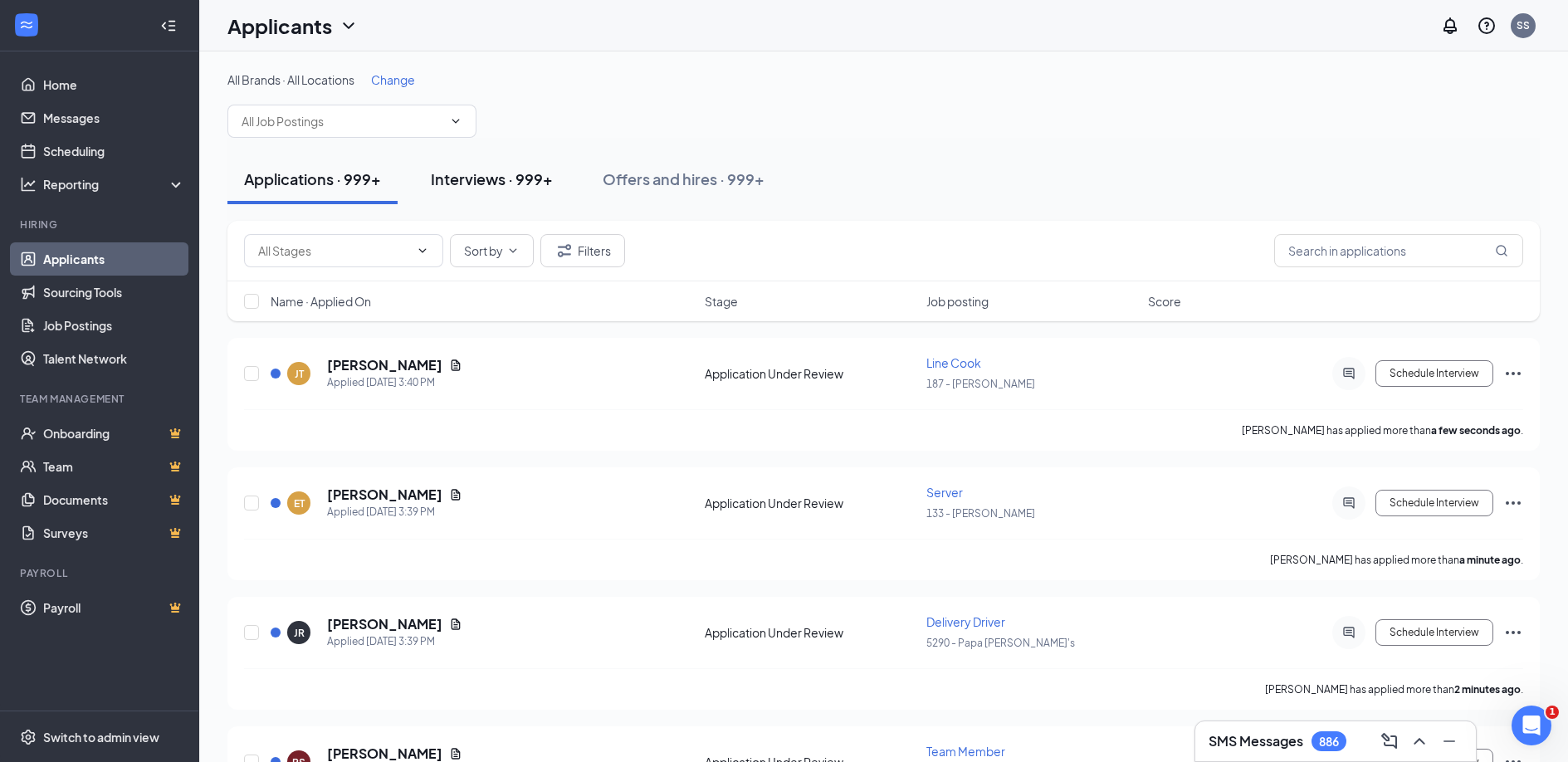
click at [539, 184] on div "Interviews · 999+" at bounding box center [491, 180] width 122 height 21
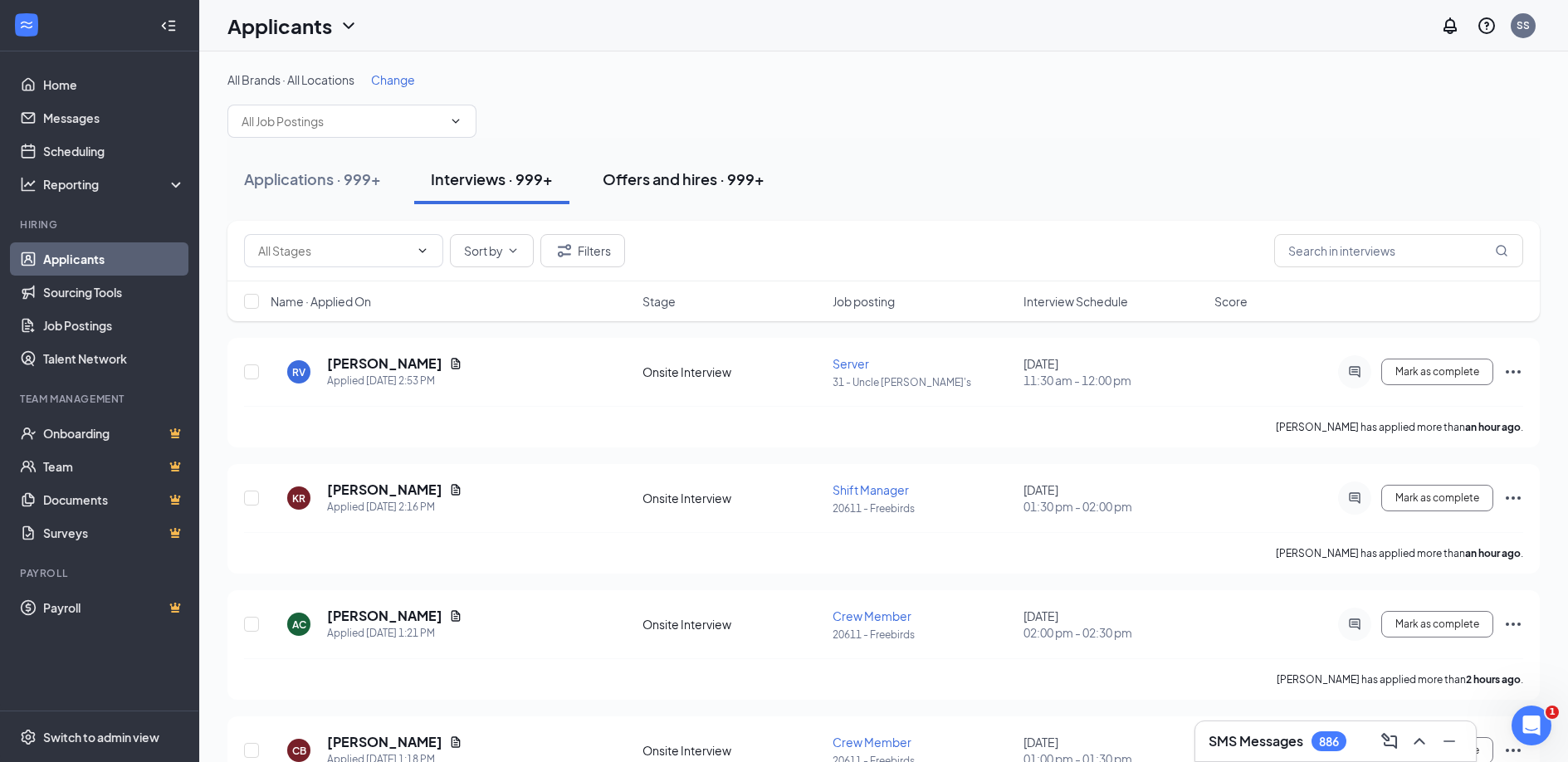
click at [656, 175] on div "Offers and hires · 999+" at bounding box center [683, 180] width 162 height 21
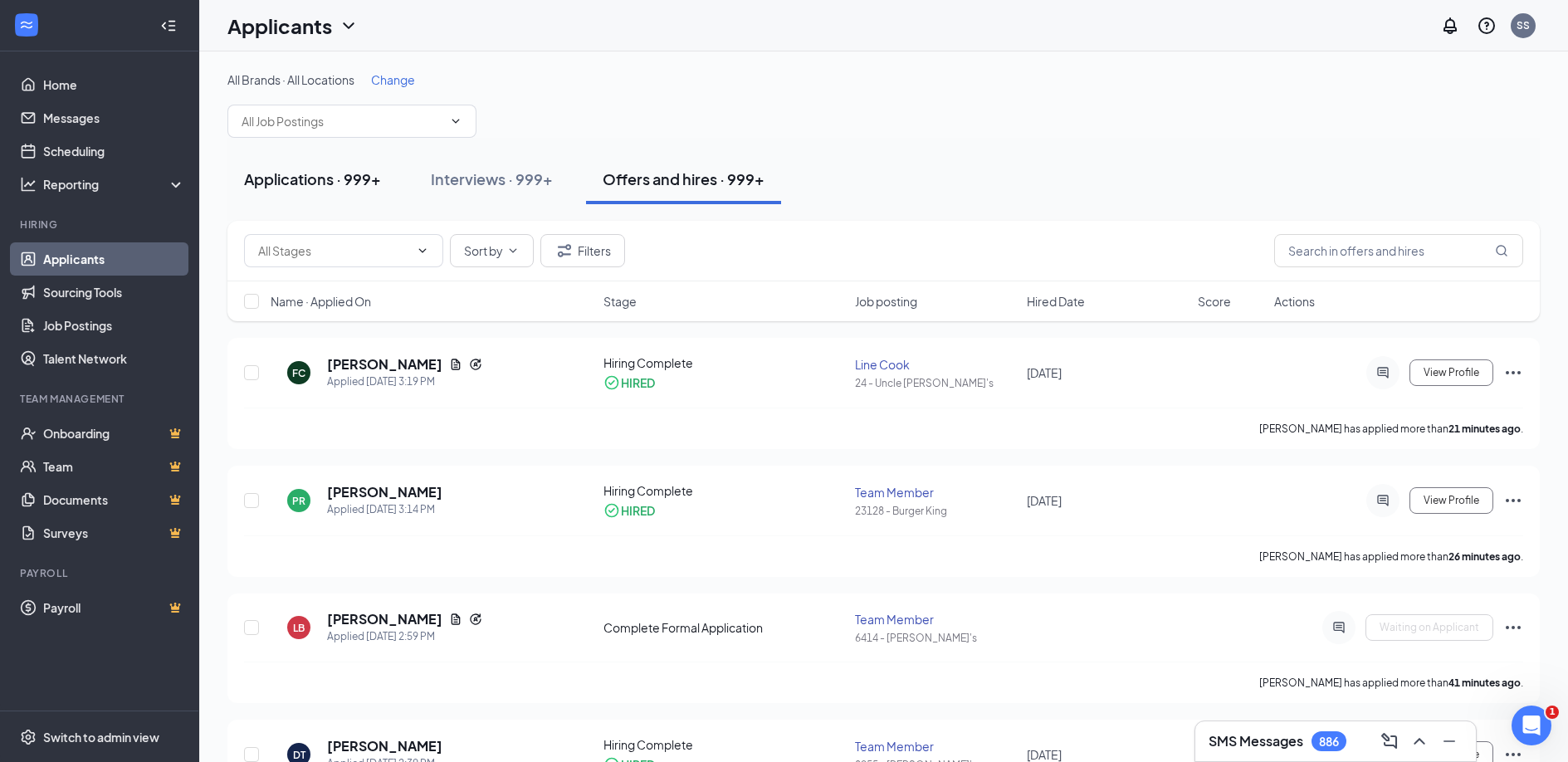
click at [344, 176] on div "Applications · 999+" at bounding box center [312, 180] width 136 height 21
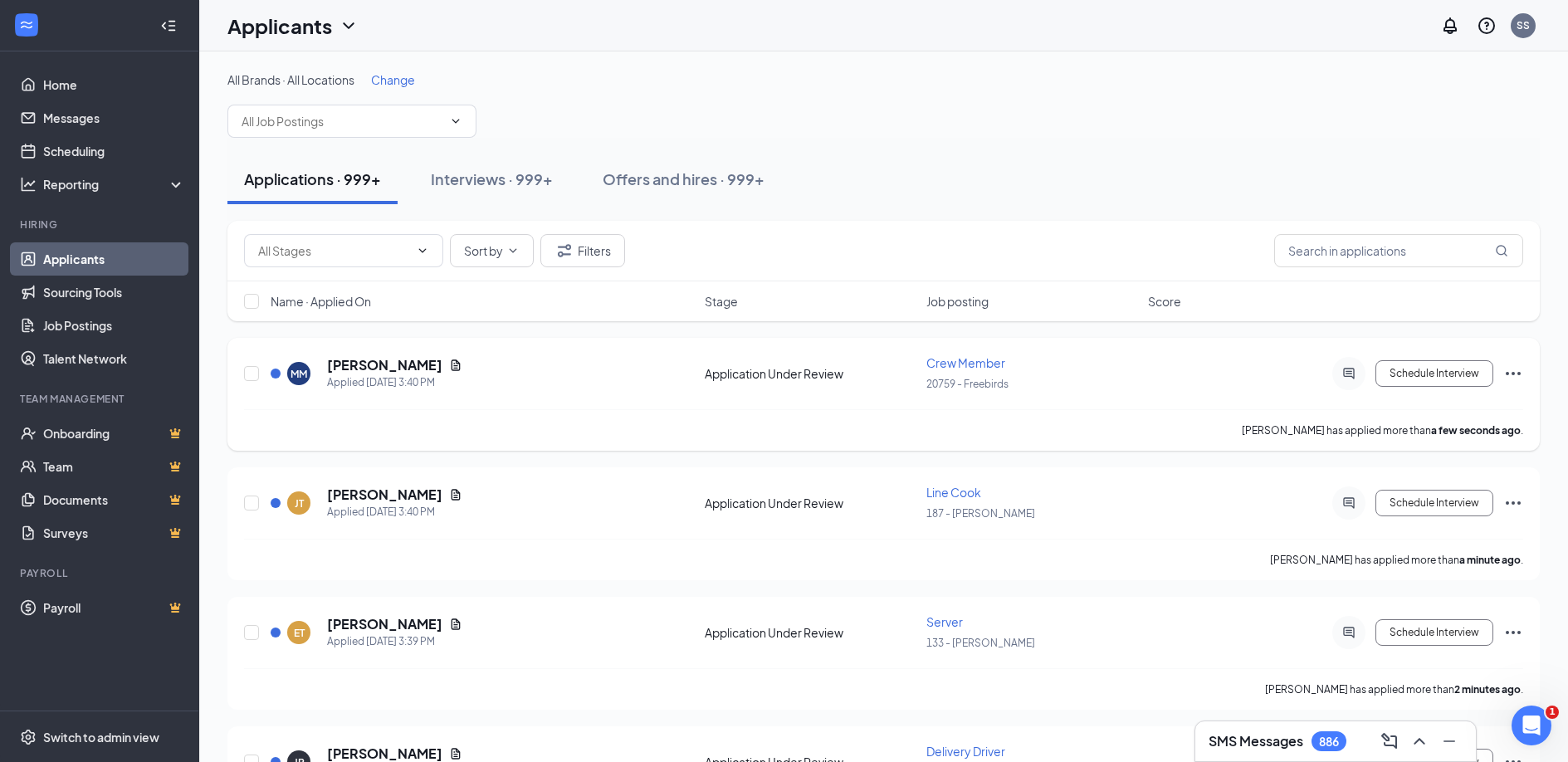
click at [1512, 379] on icon "Ellipses" at bounding box center [1513, 373] width 20 height 20
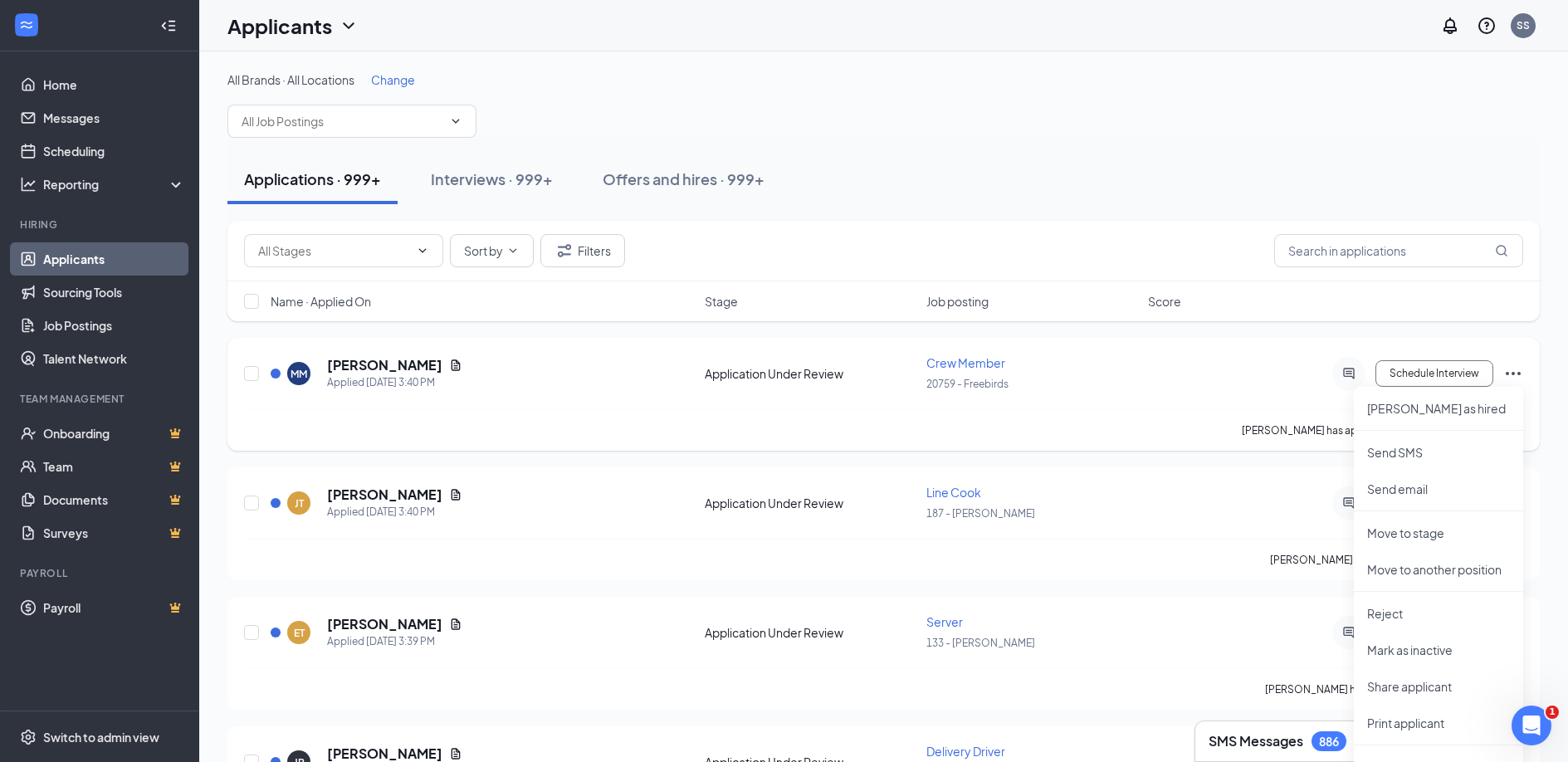
click at [1174, 403] on div "MM Micah Miller Applied Today 3:40 PM Application Under Review Crew Member 2075…" at bounding box center [884, 381] width 1279 height 54
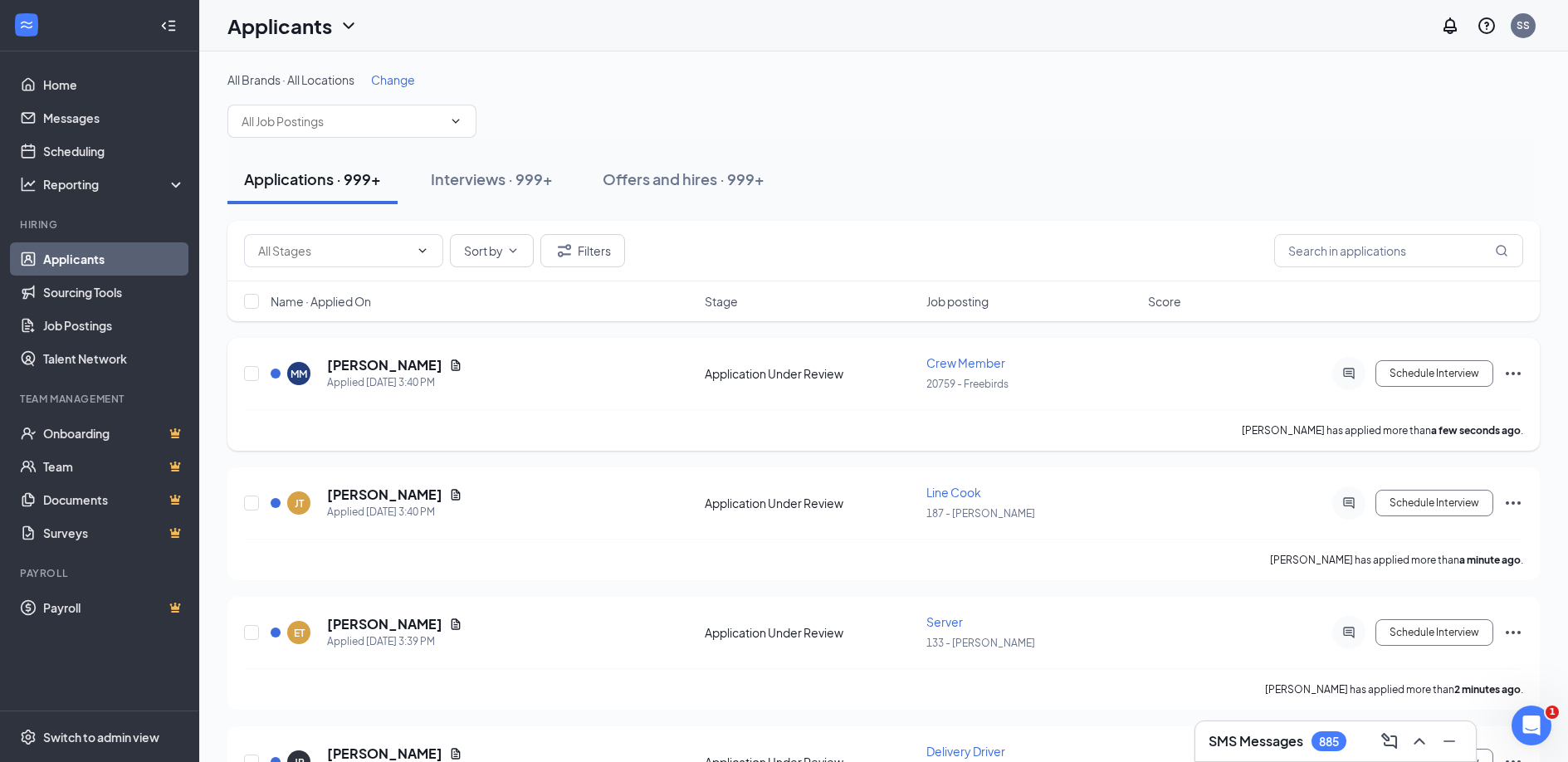
click at [1095, 376] on div "20759 - Freebirds" at bounding box center [1033, 383] width 212 height 18
click at [528, 376] on div "MM Micah Miller Applied Today 3:40 PM" at bounding box center [482, 373] width 424 height 35
click at [372, 367] on h5 "Micah Miller" at bounding box center [385, 365] width 115 height 18
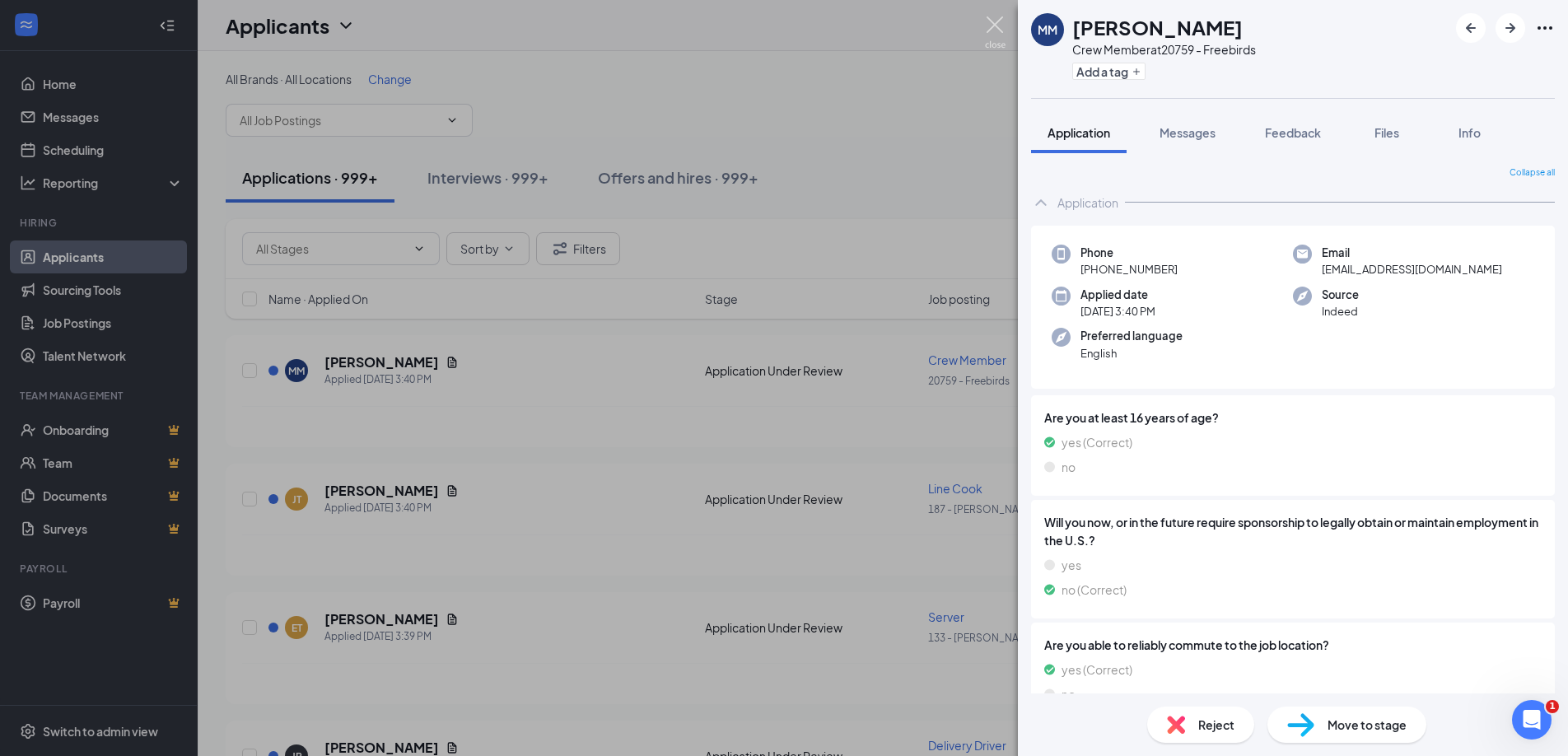
click at [1001, 32] on img at bounding box center [995, 32] width 21 height 32
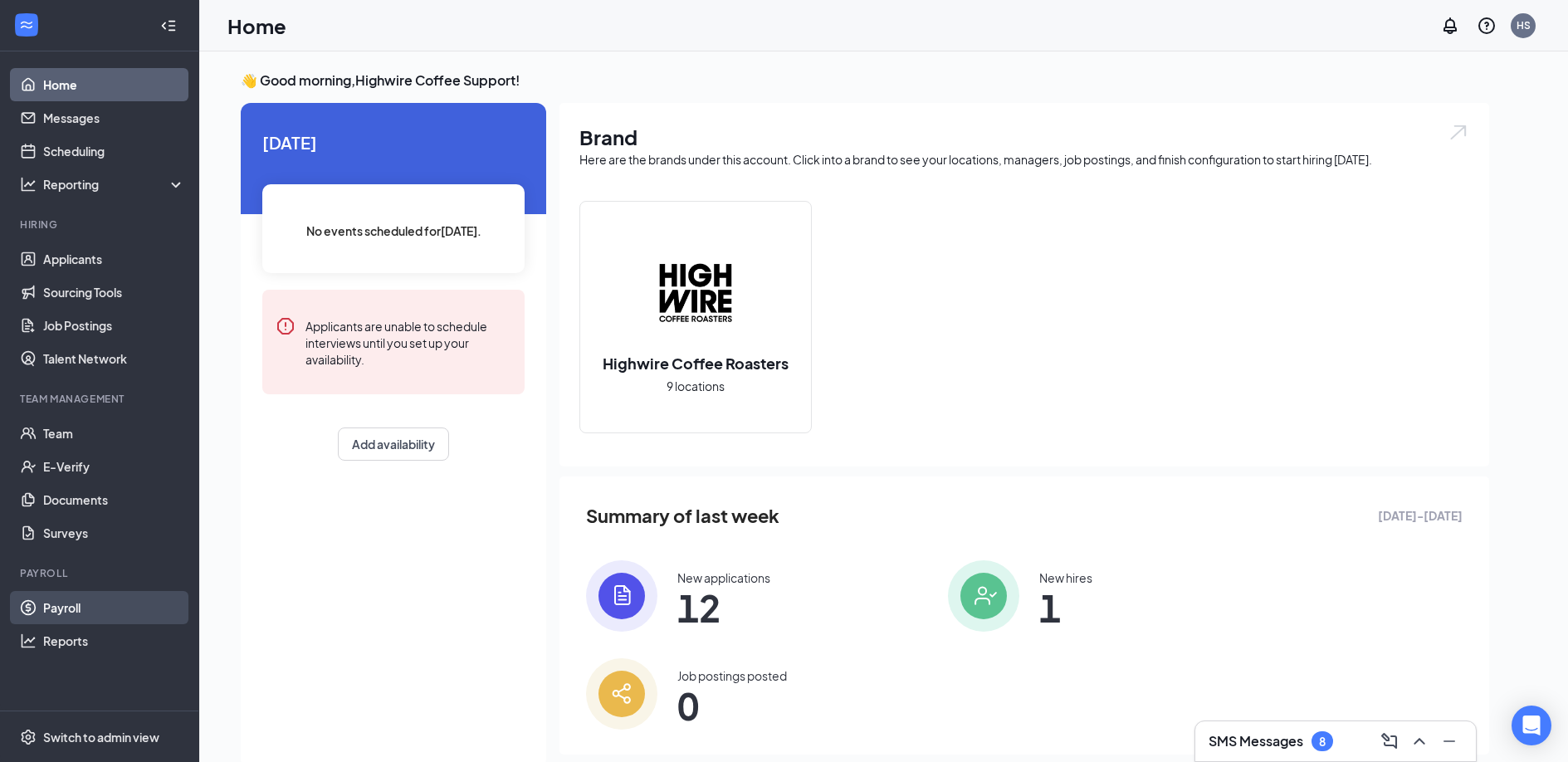
click at [75, 605] on link "Payroll" at bounding box center [114, 607] width 142 height 33
